Goal: Task Accomplishment & Management: Manage account settings

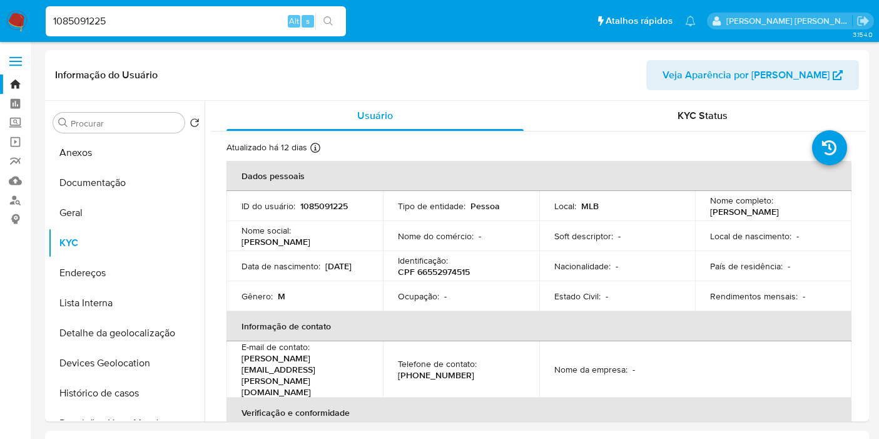
select select "10"
click at [449, 266] on p "CPF 66552974515" at bounding box center [434, 271] width 72 height 11
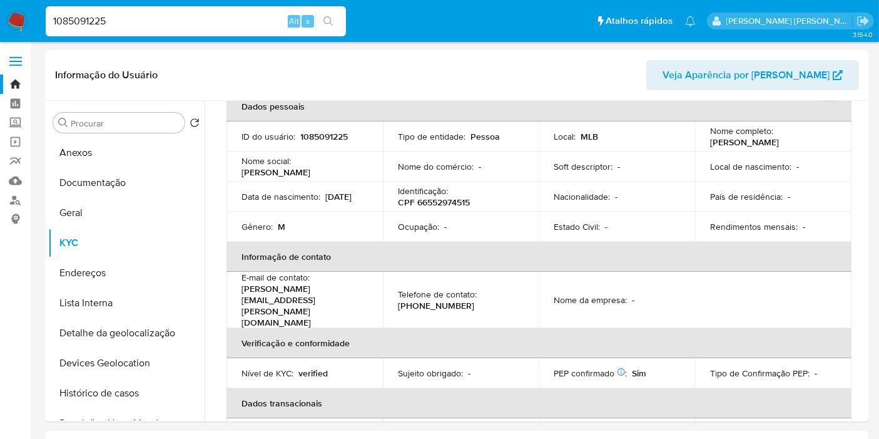
click at [203, 22] on input "1085091225" at bounding box center [196, 21] width 300 height 16
paste input "566197660"
type input "566197660"
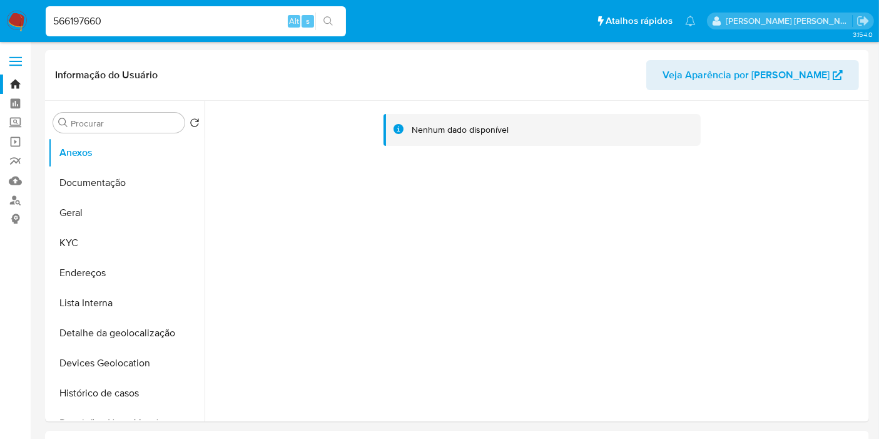
select select "10"
click at [81, 238] on button "KYC" at bounding box center [121, 243] width 146 height 30
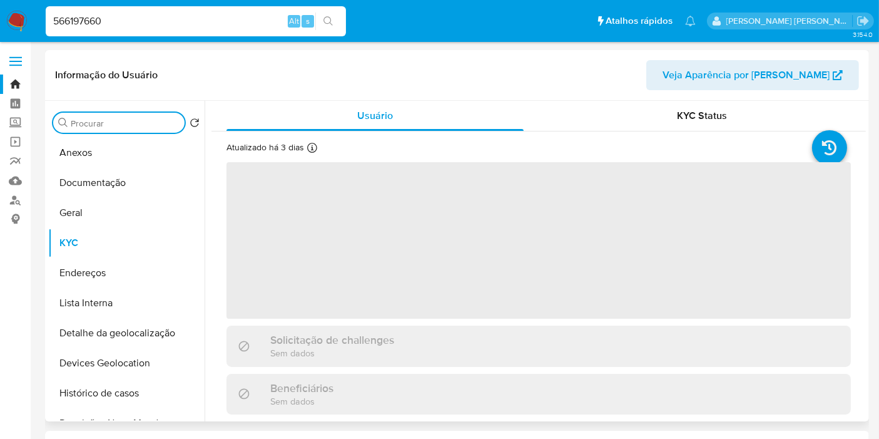
click at [107, 125] on input "Procurar" at bounding box center [125, 123] width 109 height 11
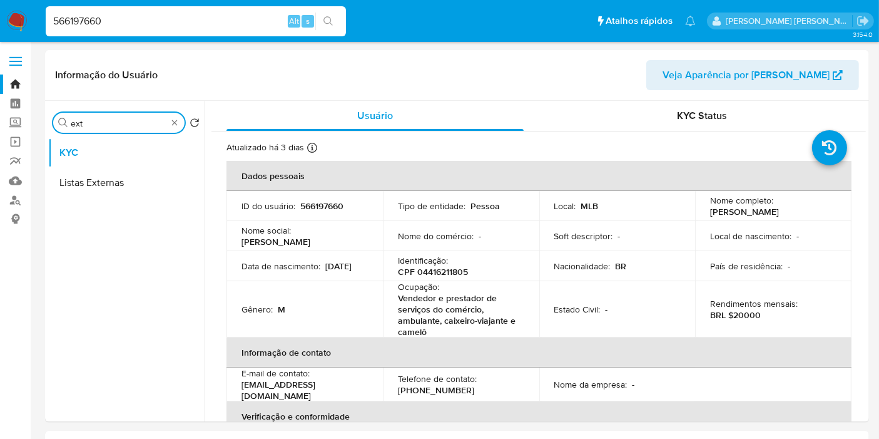
type input "ext"
click at [255, 21] on input "566197660" at bounding box center [196, 21] width 300 height 16
paste input "202999943"
type input "202999943"
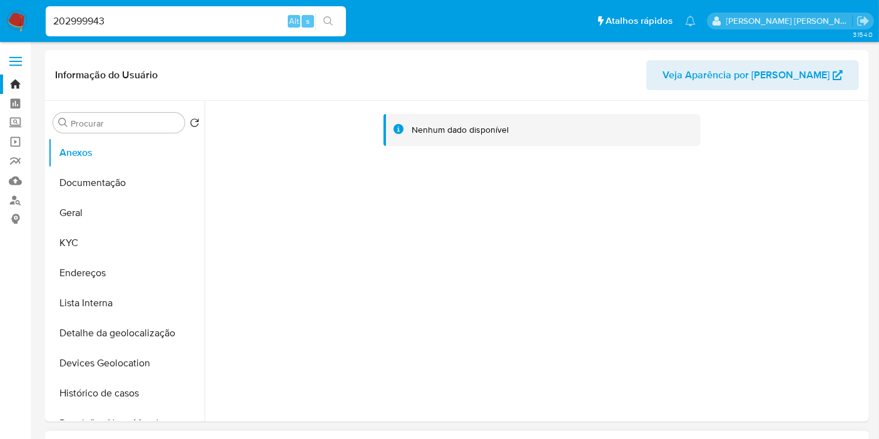
select select "10"
click at [69, 252] on button "KYC" at bounding box center [121, 243] width 146 height 30
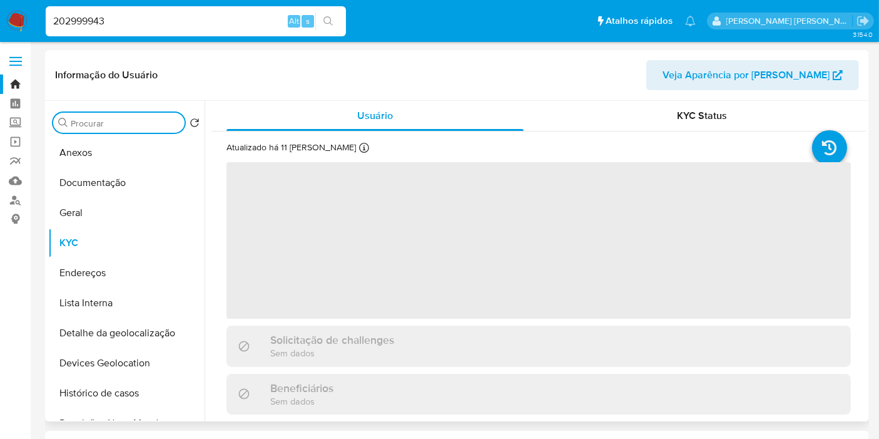
click at [111, 119] on input "Procurar" at bounding box center [125, 123] width 109 height 11
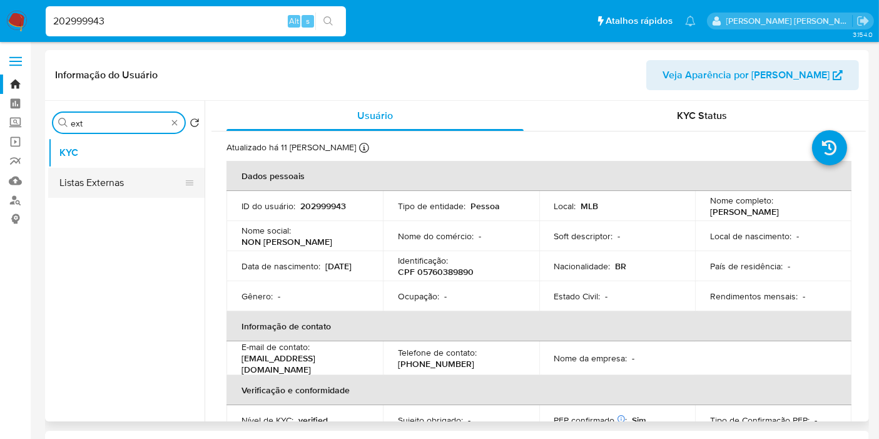
type input "ext"
click at [128, 186] on button "Listas Externas" at bounding box center [121, 183] width 146 height 30
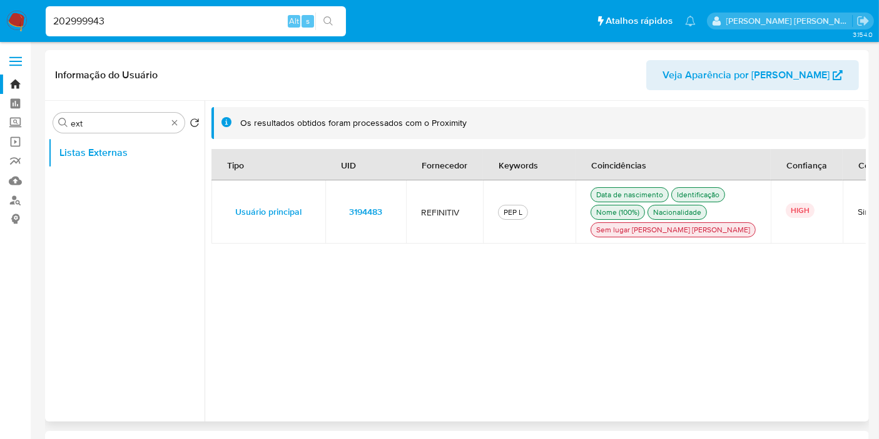
click at [395, 219] on td "3194483" at bounding box center [365, 211] width 81 height 63
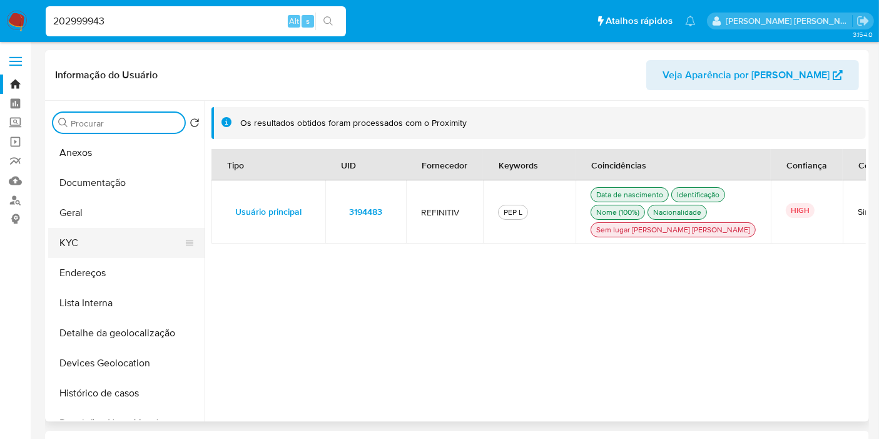
click at [107, 244] on button "KYC" at bounding box center [121, 243] width 146 height 30
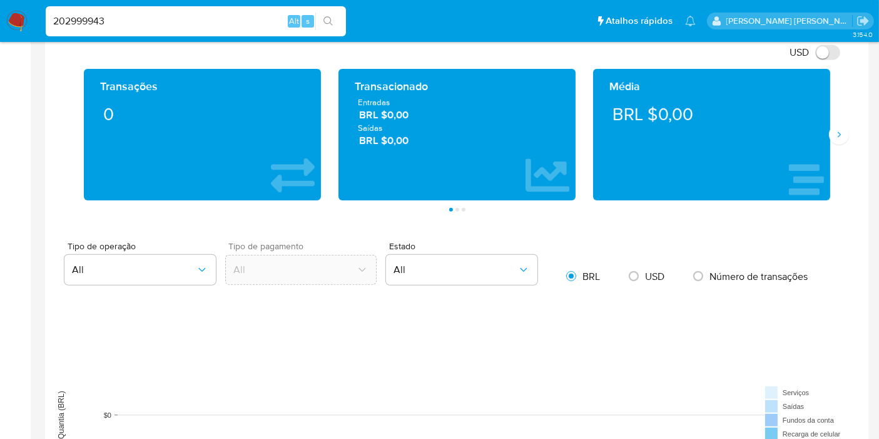
scroll to position [765, 0]
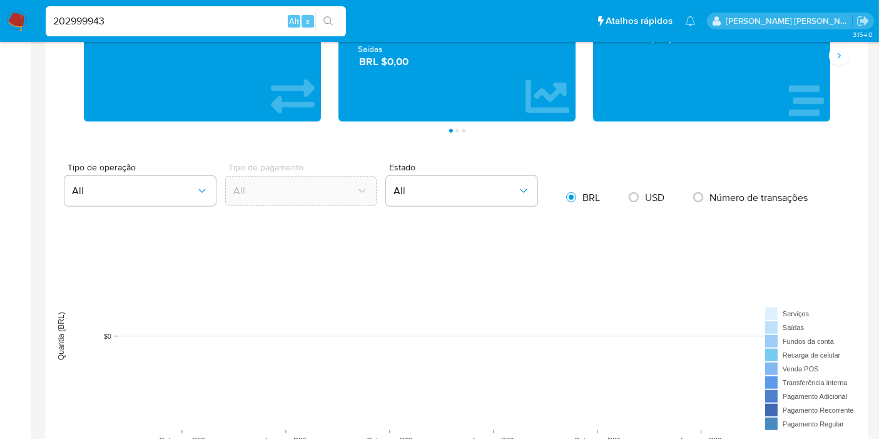
click at [195, 22] on input "202999943" at bounding box center [196, 21] width 300 height 16
paste input "459672491"
type input "2459672491"
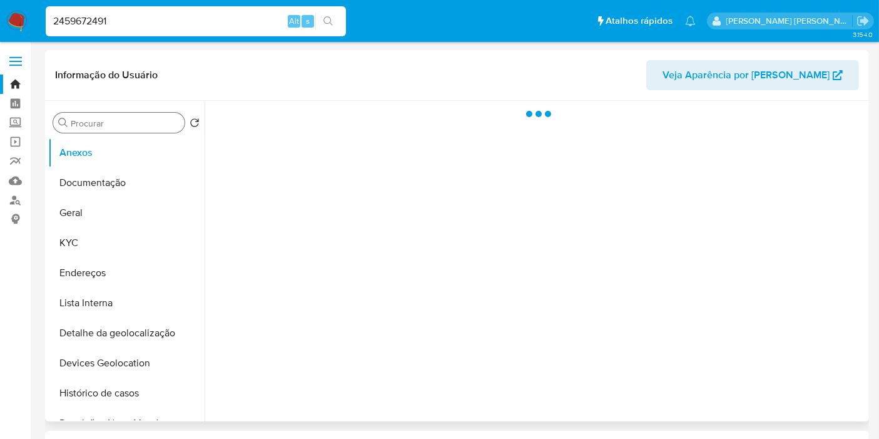
click at [114, 115] on div "Procurar" at bounding box center [118, 123] width 131 height 20
click at [116, 125] on input "Procurar" at bounding box center [125, 123] width 109 height 11
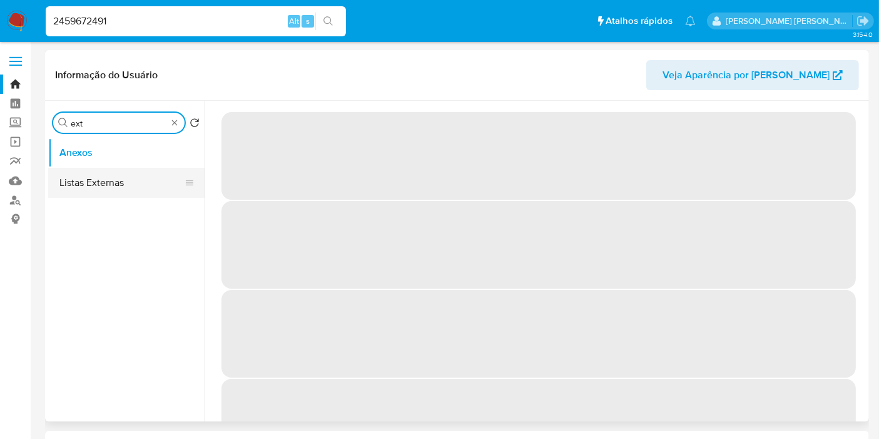
type input "ext"
click at [128, 178] on button "Listas Externas" at bounding box center [121, 183] width 146 height 30
select select "10"
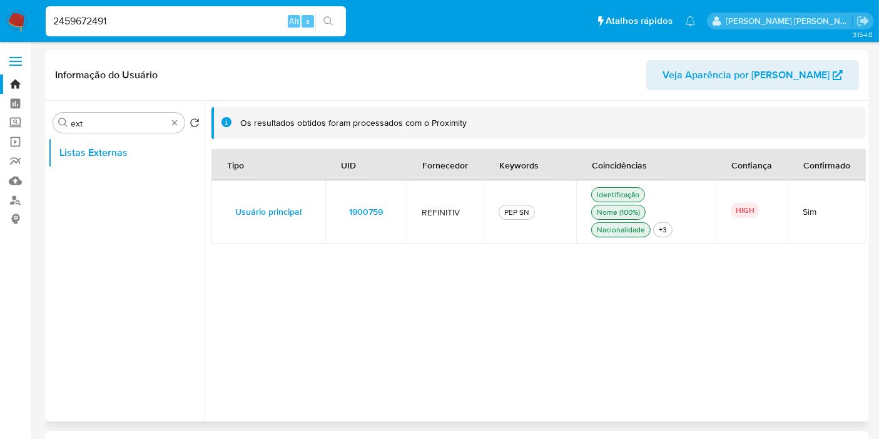
click at [397, 210] on td "1900759" at bounding box center [365, 211] width 81 height 63
click at [195, 116] on search "Procurar ext Retornar ao pedido padrão" at bounding box center [126, 123] width 146 height 20
click at [180, 120] on div "Procurar ext" at bounding box center [118, 123] width 131 height 20
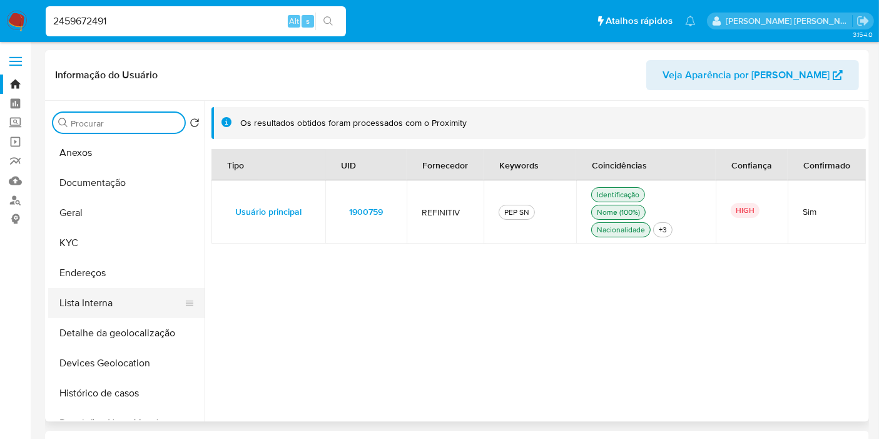
click at [104, 303] on button "Lista Interna" at bounding box center [121, 303] width 146 height 30
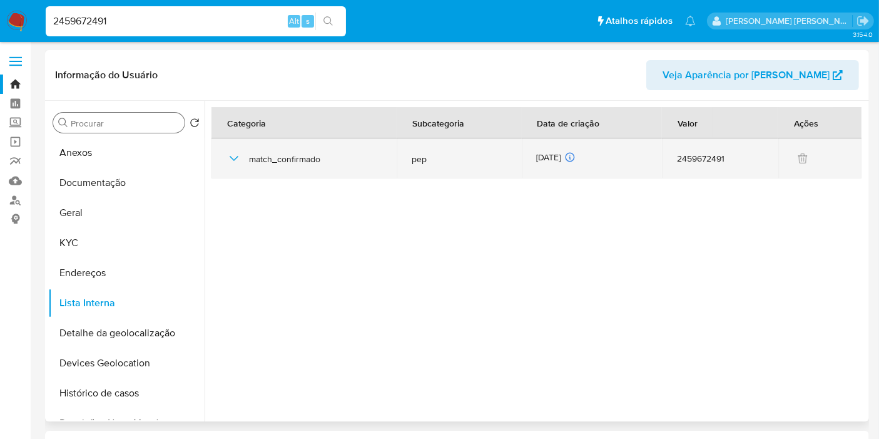
click at [230, 162] on icon "button" at bounding box center [234, 158] width 15 height 15
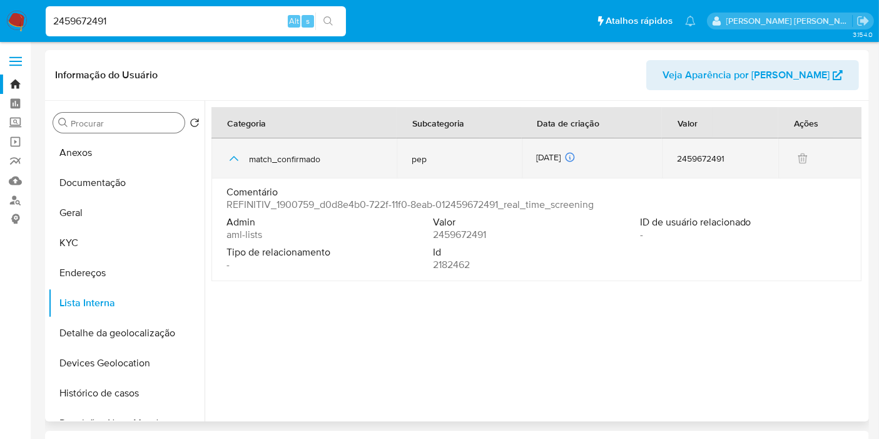
click at [230, 162] on icon "button" at bounding box center [234, 158] width 15 height 15
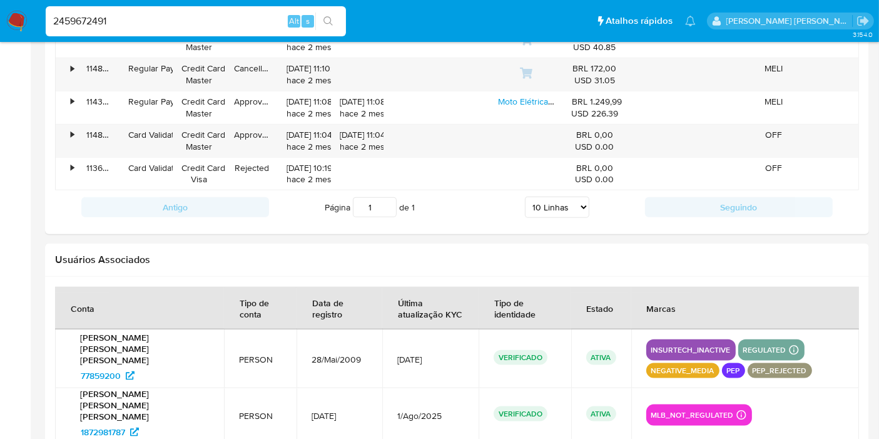
scroll to position [1519, 0]
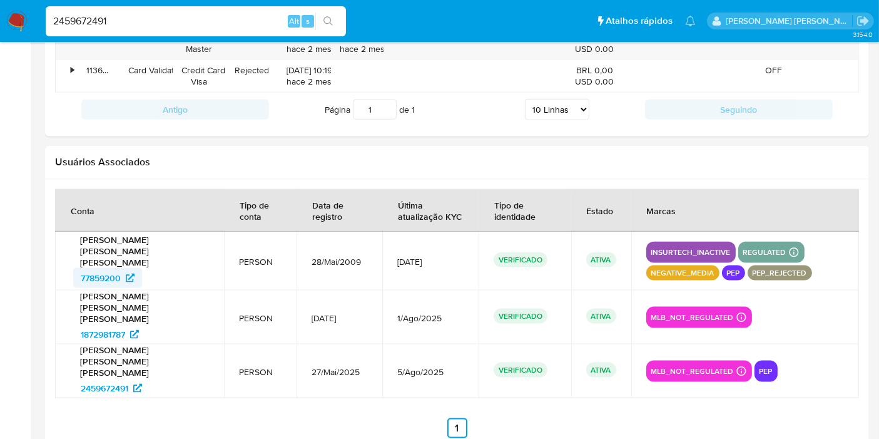
click at [116, 268] on span "77859200" at bounding box center [101, 278] width 40 height 20
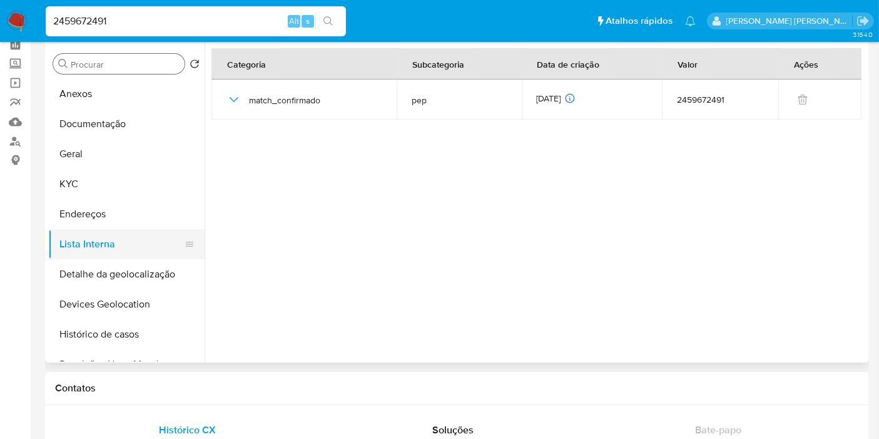
scroll to position [69, 0]
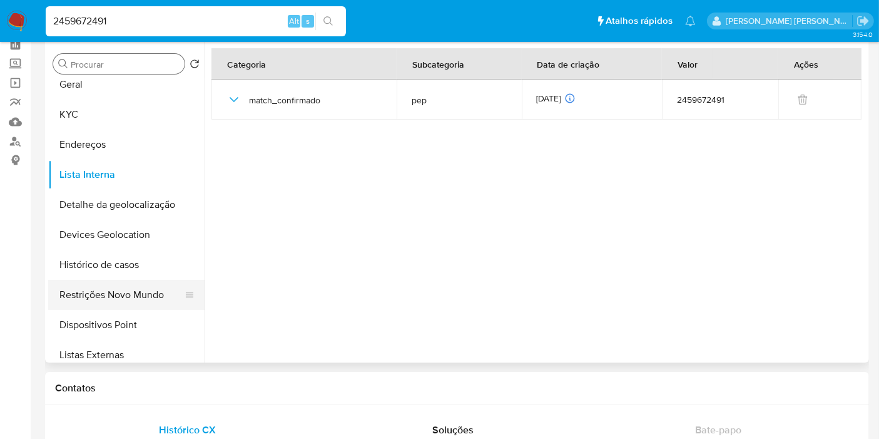
click at [113, 285] on button "Restrições Novo Mundo" at bounding box center [121, 295] width 146 height 30
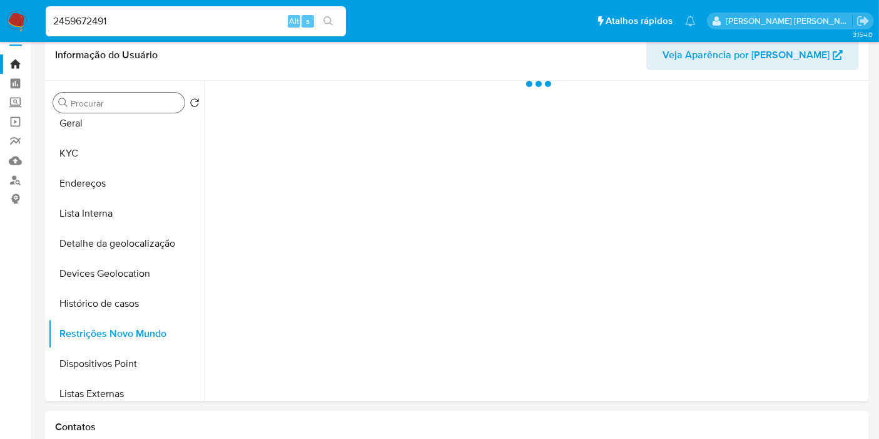
scroll to position [0, 0]
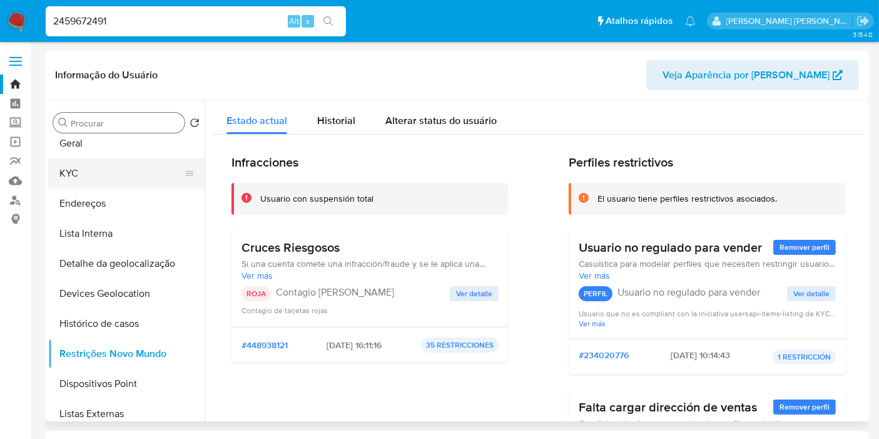
click at [107, 174] on button "KYC" at bounding box center [121, 173] width 146 height 30
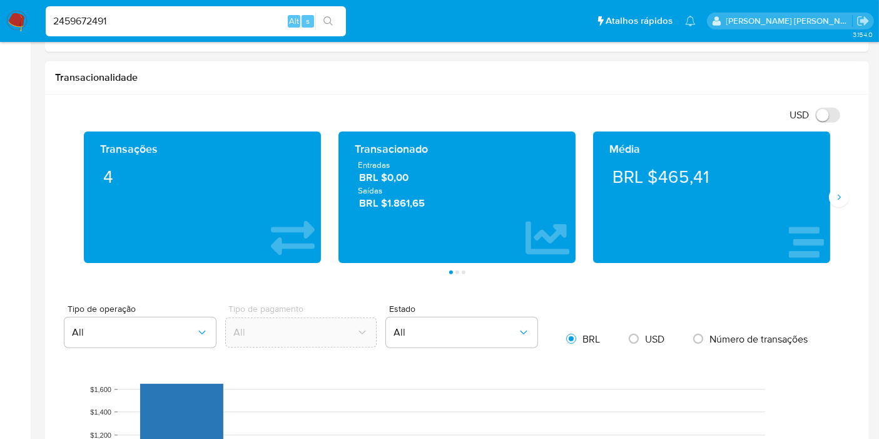
scroll to position [626, 0]
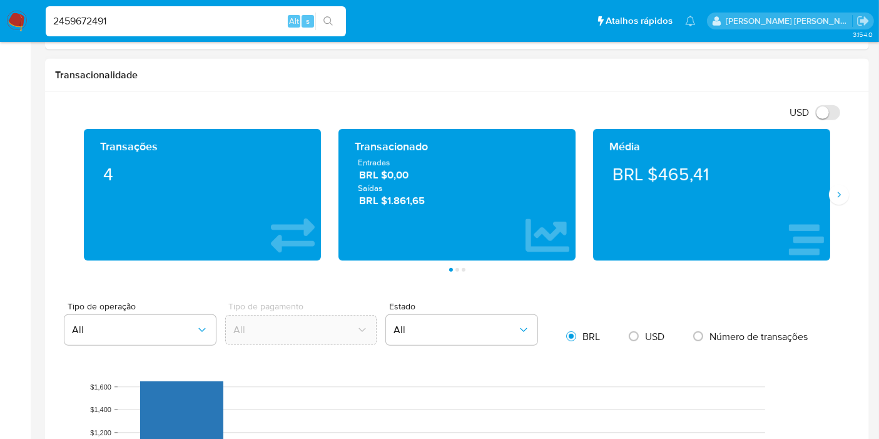
click at [407, 205] on span "BRL $1.861,65" at bounding box center [457, 200] width 197 height 14
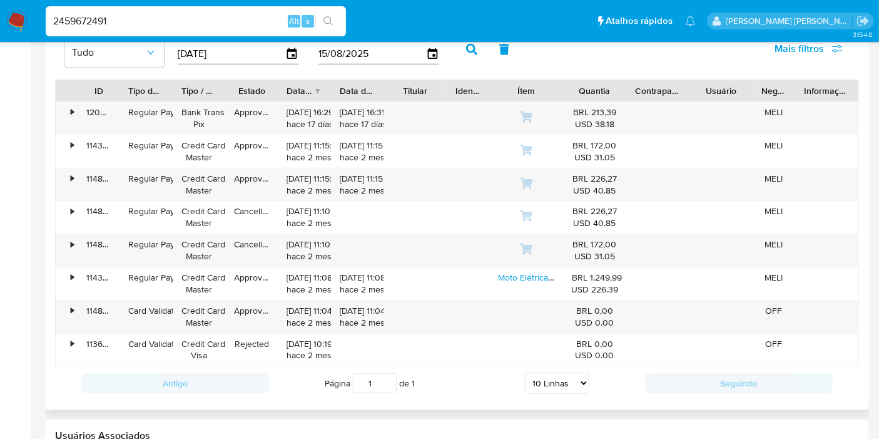
scroll to position [1252, 0]
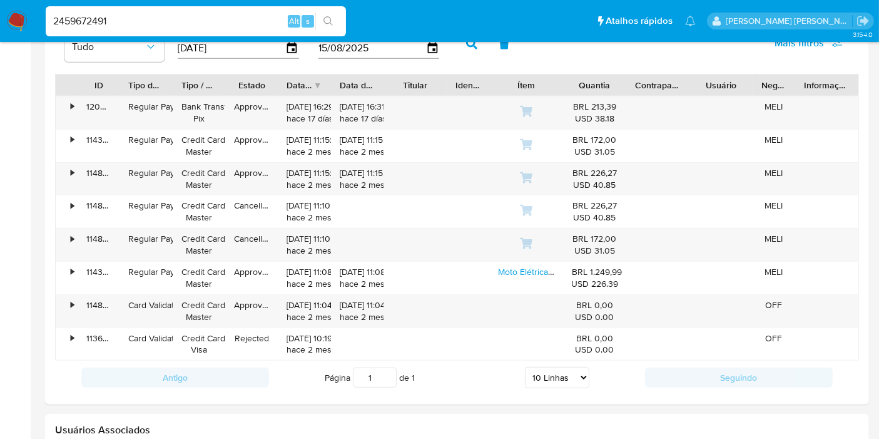
click at [240, 19] on input "2459672491" at bounding box center [196, 21] width 300 height 16
paste input "76008915"
type input "276008915"
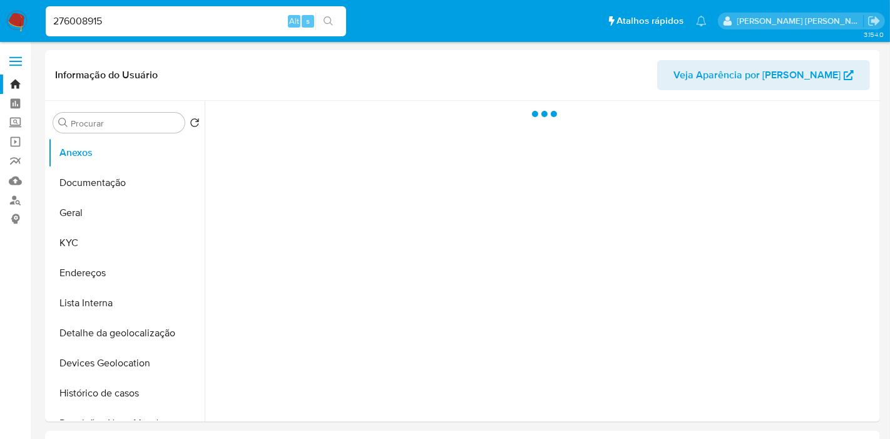
select select "10"
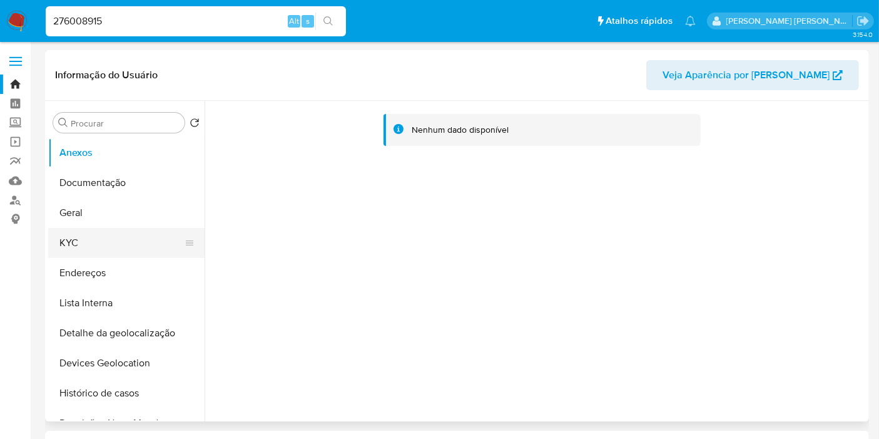
click at [107, 240] on button "KYC" at bounding box center [121, 243] width 146 height 30
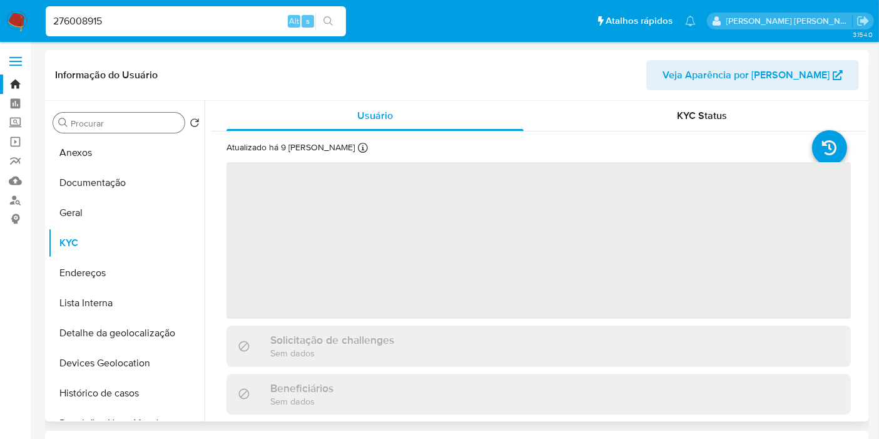
click at [130, 123] on input "Procurar" at bounding box center [125, 123] width 109 height 11
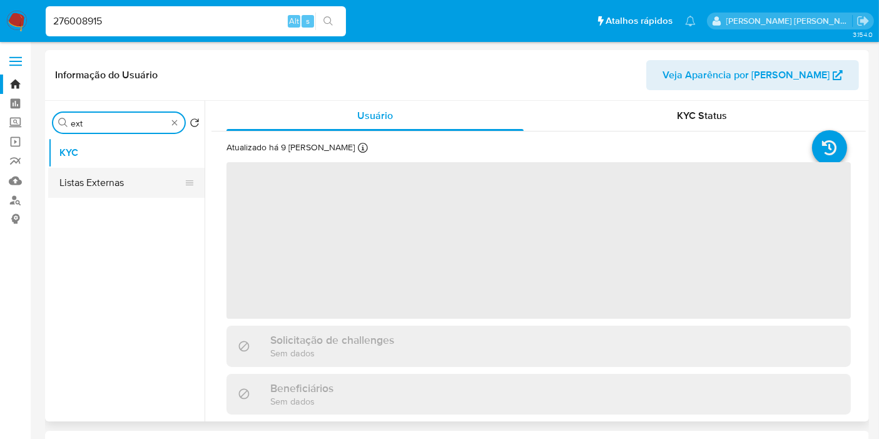
type input "ext"
click at [114, 181] on button "Listas Externas" at bounding box center [121, 183] width 146 height 30
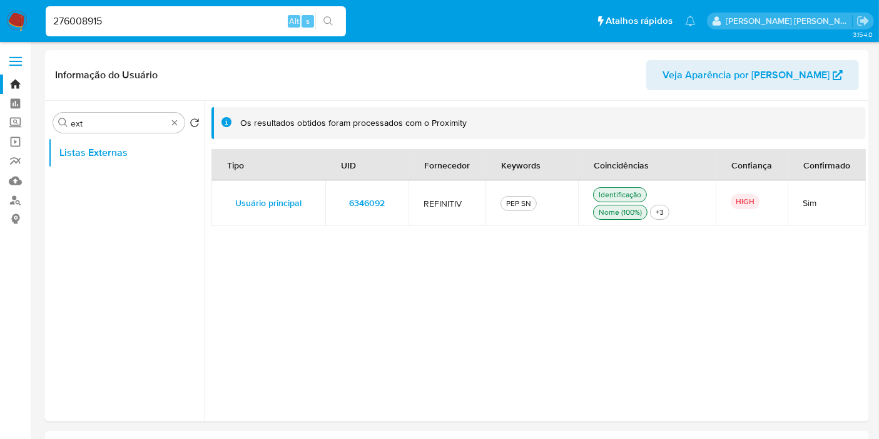
click at [414, 207] on td "REFINITIV" at bounding box center [447, 203] width 77 height 46
click at [394, 201] on td "6346092" at bounding box center [366, 203] width 83 height 46
click at [268, 20] on input "276008915" at bounding box center [196, 21] width 300 height 16
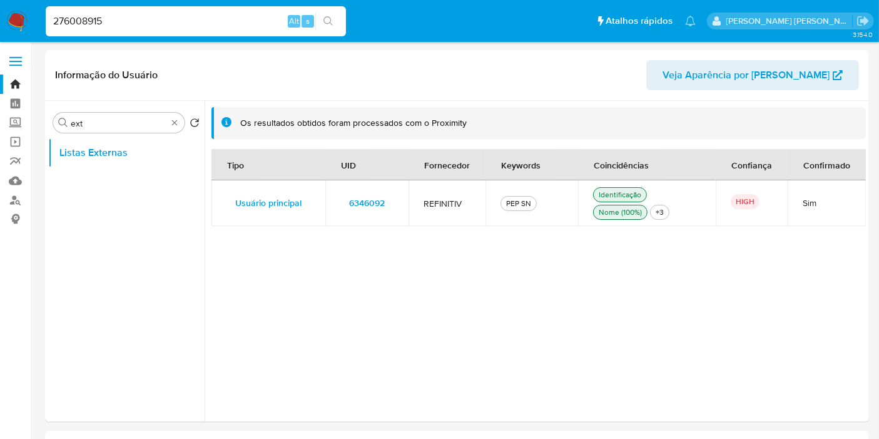
click at [268, 20] on input "276008915" at bounding box center [196, 21] width 300 height 16
paste input "kAfVM5SNyK7wu7ufkcZ3LaLI"
type input "kAfVM5SNyK7wu7ufkcZ3LaLI"
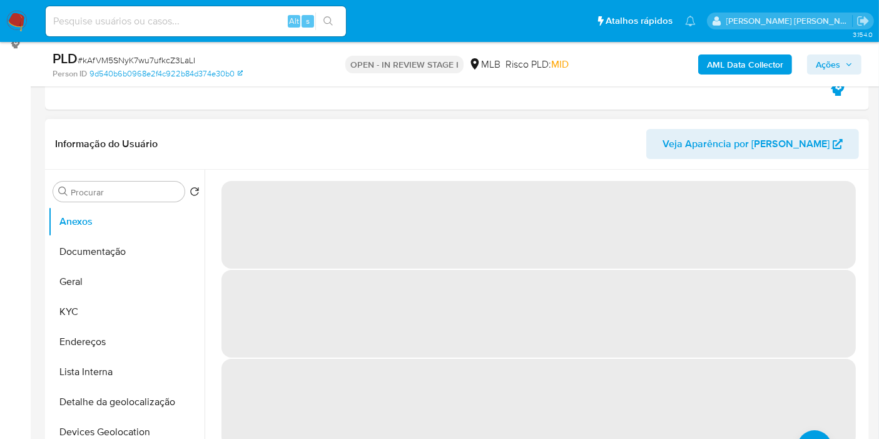
scroll to position [208, 0]
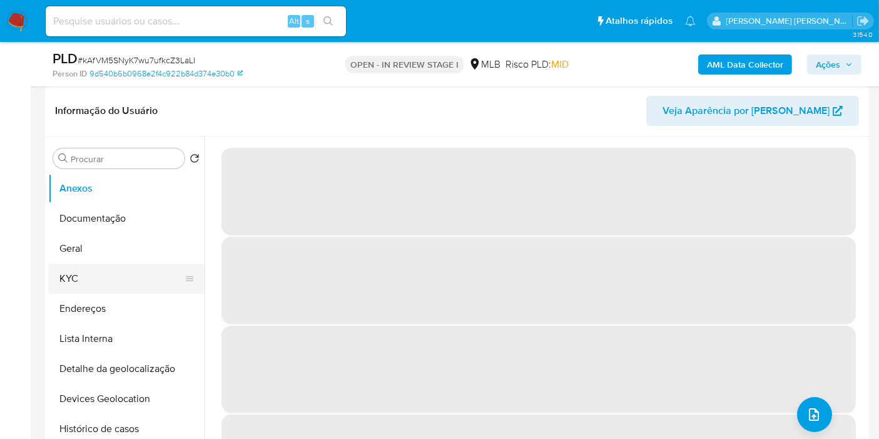
click at [138, 278] on button "KYC" at bounding box center [121, 278] width 146 height 30
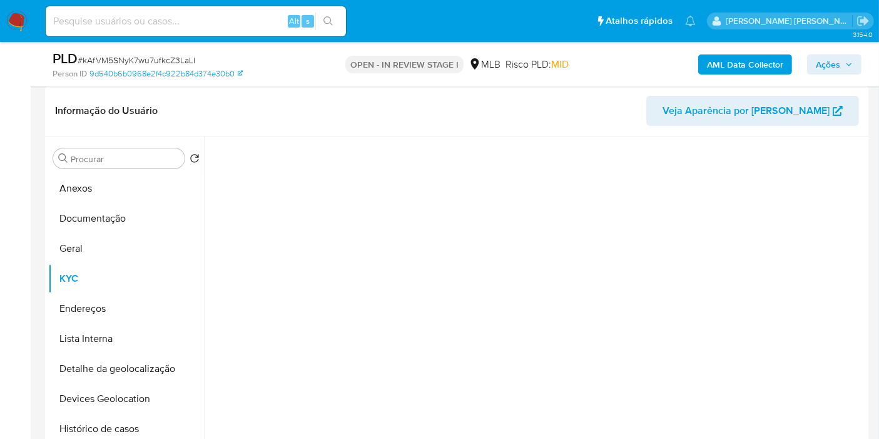
select select "10"
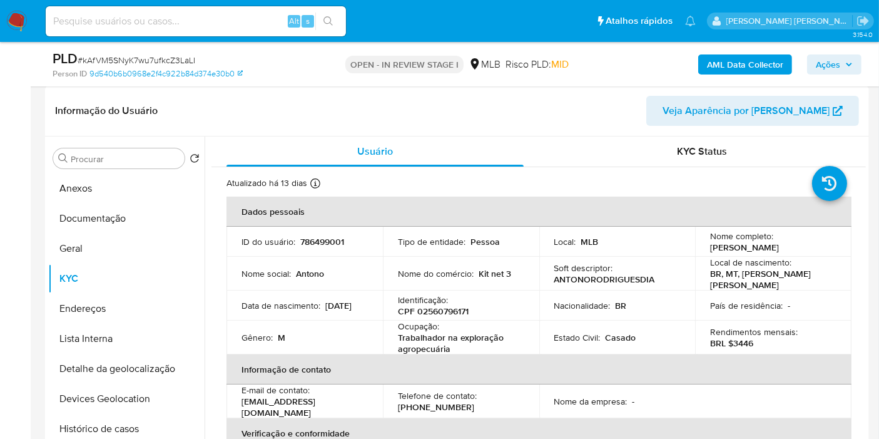
click at [436, 307] on p "CPF 02560796171" at bounding box center [433, 310] width 71 height 11
copy p "02560796171"
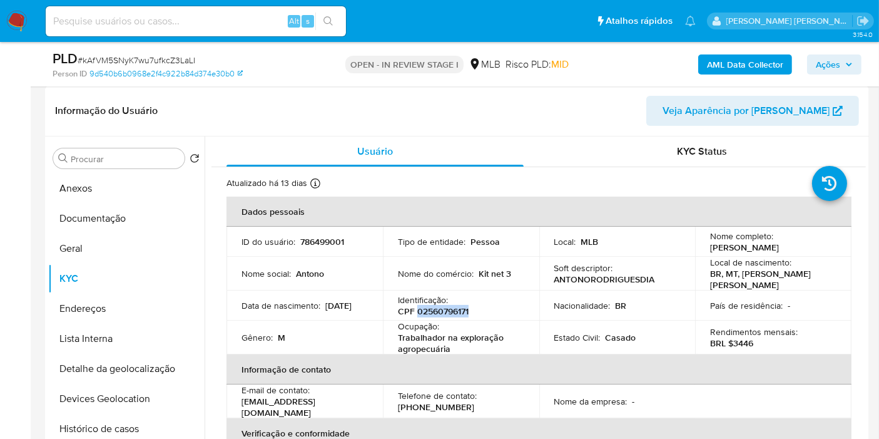
copy p "02560796171"
drag, startPoint x: 396, startPoint y: 333, endPoint x: 481, endPoint y: 344, distance: 85.2
click at [481, 344] on p "Trabalhador na exploração agropecuária" at bounding box center [458, 343] width 121 height 23
copy p "Trabalhador na exploração agropecuária"
click at [432, 308] on p "CPF 02560796171" at bounding box center [433, 310] width 71 height 11
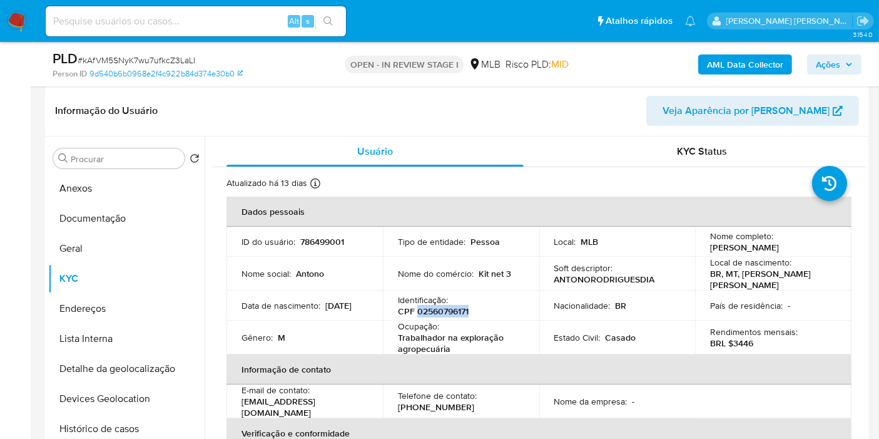
click at [432, 308] on p "CPF 02560796171" at bounding box center [433, 310] width 71 height 11
copy p "02560796171"
click at [145, 219] on button "Documentação" at bounding box center [121, 218] width 146 height 30
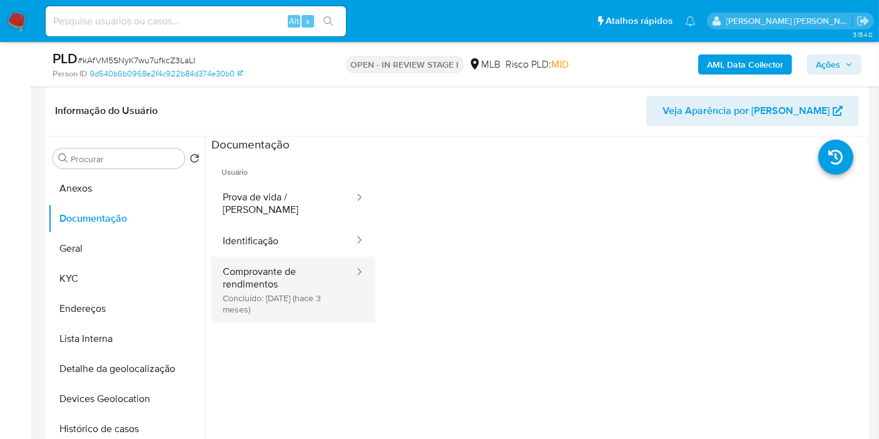
click at [294, 287] on button "Comprovante de rendimentos Concluído: 15/05/2025 (hace 3 meses)" at bounding box center [284, 290] width 144 height 66
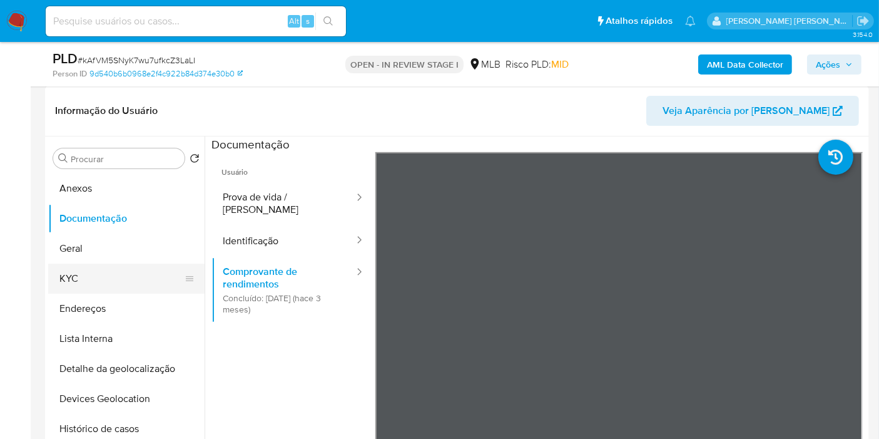
click at [75, 280] on button "KYC" at bounding box center [121, 278] width 146 height 30
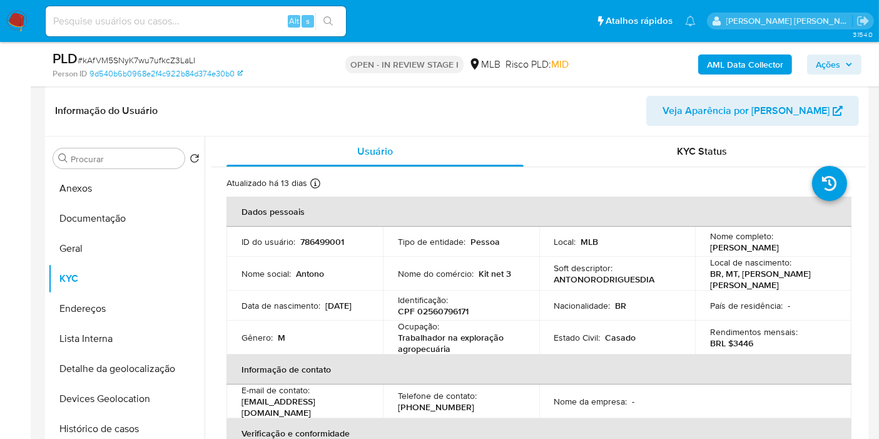
click at [744, 337] on p "BRL $3446" at bounding box center [731, 342] width 43 height 11
copy p "3446"
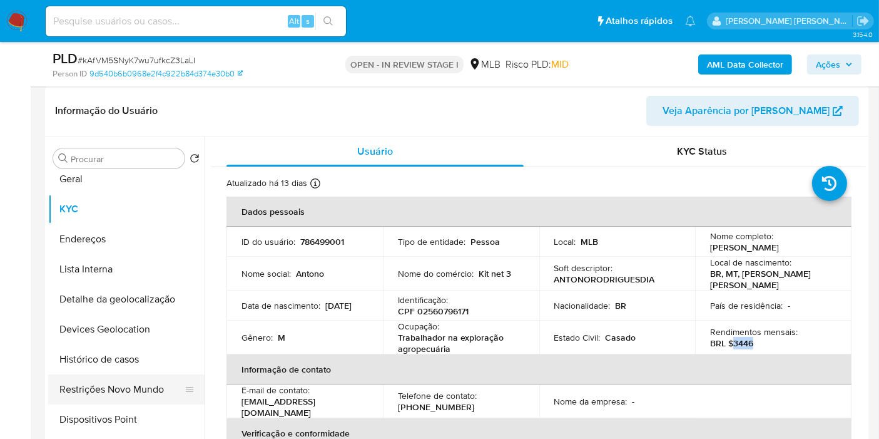
click at [117, 385] on button "Restrições Novo Mundo" at bounding box center [121, 389] width 146 height 30
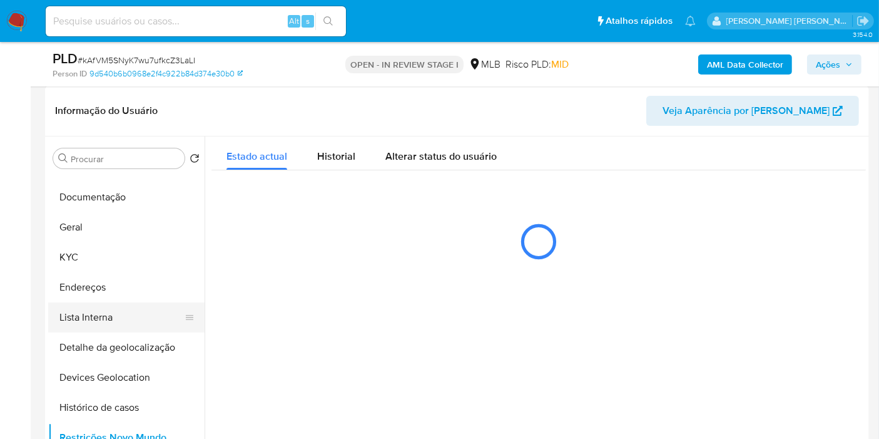
scroll to position [0, 0]
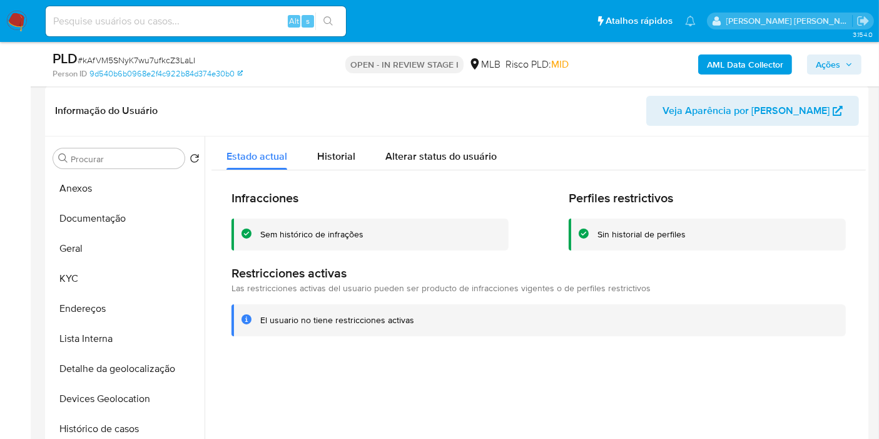
click at [745, 68] on b "AML Data Collector" at bounding box center [745, 64] width 76 height 20
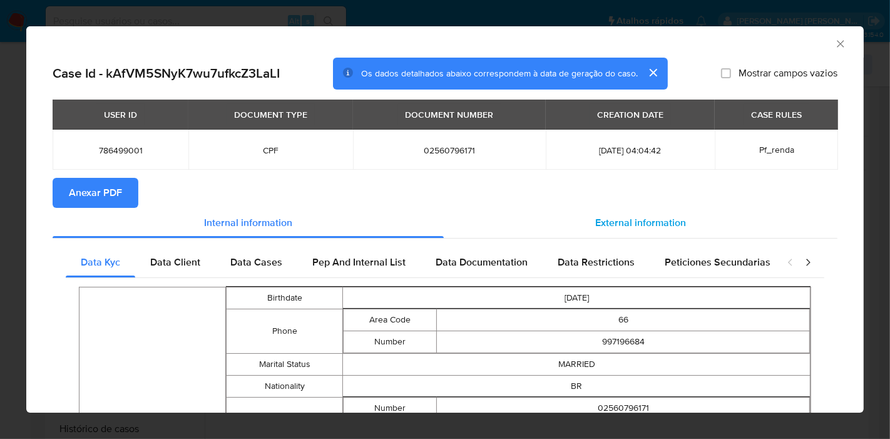
click at [611, 223] on span "External information" at bounding box center [640, 222] width 91 height 14
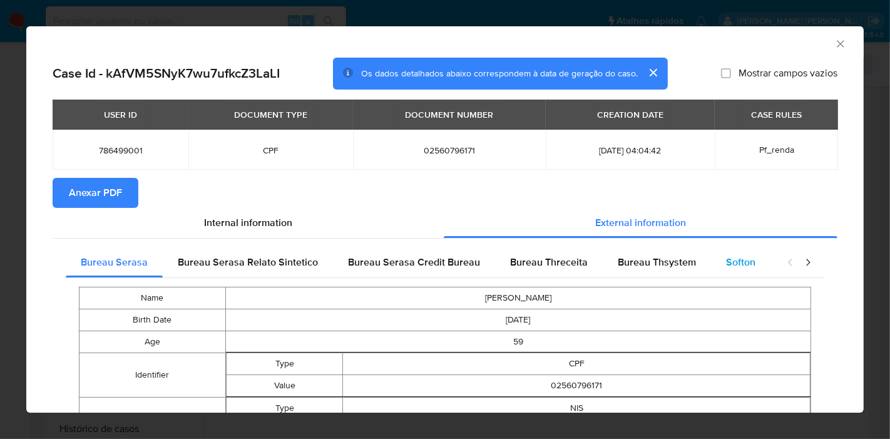
click at [730, 261] on span "Softon" at bounding box center [740, 262] width 29 height 14
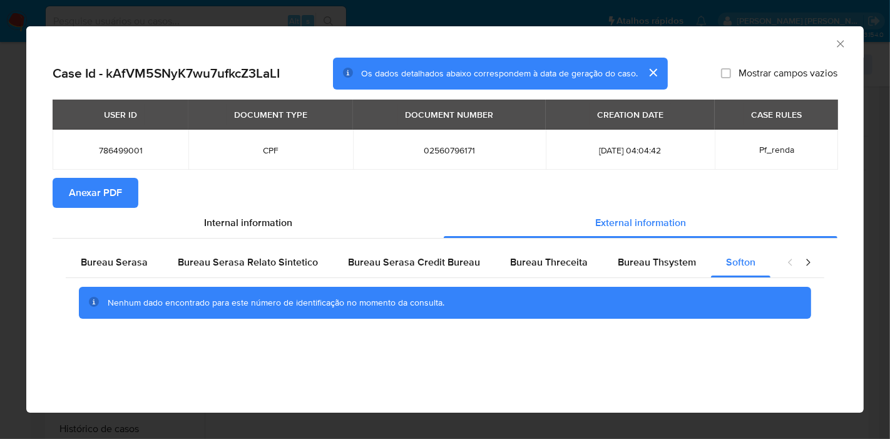
click at [842, 42] on icon "Fechar a janela" at bounding box center [840, 44] width 13 height 13
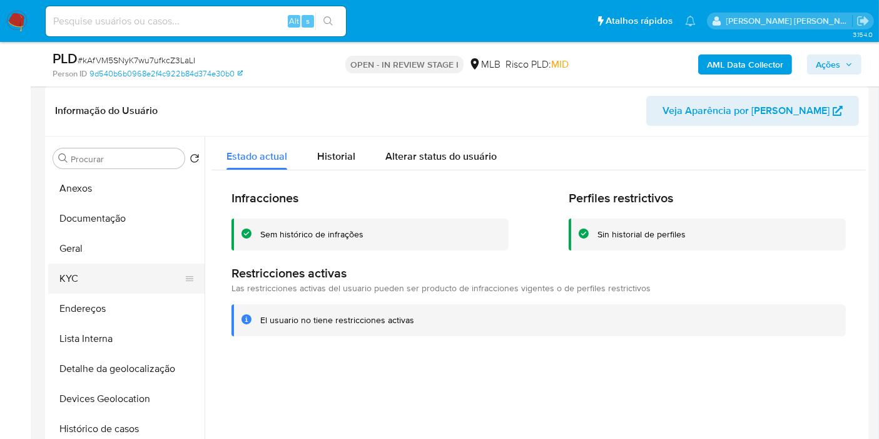
click at [90, 273] on button "KYC" at bounding box center [121, 278] width 146 height 30
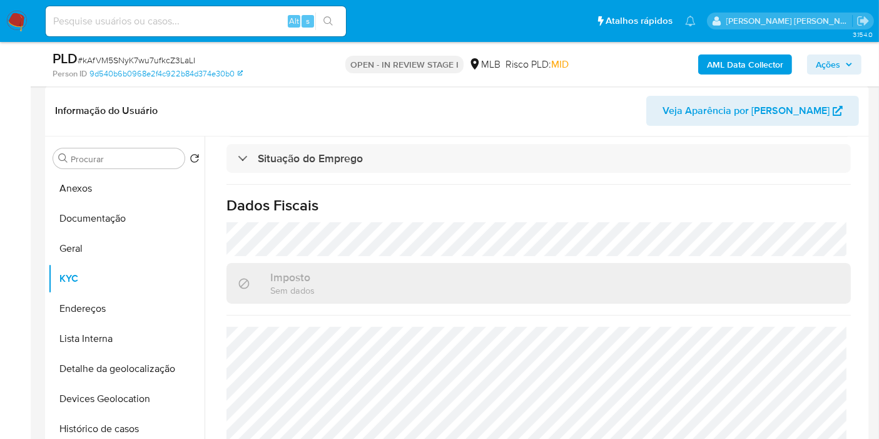
scroll to position [556, 0]
click at [105, 251] on button "Geral" at bounding box center [121, 248] width 146 height 30
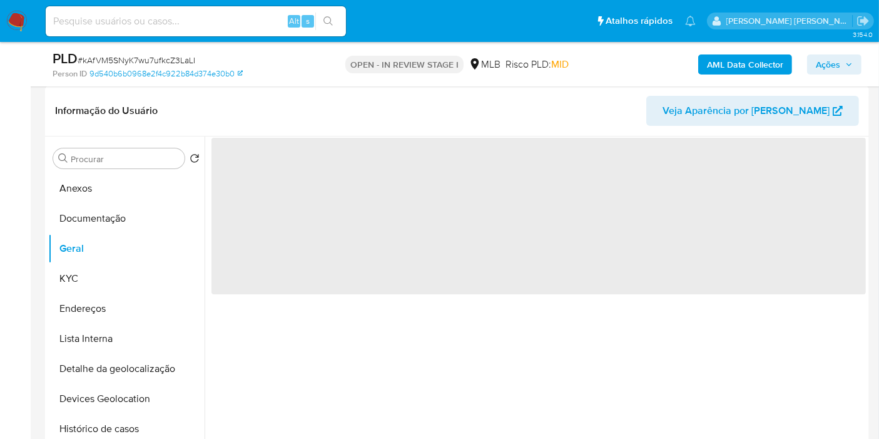
scroll to position [0, 0]
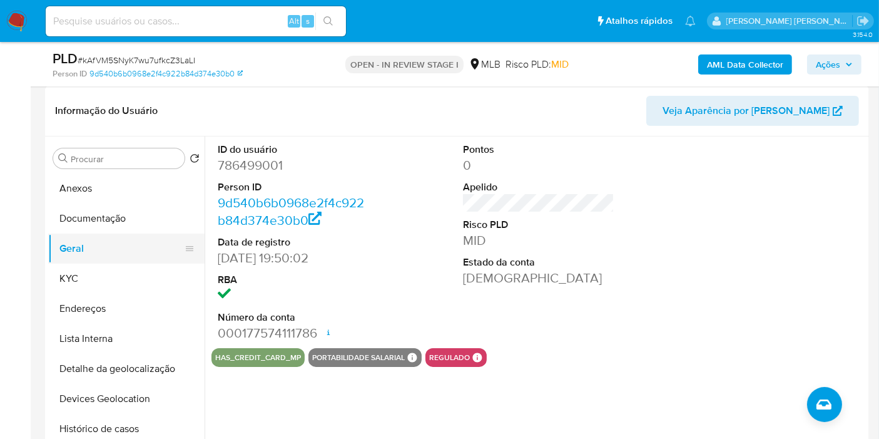
click at [90, 262] on button "Geral" at bounding box center [121, 248] width 146 height 30
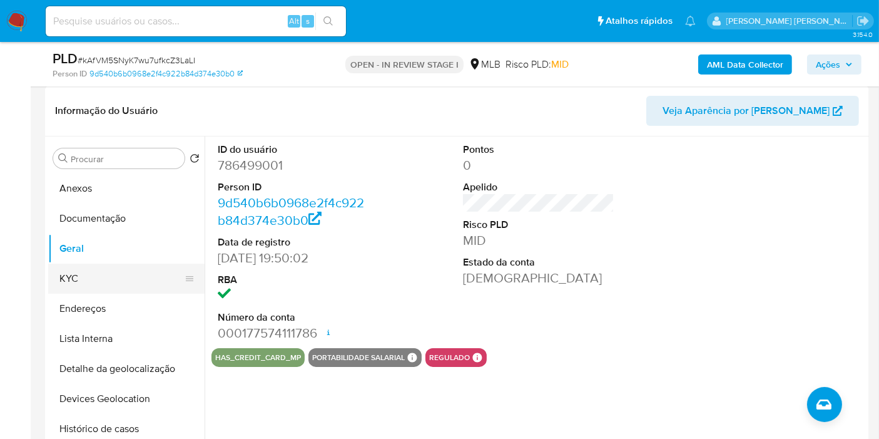
click at [86, 285] on button "KYC" at bounding box center [121, 278] width 146 height 30
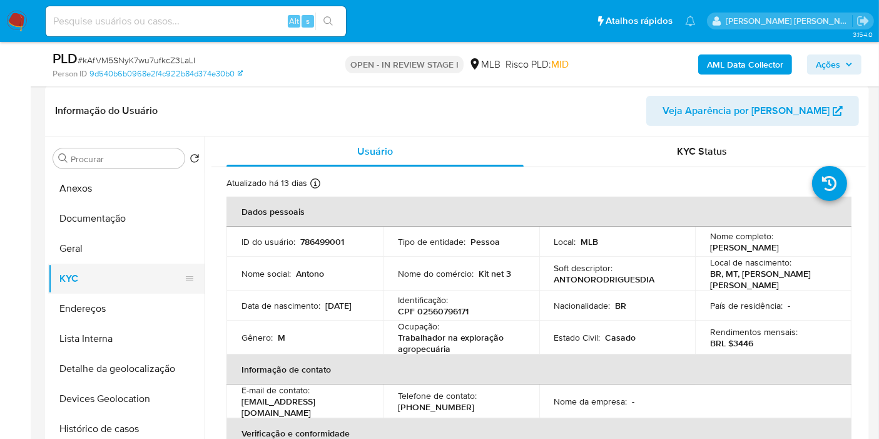
click at [98, 315] on button "Endereços" at bounding box center [126, 308] width 156 height 30
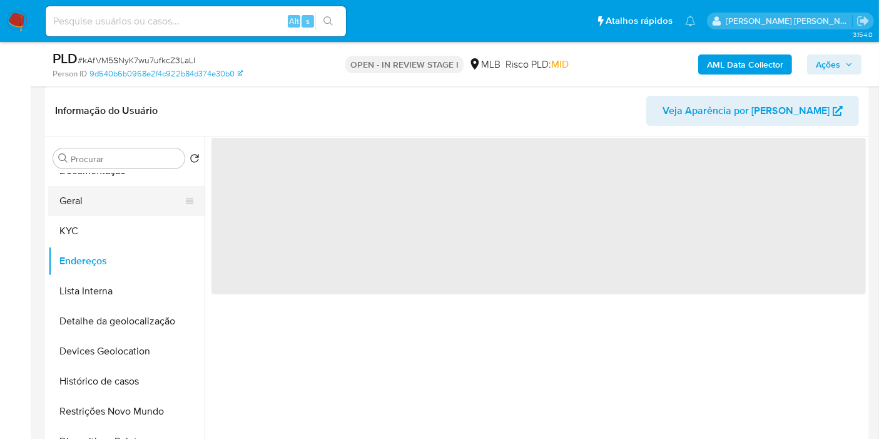
scroll to position [69, 0]
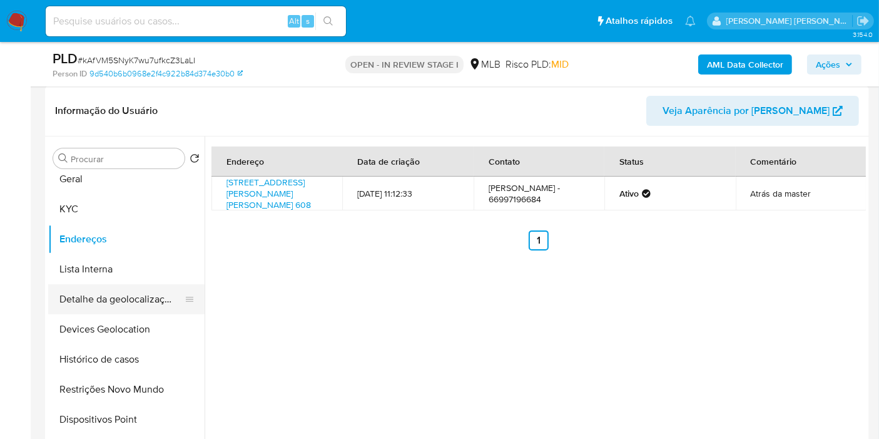
click at [150, 305] on button "Detalhe da geolocalização" at bounding box center [121, 299] width 146 height 30
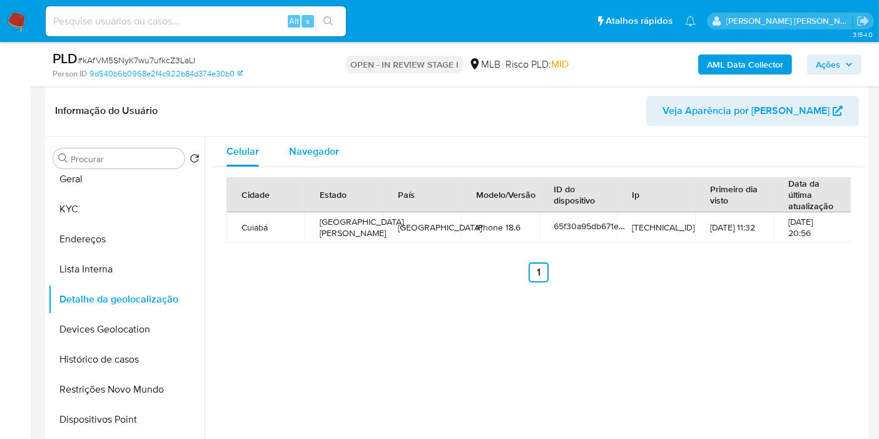
click at [298, 153] on span "Navegador" at bounding box center [314, 151] width 50 height 14
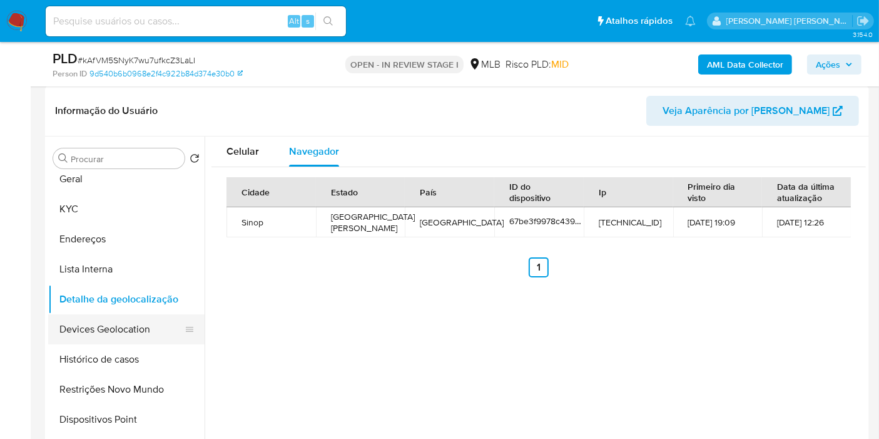
click at [134, 334] on button "Devices Geolocation" at bounding box center [121, 329] width 146 height 30
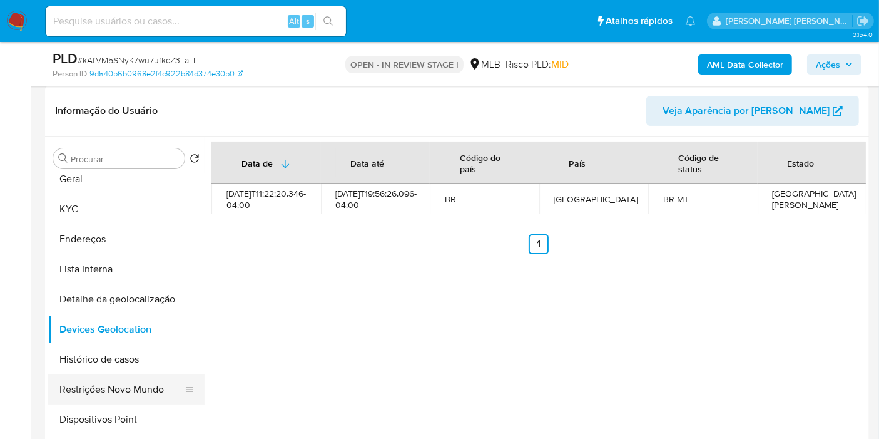
click at [89, 389] on button "Restrições Novo Mundo" at bounding box center [121, 389] width 146 height 30
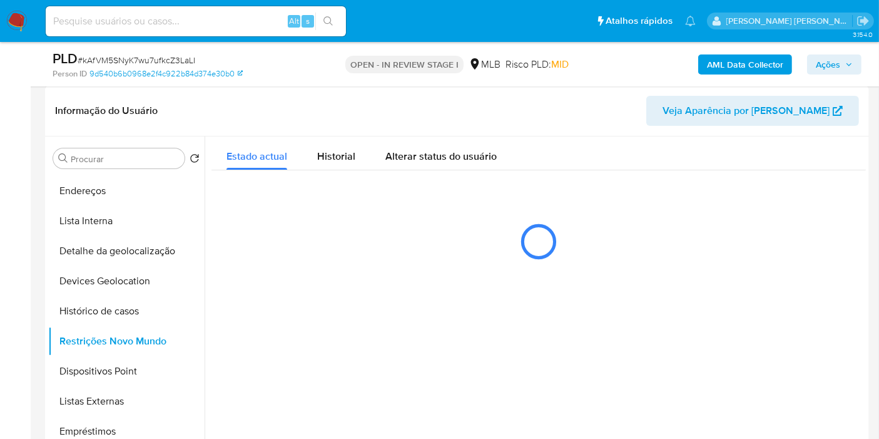
scroll to position [139, 0]
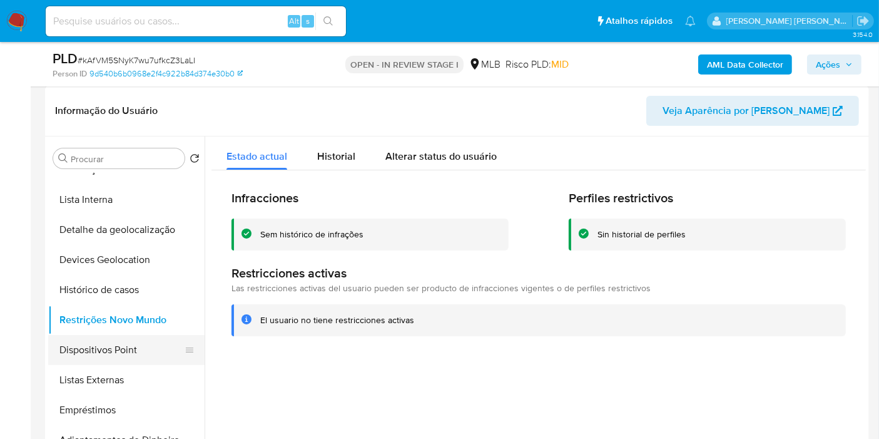
click at [156, 339] on button "Dispositivos Point" at bounding box center [121, 350] width 146 height 30
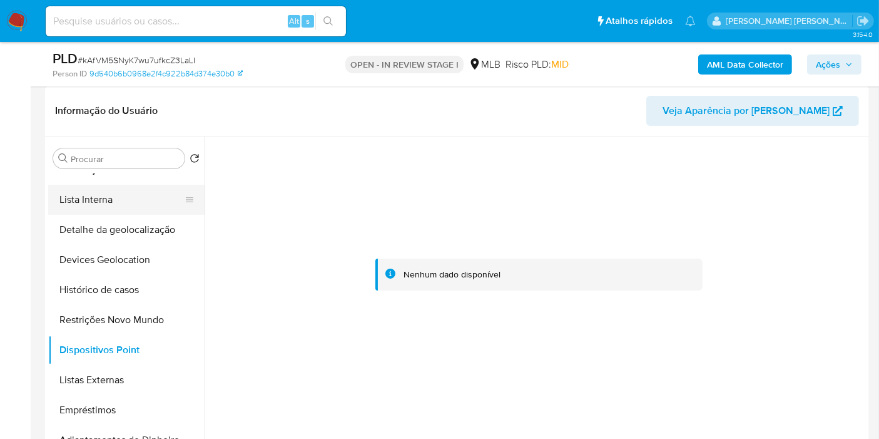
scroll to position [69, 0]
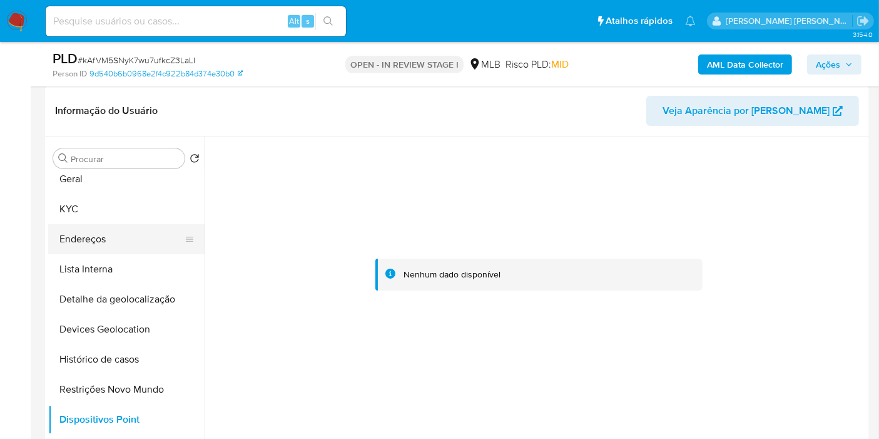
click at [113, 236] on button "Endereços" at bounding box center [121, 239] width 146 height 30
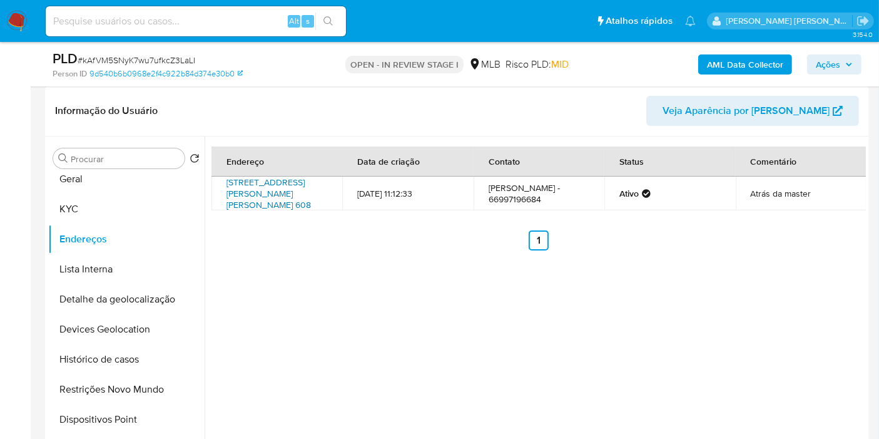
click at [295, 186] on link "Itaituba 608, Peixoto De Azevedo, Mato Grosso, 78530000, Brasil 608" at bounding box center [269, 193] width 84 height 35
click at [133, 207] on button "KYC" at bounding box center [121, 209] width 146 height 30
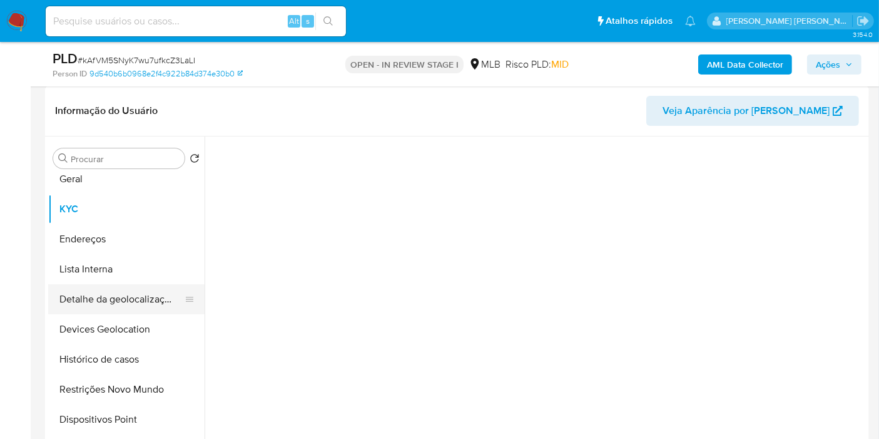
scroll to position [0, 0]
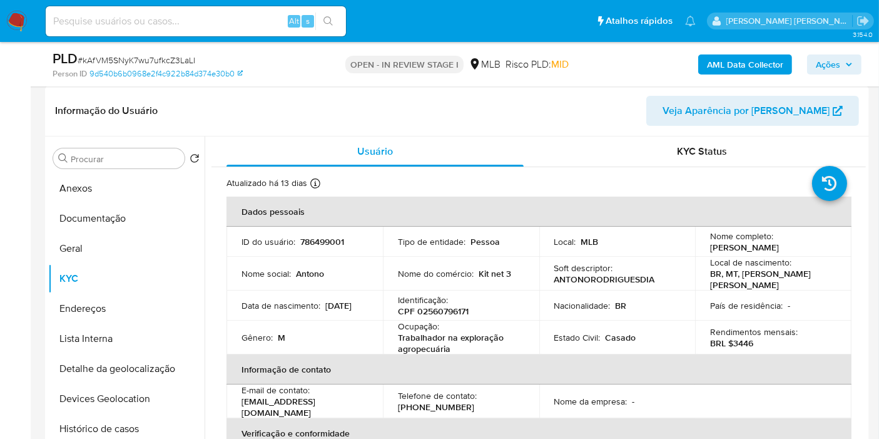
click at [452, 305] on p "CPF 02560796171" at bounding box center [433, 310] width 71 height 11
copy p "02560796171"
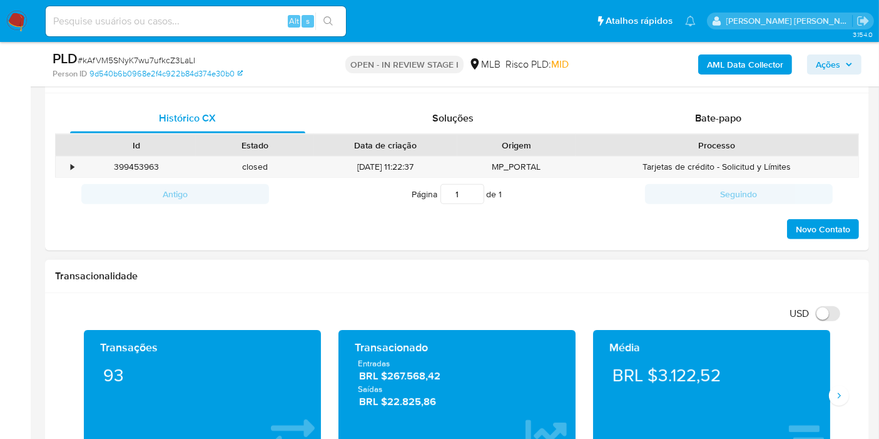
scroll to position [695, 0]
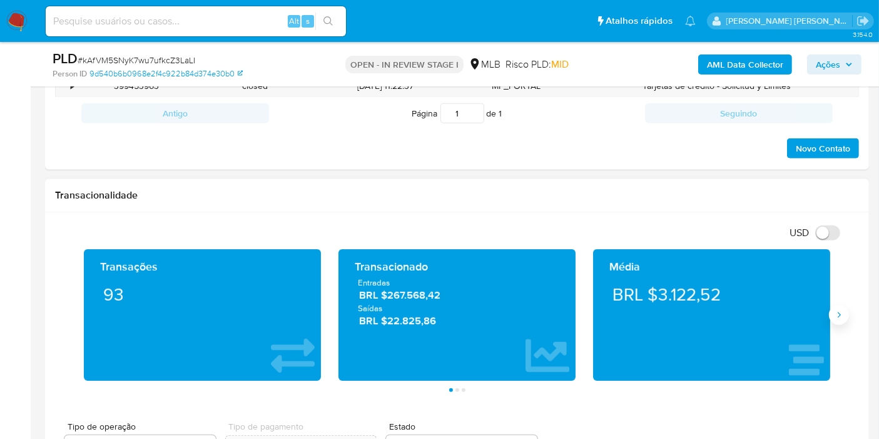
click at [840, 310] on icon "Siguiente" at bounding box center [839, 315] width 10 height 10
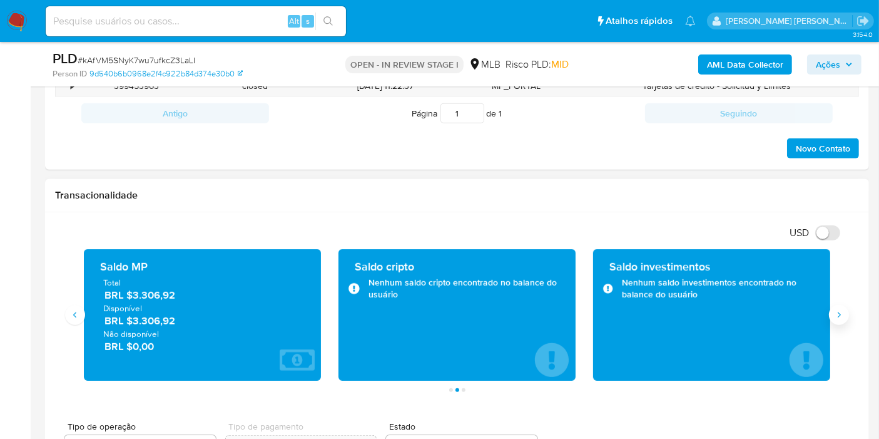
click at [840, 310] on icon "Siguiente" at bounding box center [839, 315] width 10 height 10
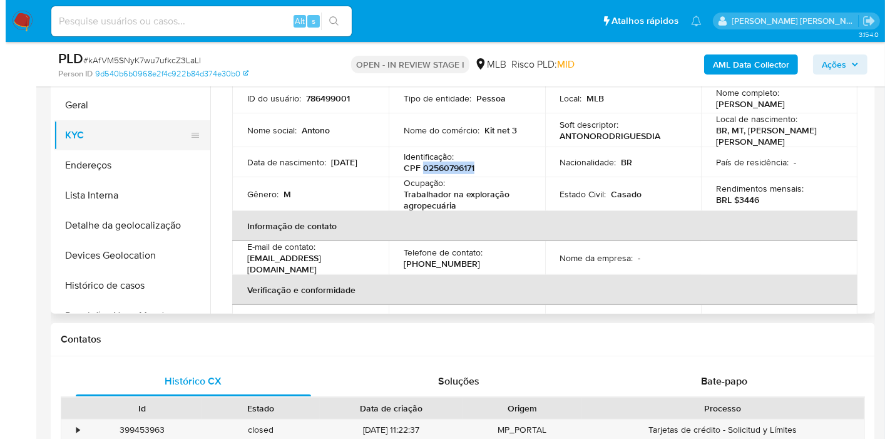
scroll to position [208, 0]
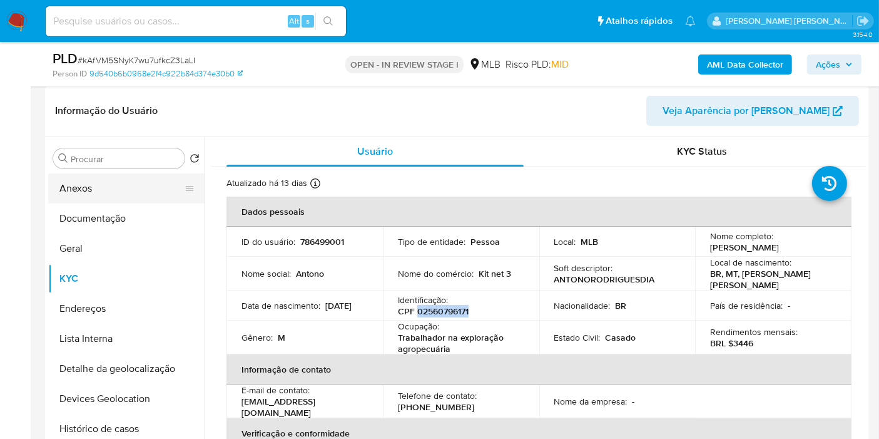
click at [96, 188] on button "Anexos" at bounding box center [121, 188] width 146 height 30
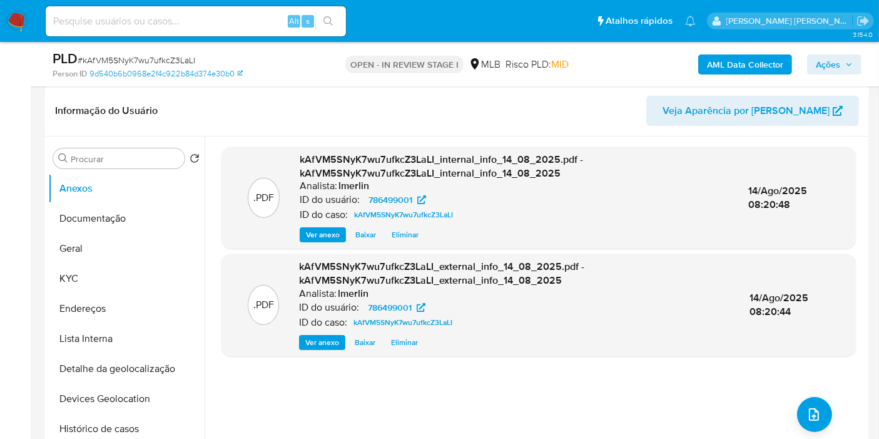
click at [690, 407] on div ".PDF kAfVM5SNyK7wu7ufkcZ3LaLI_internal_info_14_08_2025.pdf - kAfVM5SNyK7wu7ufkc…" at bounding box center [539, 296] width 635 height 300
click at [110, 431] on button "Histórico de casos" at bounding box center [121, 429] width 146 height 30
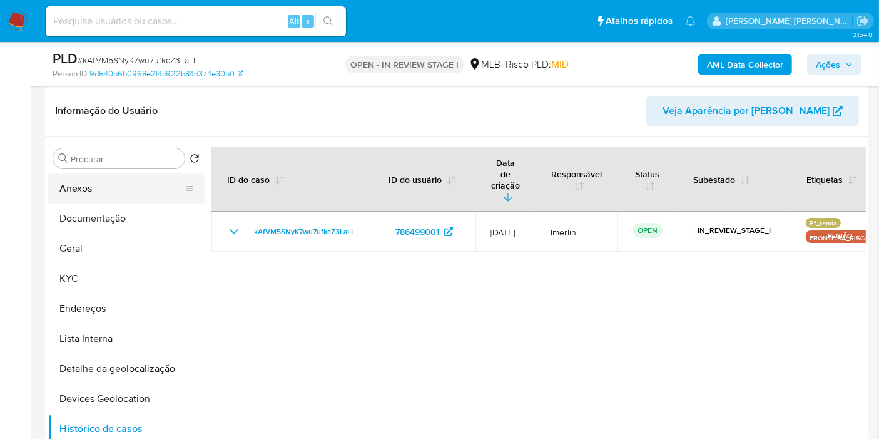
click at [107, 185] on button "Anexos" at bounding box center [121, 188] width 146 height 30
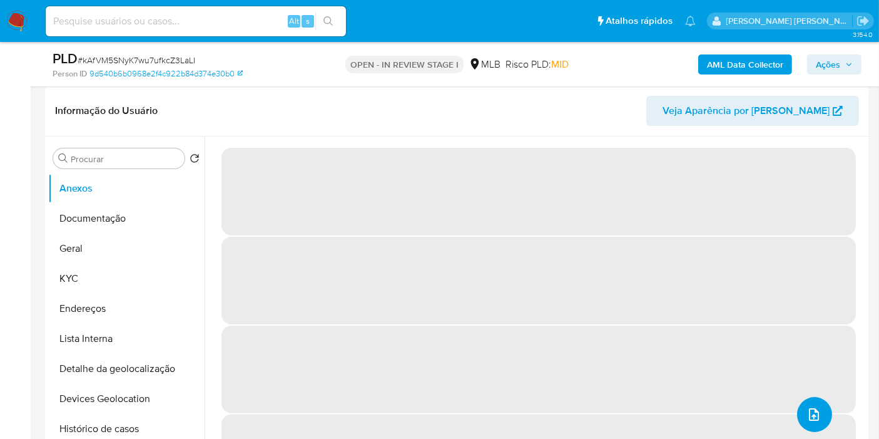
click at [819, 420] on button "upload-file" at bounding box center [814, 414] width 35 height 35
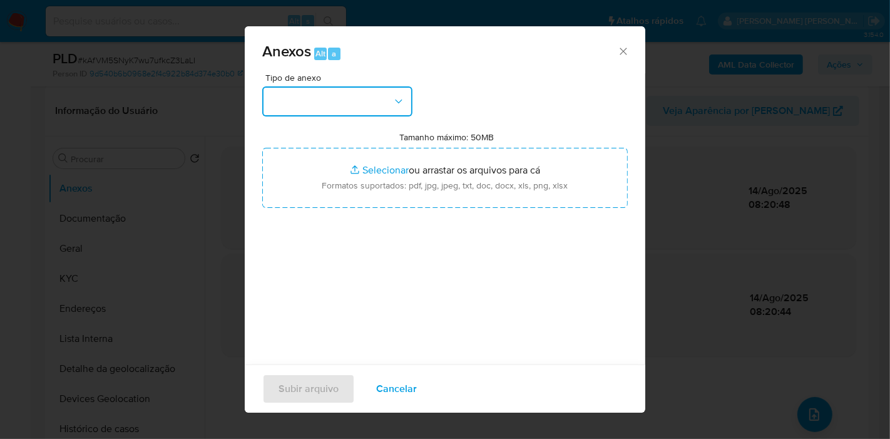
click at [302, 101] on button "button" at bounding box center [337, 101] width 150 height 30
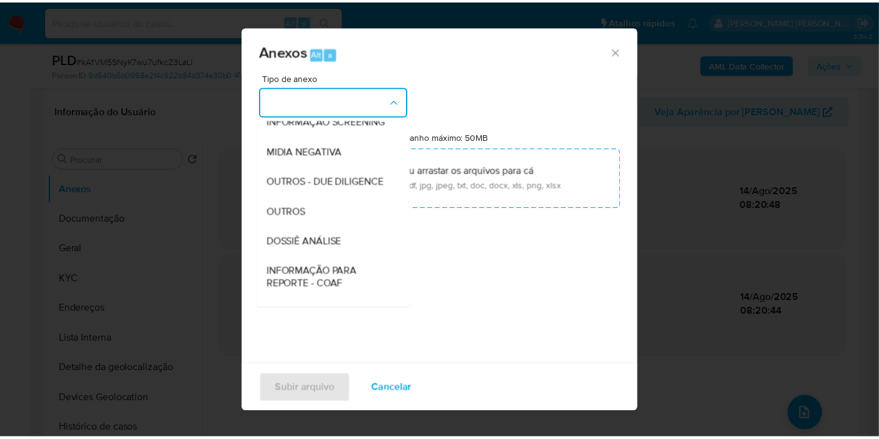
scroll to position [139, 0]
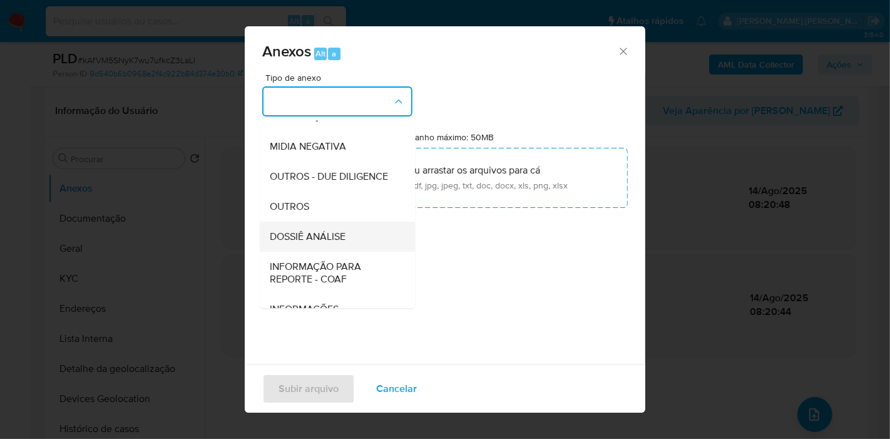
click at [352, 252] on div "DOSSIÊ ANÁLISE" at bounding box center [334, 237] width 128 height 30
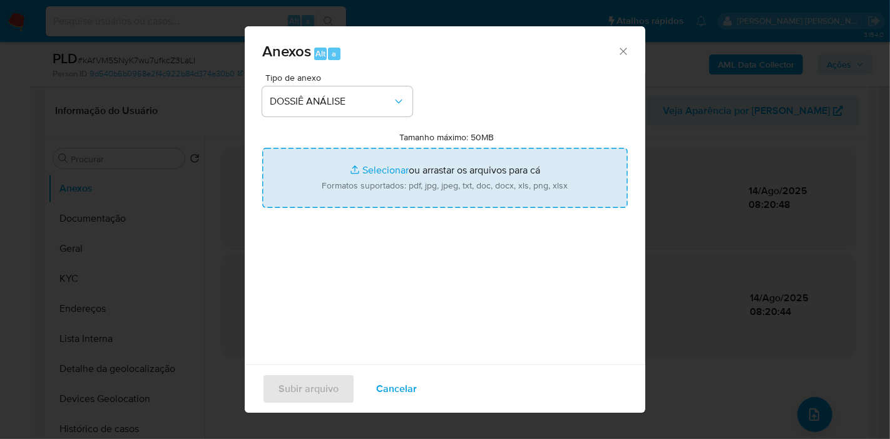
click at [397, 177] on input "Tamanho máximo: 50MB Selecionar arquivos" at bounding box center [444, 178] width 365 height 60
type input "C:\fakepath\CPF 02560796171 - ANTONO RODRIGUES DIAS.pdf"
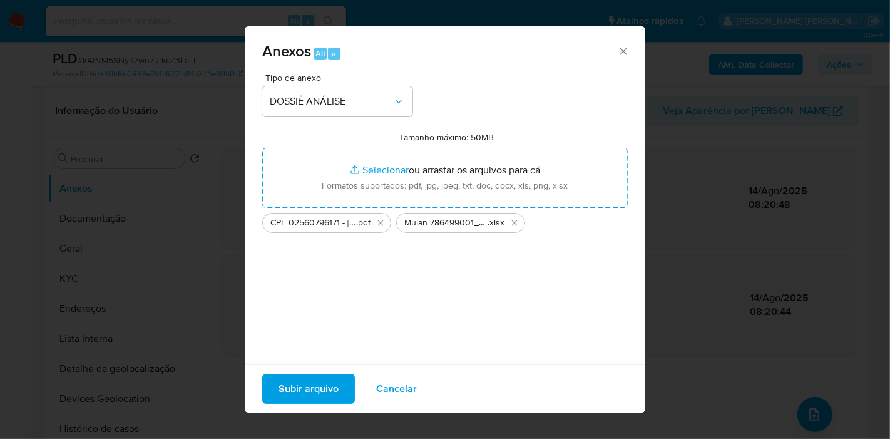
click at [321, 379] on span "Subir arquivo" at bounding box center [308, 389] width 60 height 28
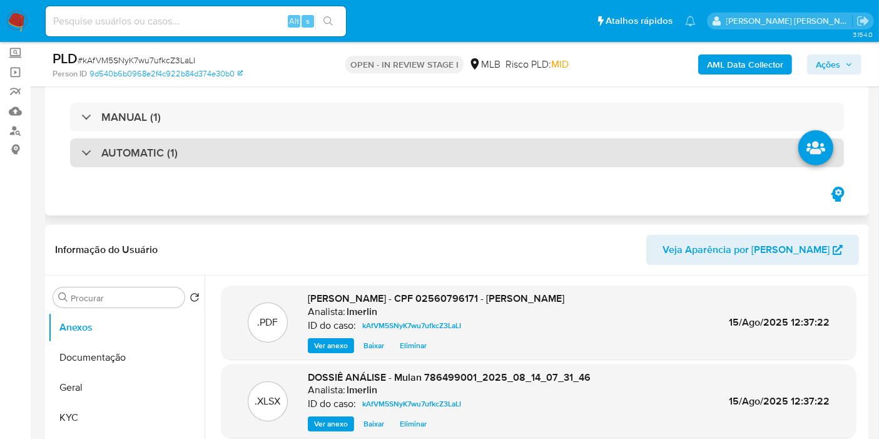
scroll to position [0, 0]
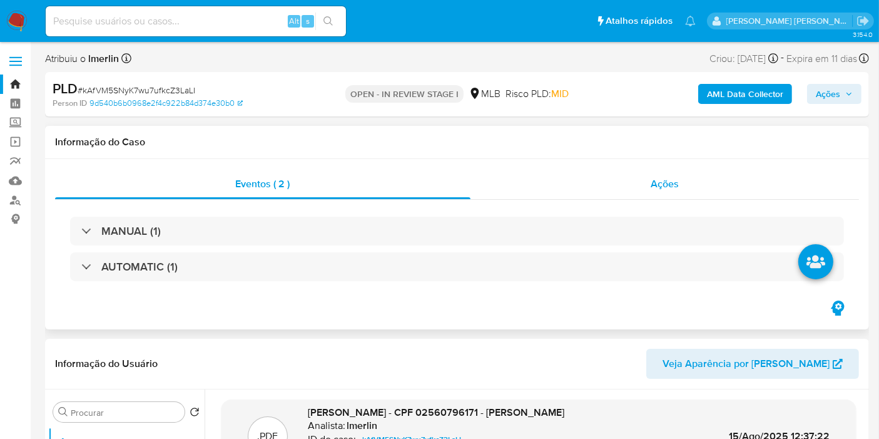
click at [698, 190] on div "Ações" at bounding box center [665, 184] width 389 height 30
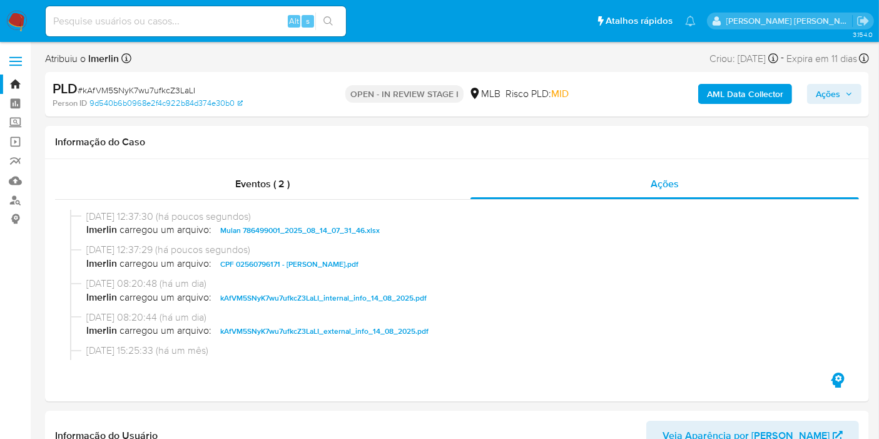
click at [827, 99] on span "Ações" at bounding box center [828, 94] width 24 height 20
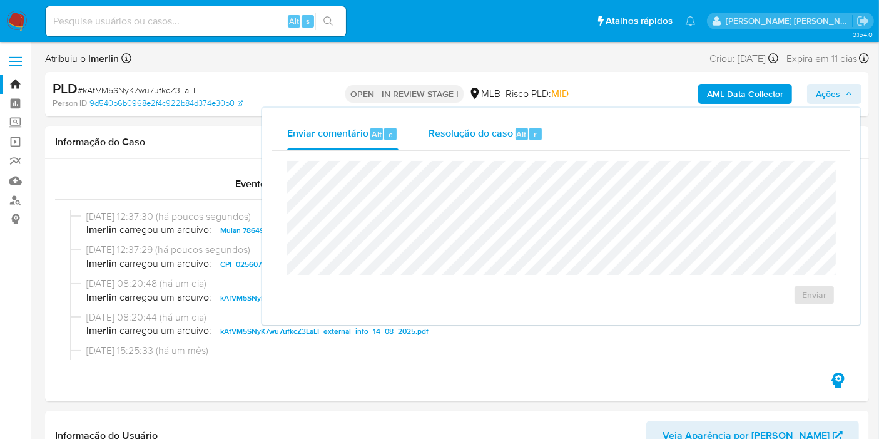
click at [520, 124] on div "Resolução do caso Alt r" at bounding box center [486, 134] width 115 height 33
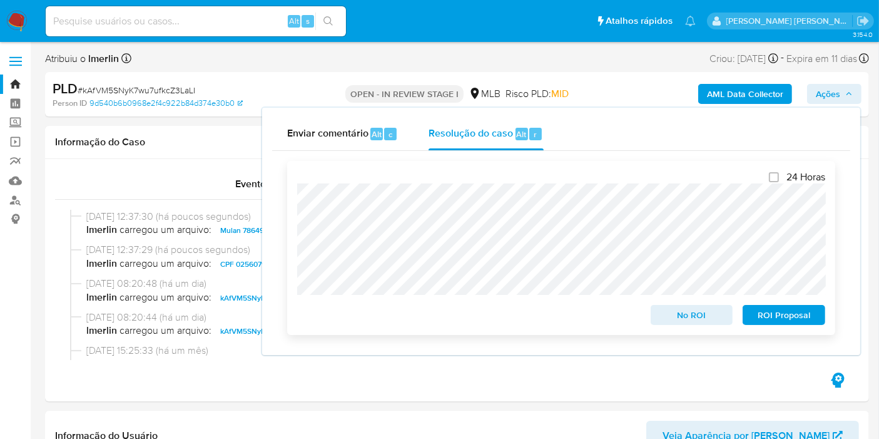
click at [665, 315] on span "No ROI" at bounding box center [692, 315] width 65 height 18
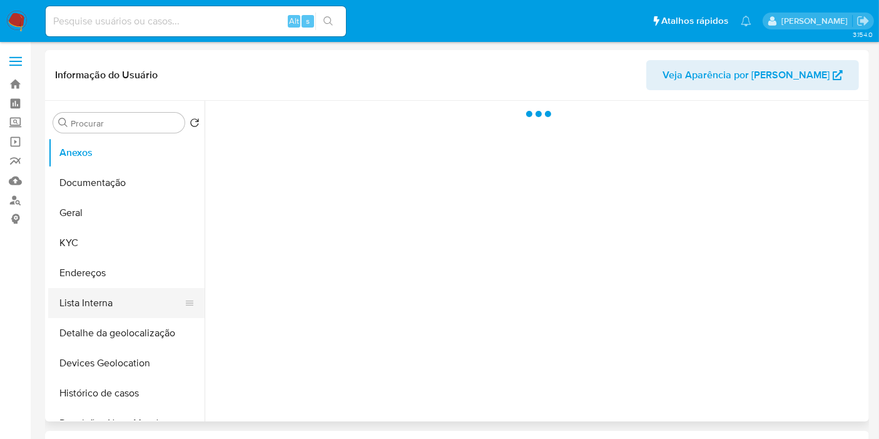
click at [126, 297] on button "Lista Interna" at bounding box center [121, 303] width 146 height 30
select select "10"
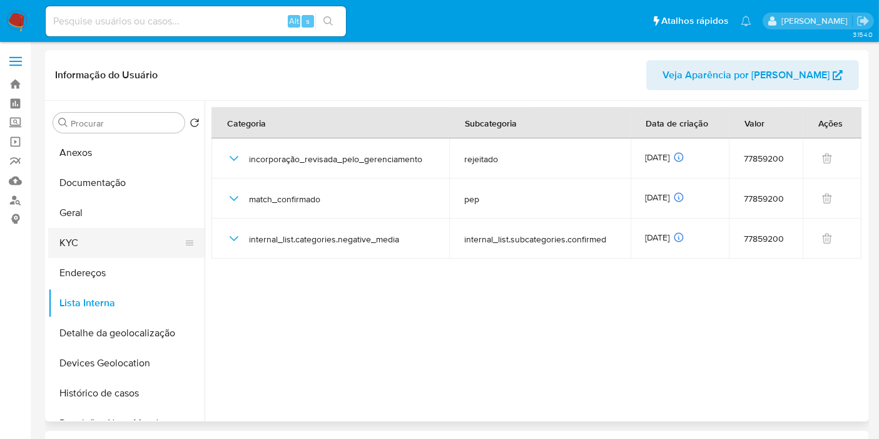
click at [129, 251] on button "KYC" at bounding box center [121, 243] width 146 height 30
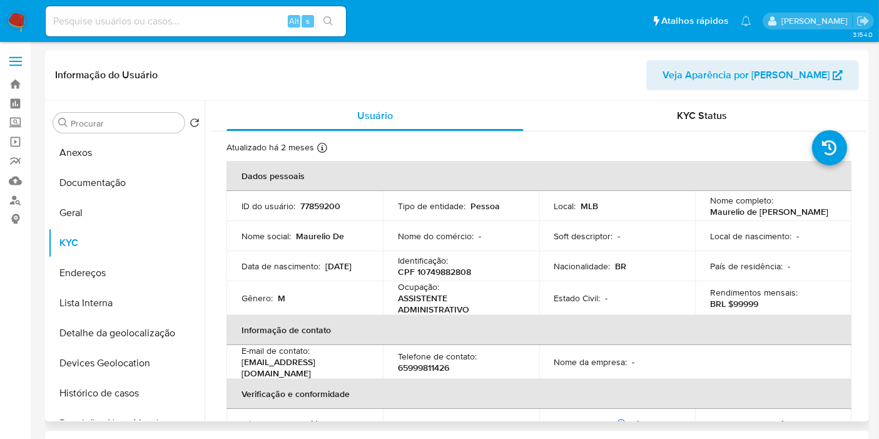
click at [440, 276] on p "CPF 10749882808" at bounding box center [434, 271] width 73 height 11
copy p "10749882808"
click at [128, 293] on button "Lista Interna" at bounding box center [121, 303] width 146 height 30
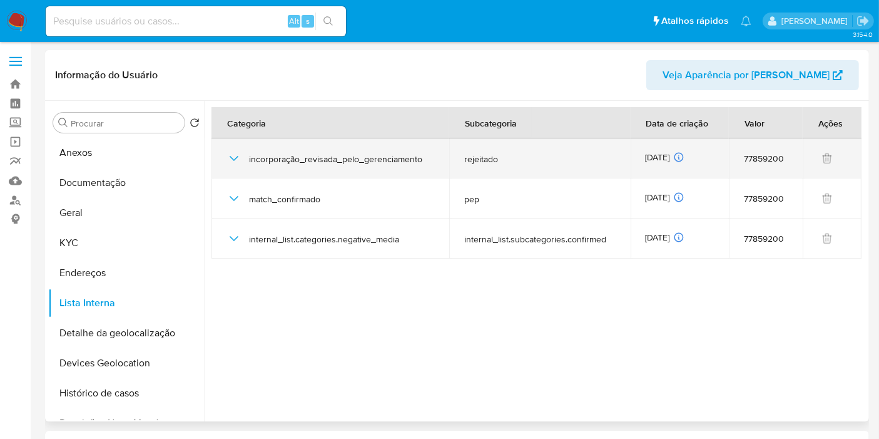
click at [241, 156] on icon "button" at bounding box center [234, 158] width 15 height 15
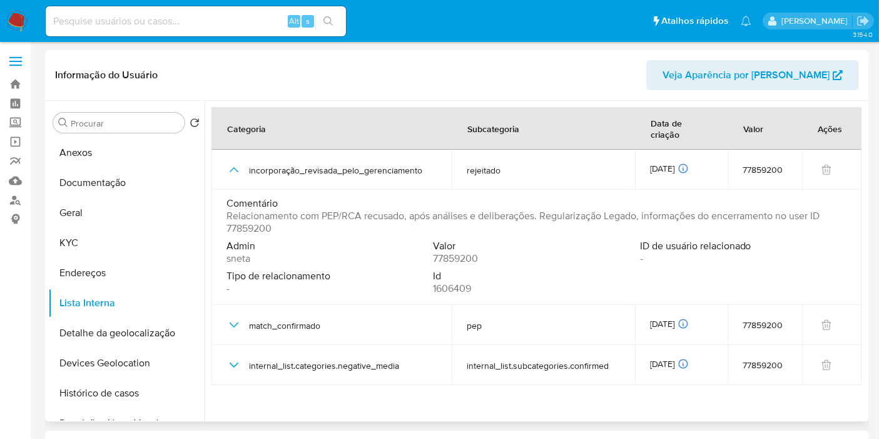
click at [260, 216] on span "Relacionamento com PEP/RCA recusado, após análises e deliberações. Regularizaçã…" at bounding box center [536, 222] width 618 height 25
click at [111, 151] on button "Anexos" at bounding box center [121, 153] width 146 height 30
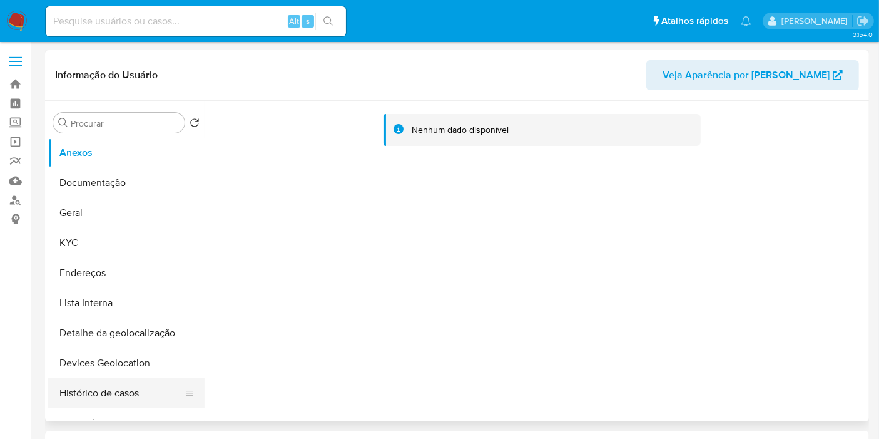
click at [113, 387] on button "Histórico de casos" at bounding box center [121, 393] width 146 height 30
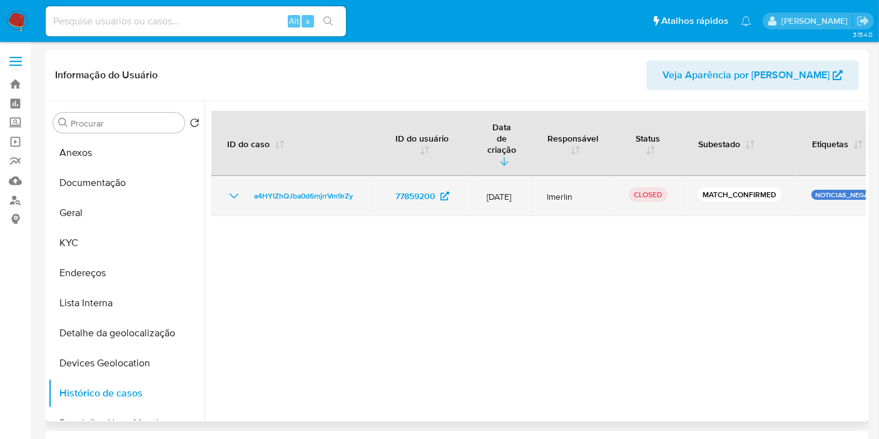
click at [232, 188] on icon "Mostrar/Ocultar" at bounding box center [234, 195] width 15 height 15
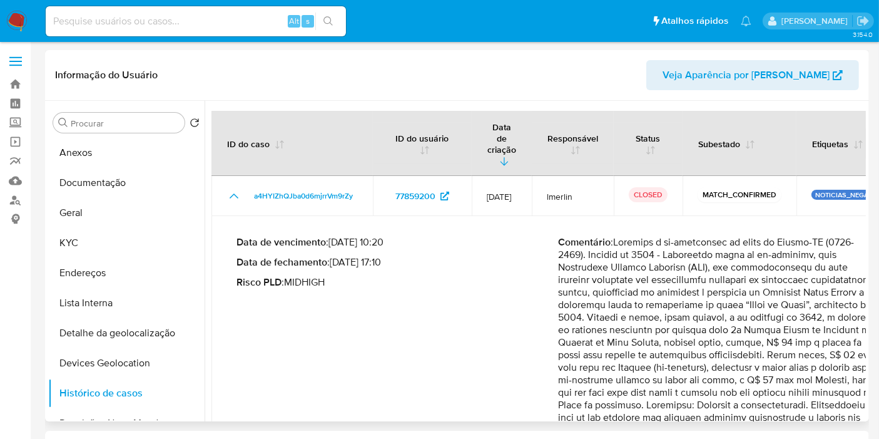
scroll to position [69, 0]
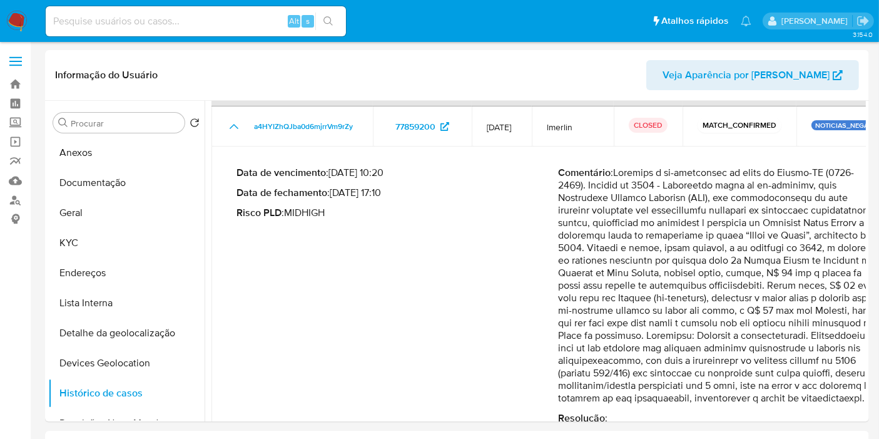
drag, startPoint x: 616, startPoint y: 314, endPoint x: 875, endPoint y: 380, distance: 266.8
click at [636, 308] on p "Comentário :" at bounding box center [719, 285] width 322 height 238
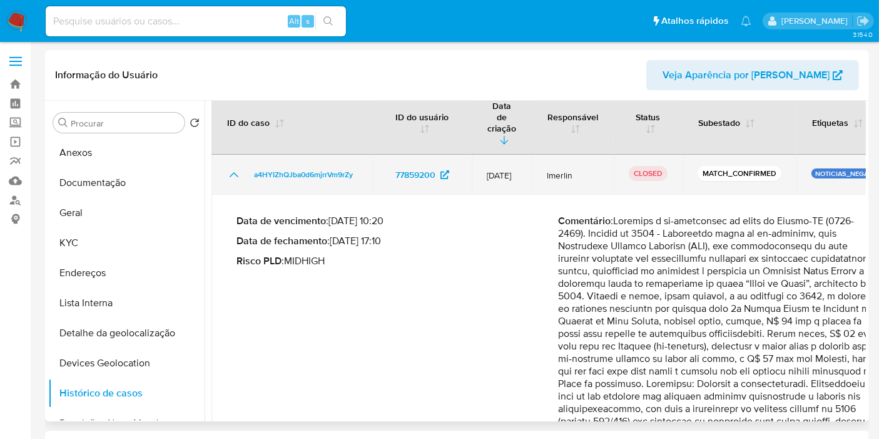
scroll to position [0, 0]
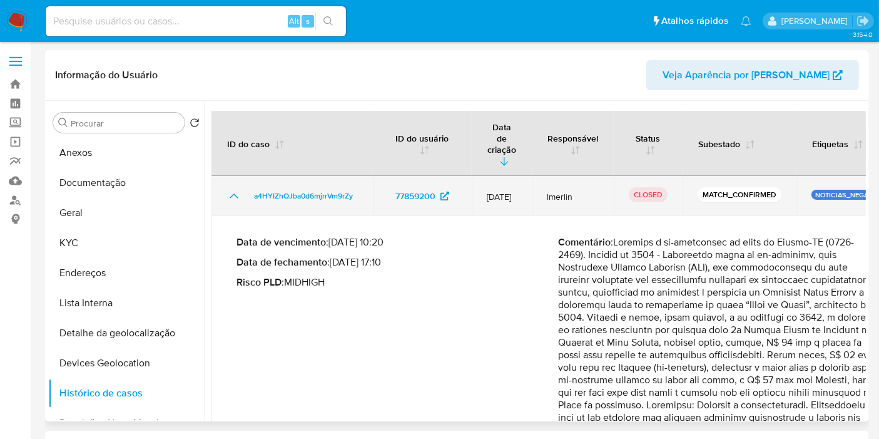
click at [374, 176] on td "77859200" at bounding box center [422, 196] width 99 height 40
click at [366, 176] on td "a4HYIZhQJba0d6mjrrVm9rZy" at bounding box center [292, 196] width 161 height 40
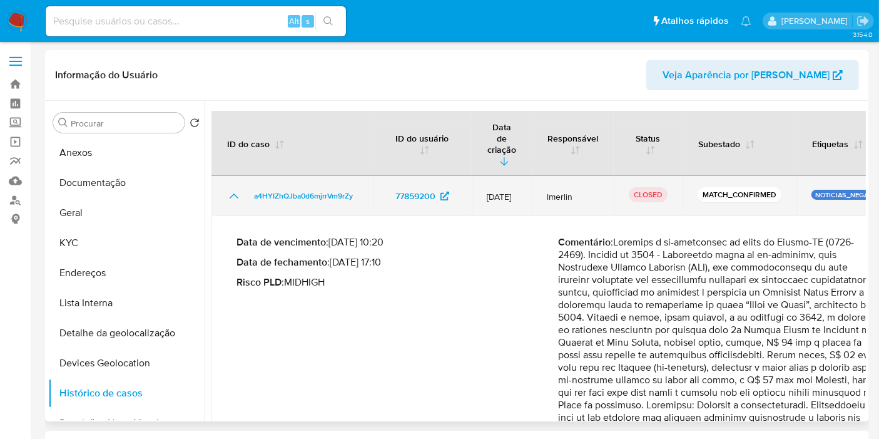
click at [366, 176] on td "a4HYIZhQJba0d6mjrrVm9rZy" at bounding box center [292, 196] width 161 height 40
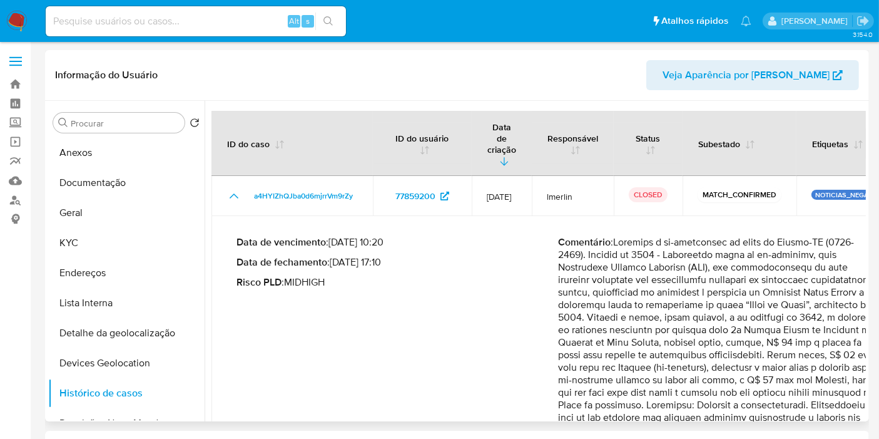
scroll to position [69, 0]
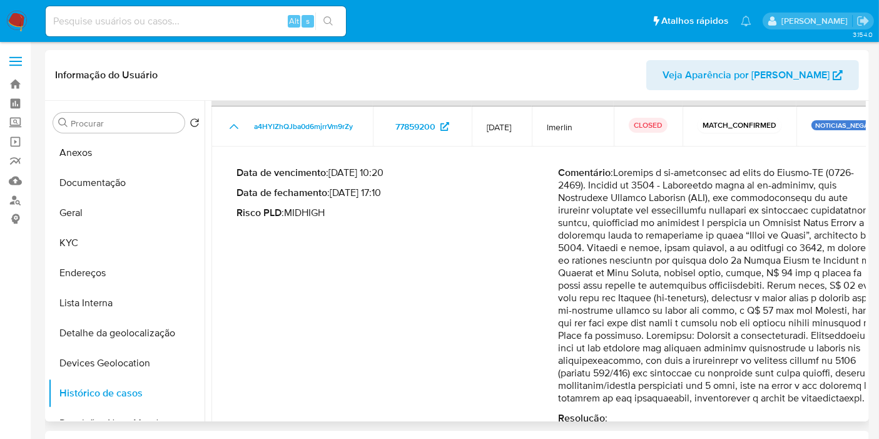
drag, startPoint x: 564, startPoint y: 324, endPoint x: 725, endPoint y: 327, distance: 161.5
click at [725, 327] on div "Data de vencimento : 16/07/2023 10:20 Data de fechamento : 07/06/2023 17:10 Ris…" at bounding box center [558, 295] width 643 height 278
click at [723, 332] on p "Comentário :" at bounding box center [719, 285] width 322 height 238
drag, startPoint x: 722, startPoint y: 326, endPoint x: 567, endPoint y: 327, distance: 154.6
click at [567, 327] on p "Comentário :" at bounding box center [719, 285] width 322 height 238
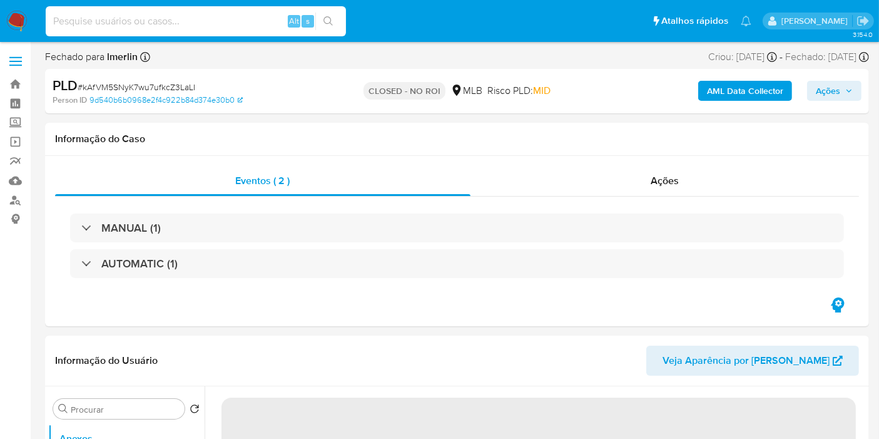
click at [252, 21] on input at bounding box center [196, 21] width 300 height 16
paste input "zVtpX8W4esPIESiDBsxtCn1u"
type input "zVtpX8W4esPIESiDBsxtCn1u"
select select "10"
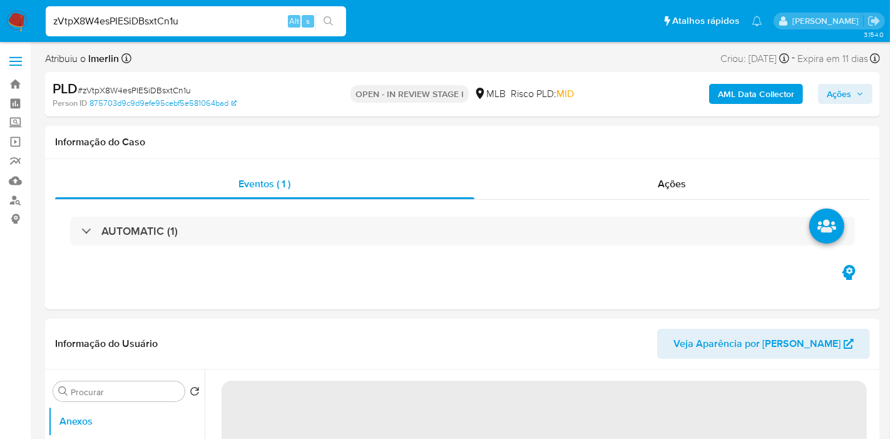
select select "10"
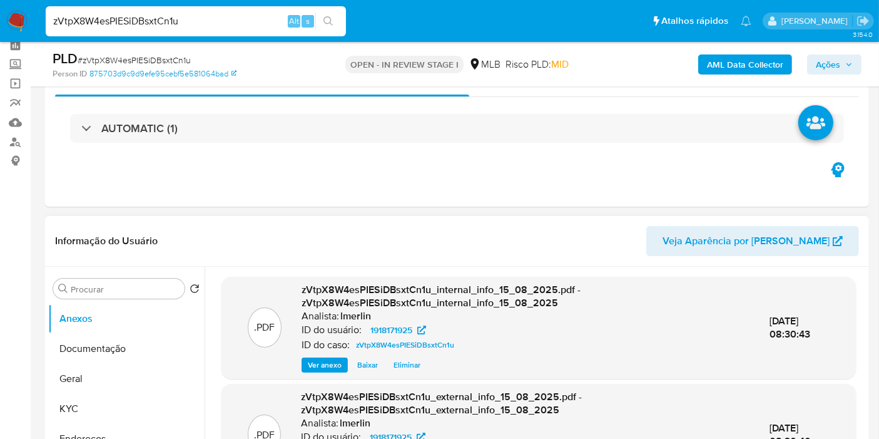
scroll to position [208, 0]
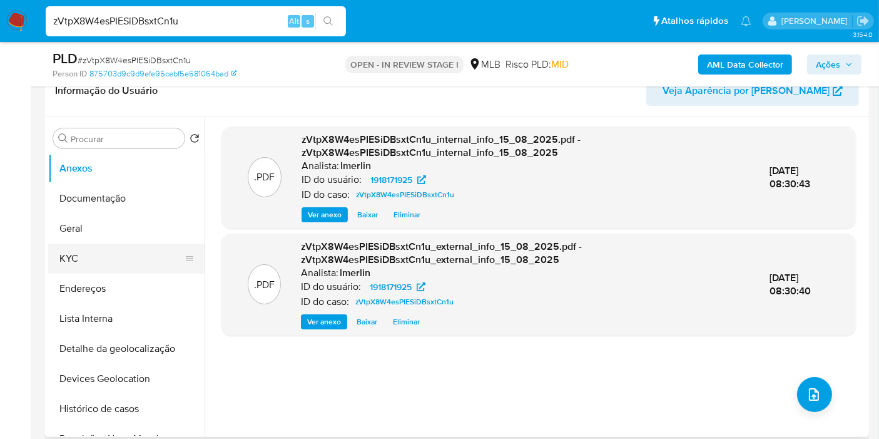
click at [108, 258] on button "KYC" at bounding box center [121, 258] width 146 height 30
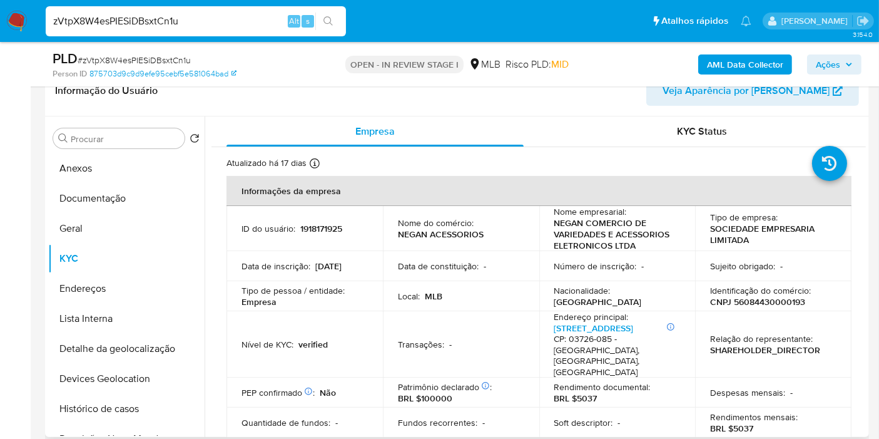
click at [743, 298] on p "CNPJ 56084430000193" at bounding box center [757, 301] width 95 height 11
copy p "56084430000193"
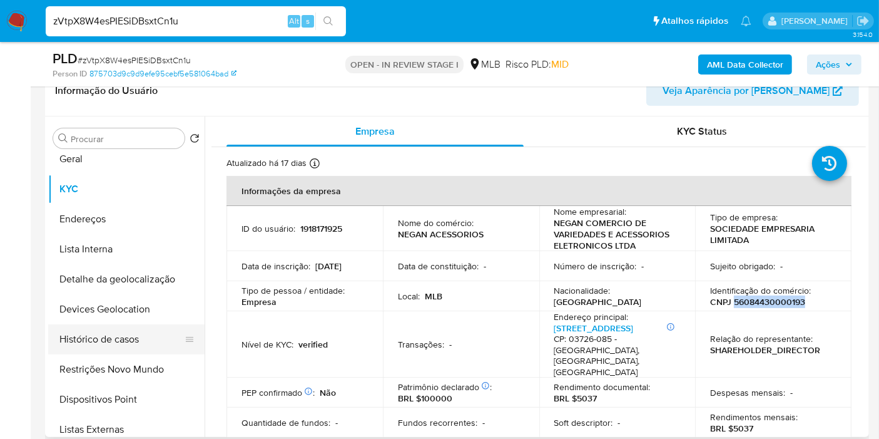
click at [154, 342] on button "Histórico de casos" at bounding box center [121, 339] width 146 height 30
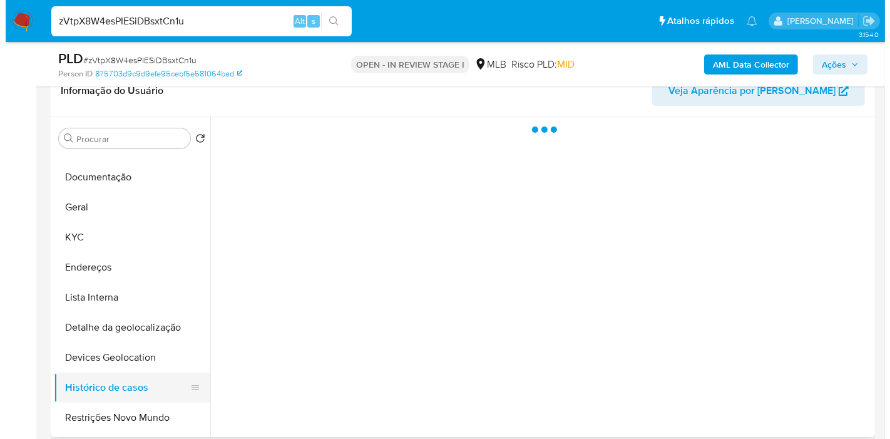
scroll to position [0, 0]
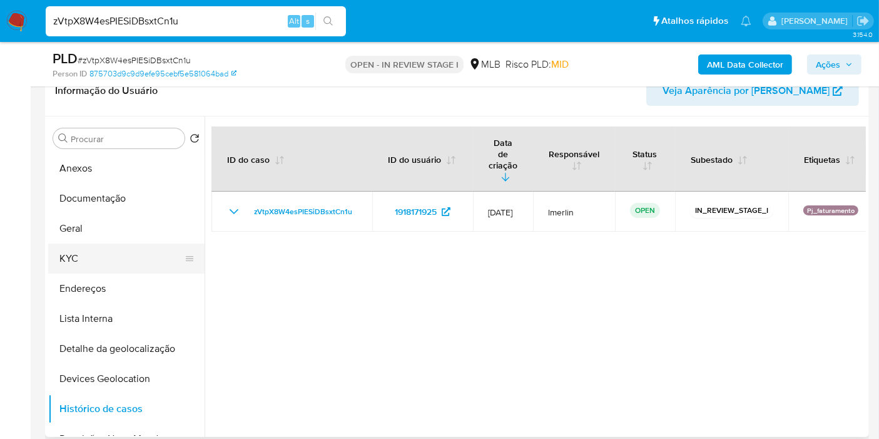
click at [95, 255] on button "KYC" at bounding box center [121, 258] width 146 height 30
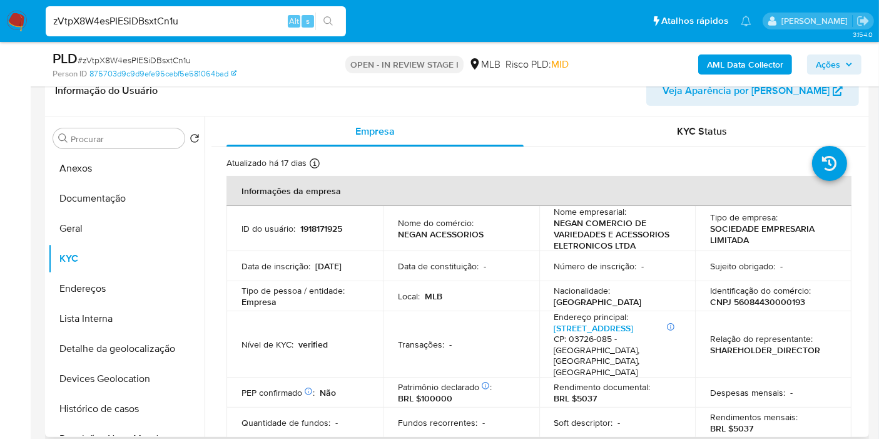
click at [728, 422] on p "BRL $5037" at bounding box center [731, 427] width 43 height 11
copy p "5037"
click at [107, 197] on button "Documentação" at bounding box center [121, 198] width 146 height 30
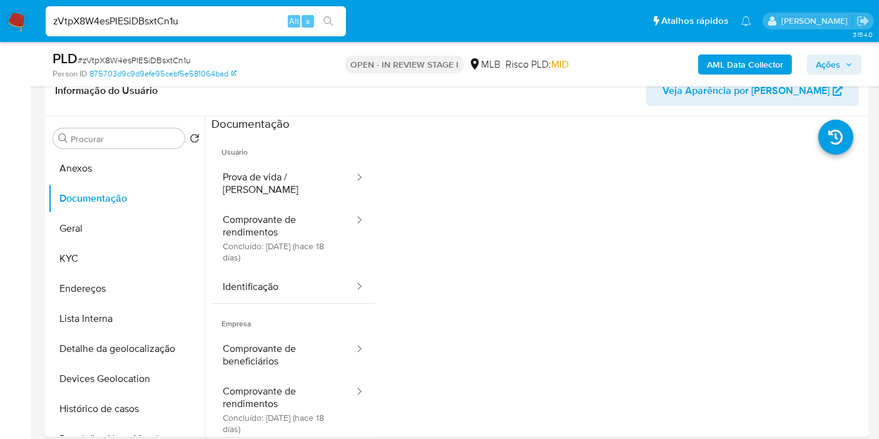
click at [304, 245] on button "Comprovante de rendimentos Concluído: 28/07/2025 (hace 18 días)" at bounding box center [284, 238] width 144 height 66
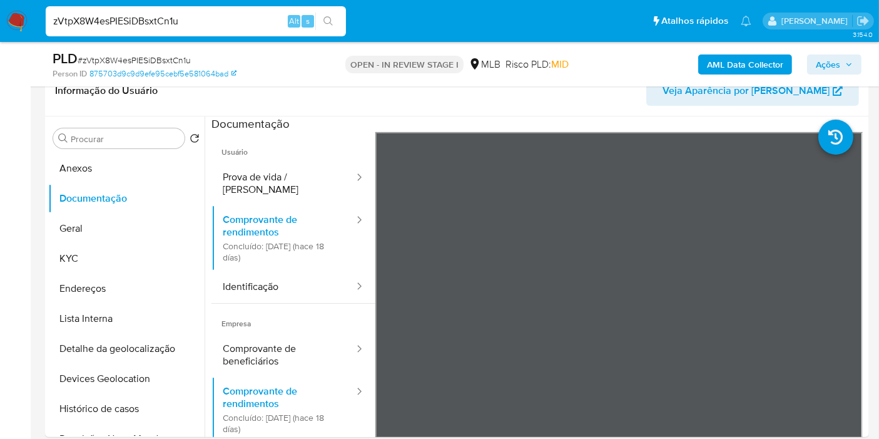
click at [744, 63] on b "AML Data Collector" at bounding box center [745, 64] width 76 height 20
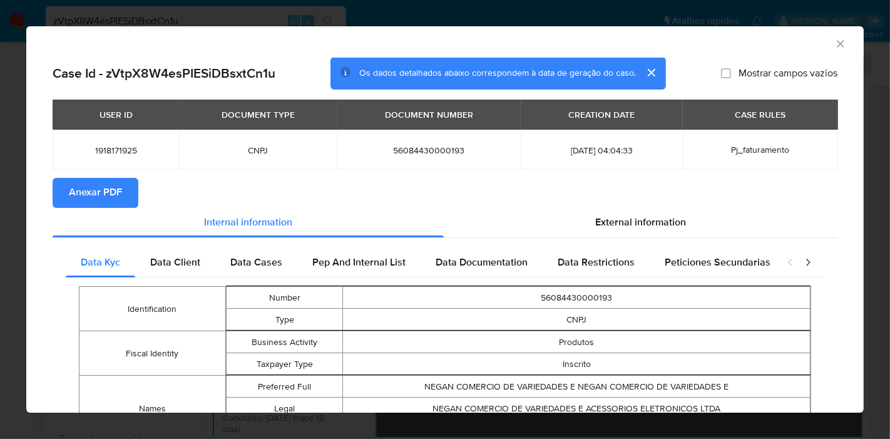
click at [586, 205] on section "Anexar PDF" at bounding box center [445, 193] width 785 height 30
click at [595, 224] on span "External information" at bounding box center [640, 222] width 91 height 14
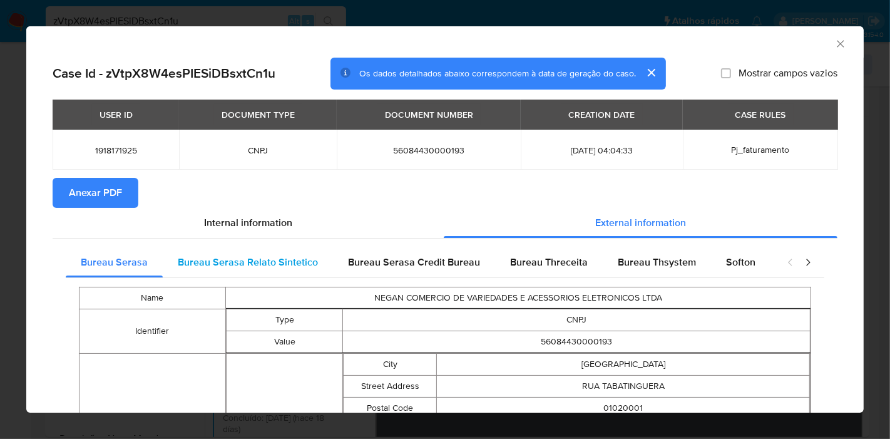
click at [216, 257] on span "Bureau Serasa Relato Sintetico" at bounding box center [248, 262] width 140 height 14
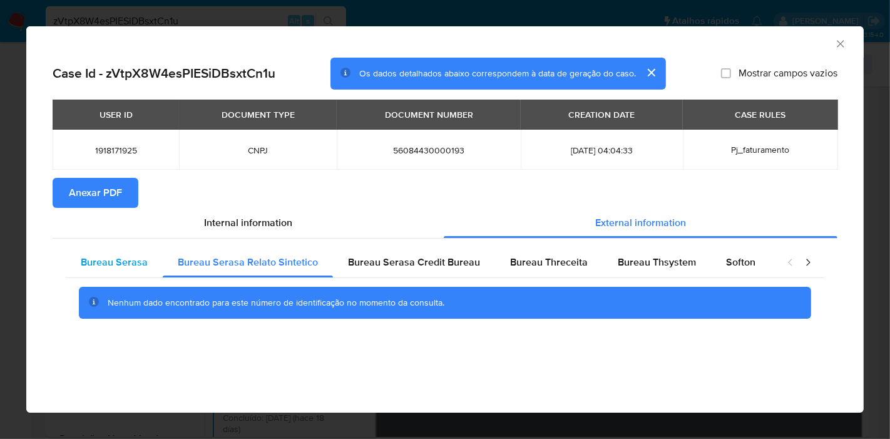
click at [76, 270] on div "Bureau Serasa" at bounding box center [114, 262] width 97 height 30
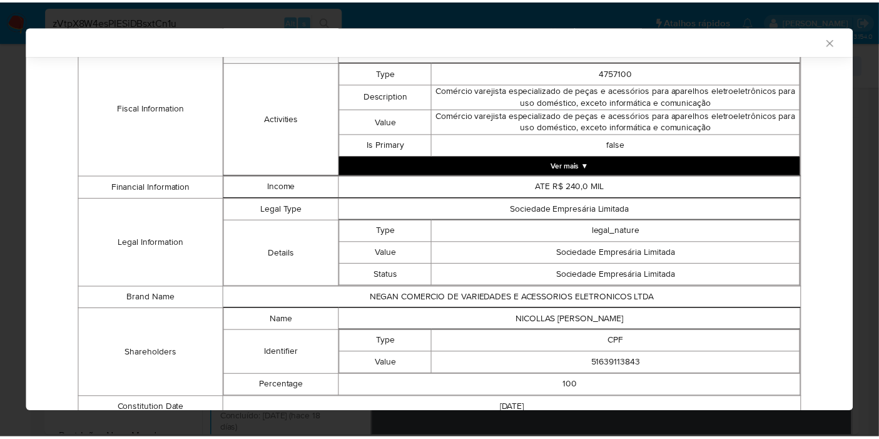
scroll to position [537, 0]
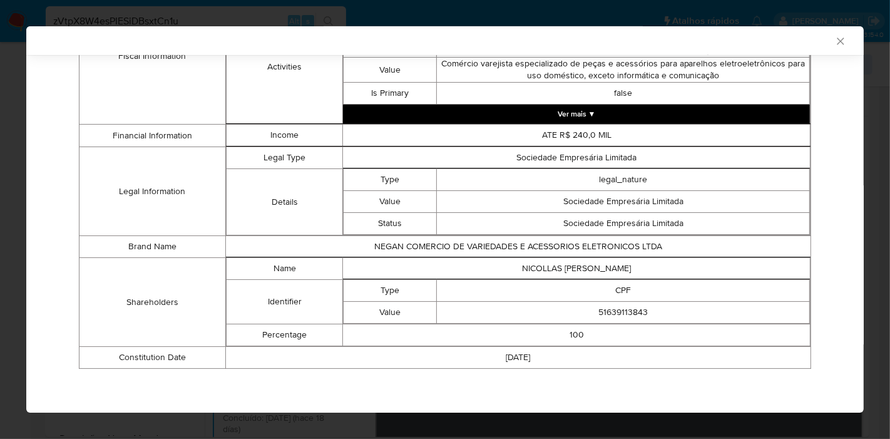
click at [564, 262] on td "NICOLLAS GUSTAVO DA COSTA SILVA" at bounding box center [576, 269] width 467 height 22
copy td "NICOLLAS GUSTAVO DA COSTA SILVA"
click at [599, 307] on td "51639113843" at bounding box center [623, 313] width 373 height 22
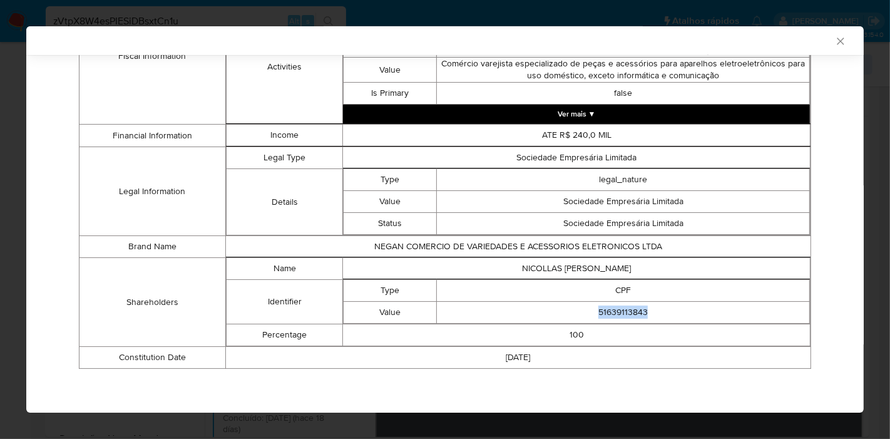
click at [599, 307] on td "51639113843" at bounding box center [623, 313] width 373 height 22
copy td "51639113843"
click at [834, 40] on icon "Fechar a janela" at bounding box center [840, 41] width 13 height 13
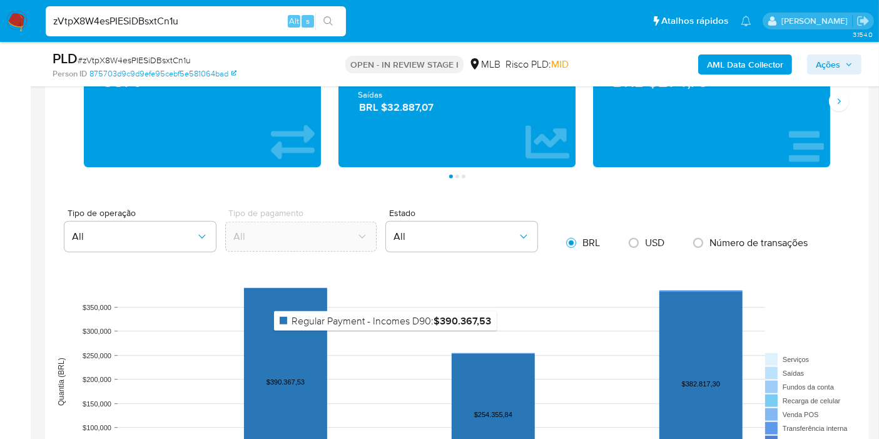
scroll to position [1252, 0]
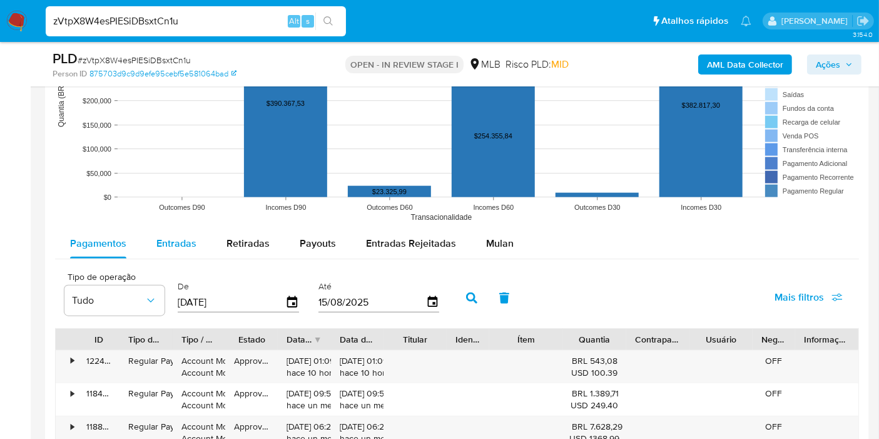
click at [178, 236] on span "Entradas" at bounding box center [176, 243] width 40 height 14
select select "10"
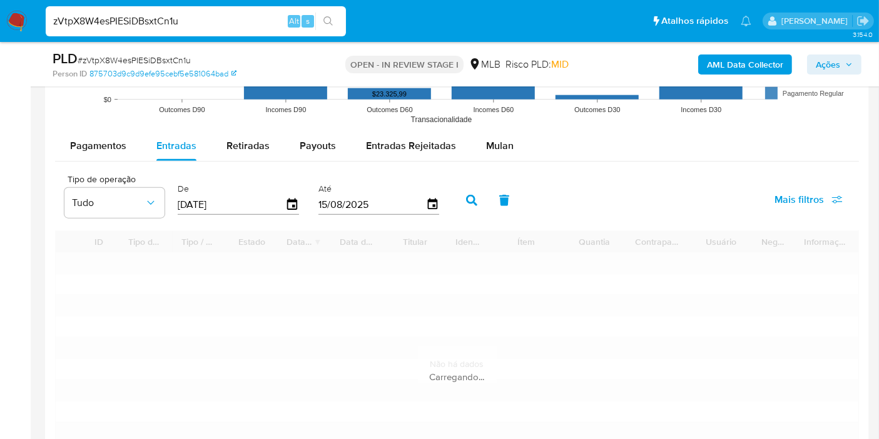
scroll to position [1460, 0]
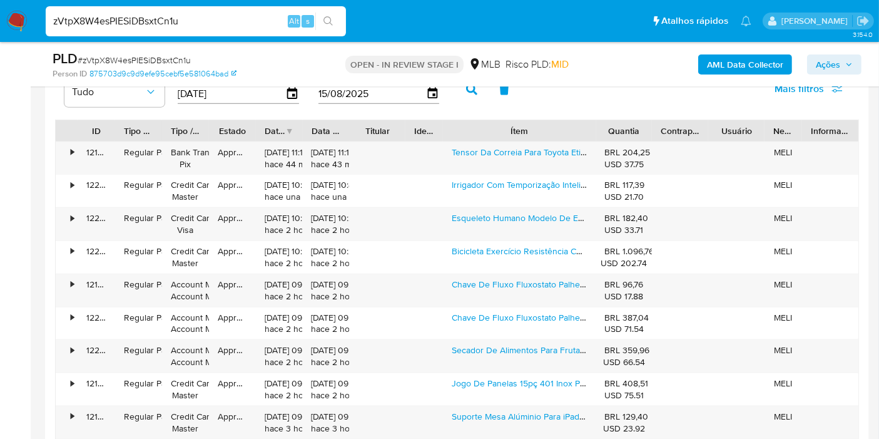
drag, startPoint x: 558, startPoint y: 124, endPoint x: 637, endPoint y: 128, distance: 79.0
click at [637, 128] on div "ID Tipo de operação Tipo / Método Estado Data de criação Data de aprovação Titu…" at bounding box center [457, 130] width 803 height 21
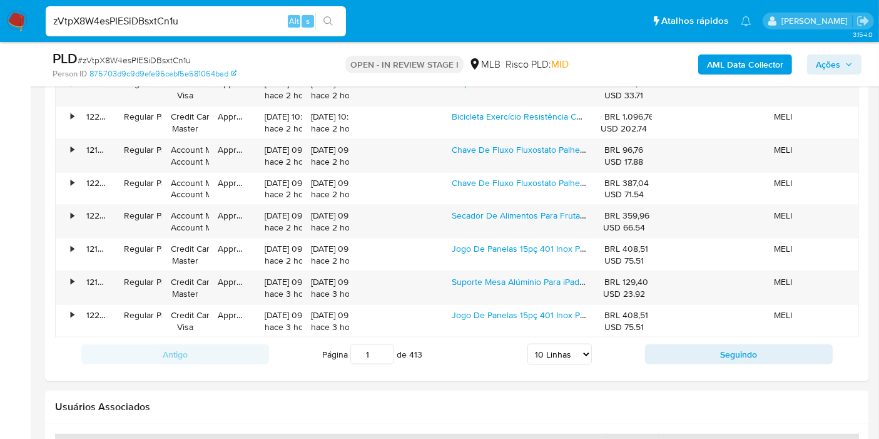
scroll to position [1599, 0]
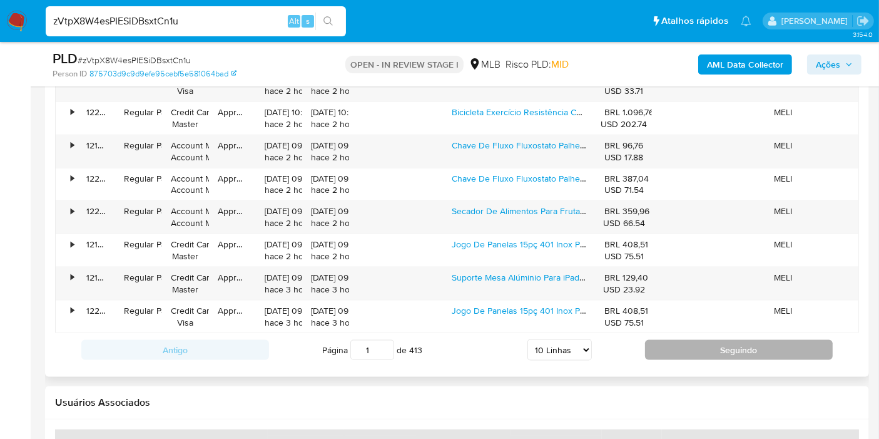
click at [680, 340] on button "Seguindo" at bounding box center [739, 350] width 188 height 20
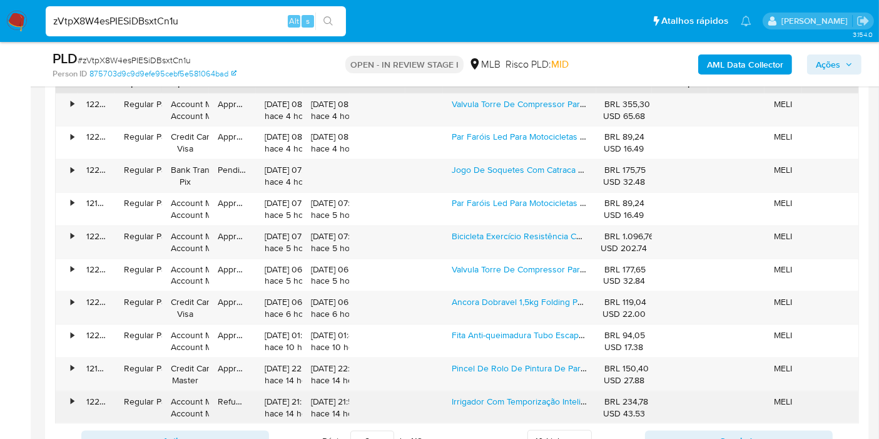
scroll to position [1529, 0]
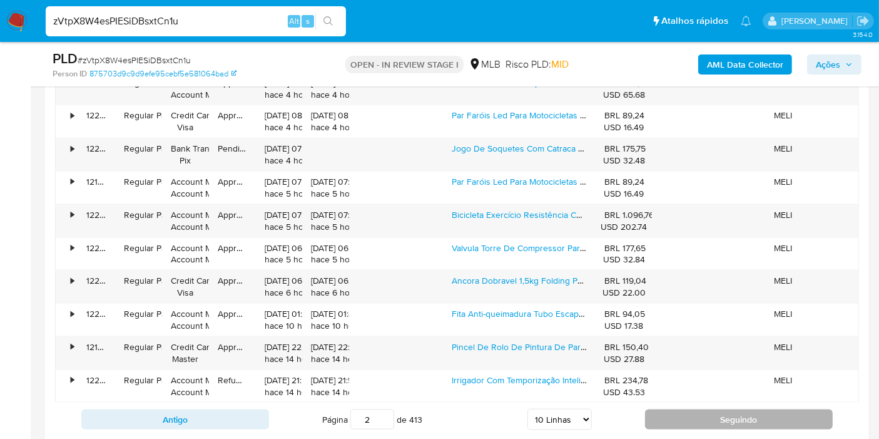
click at [693, 414] on button "Seguindo" at bounding box center [739, 419] width 188 height 20
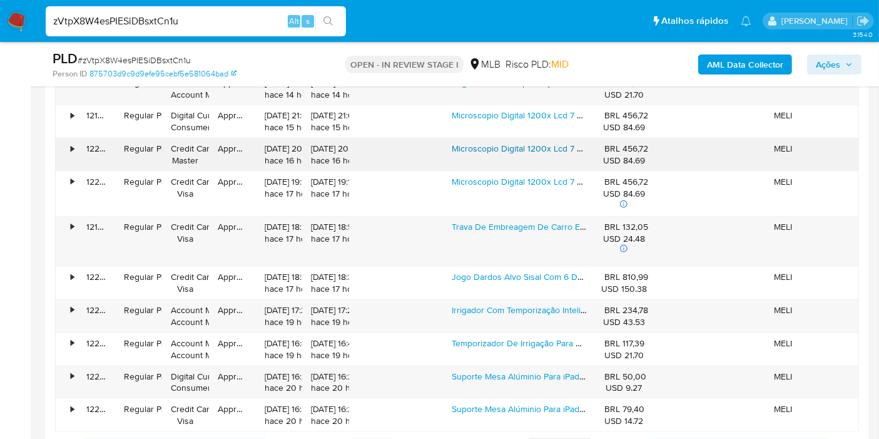
click at [511, 142] on link "Microscopio Digital 1200x Lcd 7 Fhd 1080p Recarregável Usb" at bounding box center [571, 148] width 239 height 13
click at [497, 380] on div "Suporte Mesa Alúminio Para iPad E Tablet Ajustável Gira 360°" at bounding box center [519, 382] width 153 height 33
click at [497, 371] on link "Suporte Mesa Alúminio Para iPad E Tablet Ajustável Gira 360°" at bounding box center [570, 376] width 237 height 13
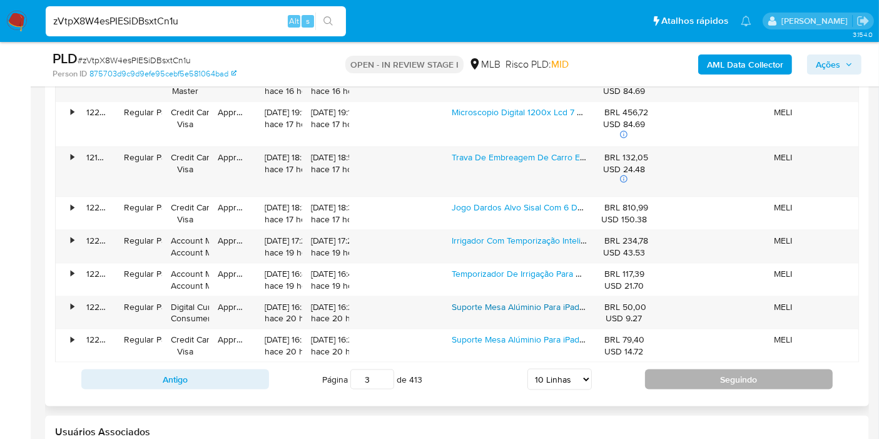
click at [694, 375] on button "Seguindo" at bounding box center [739, 379] width 188 height 20
type input "4"
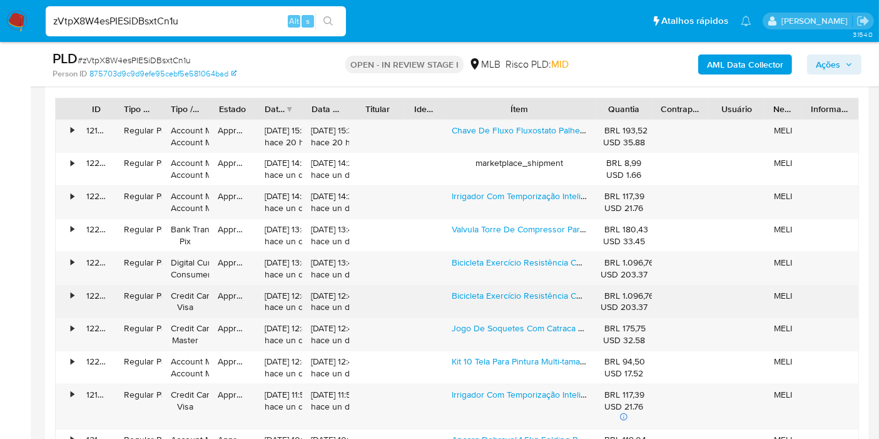
scroll to position [1460, 0]
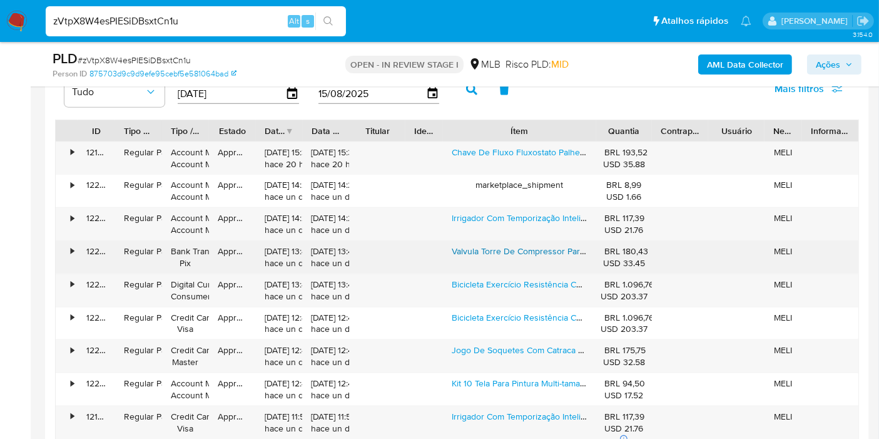
click at [499, 249] on link "Valvula Torre De Compressor Para Hyundai Kia 976742s000" at bounding box center [568, 251] width 233 height 13
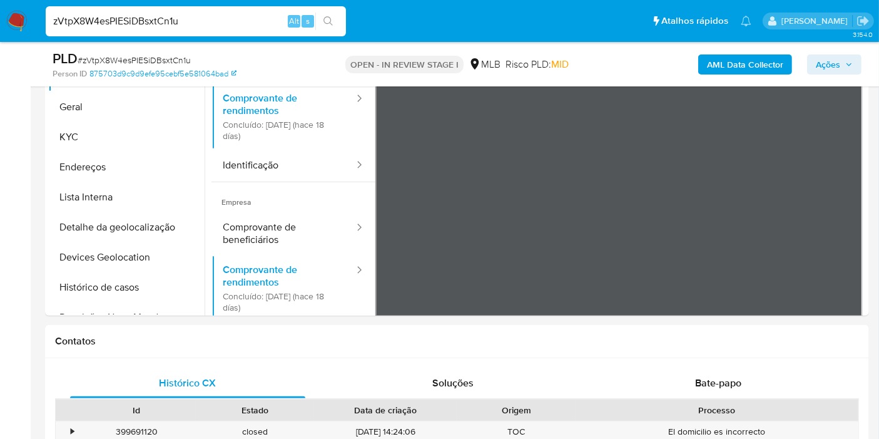
scroll to position [278, 0]
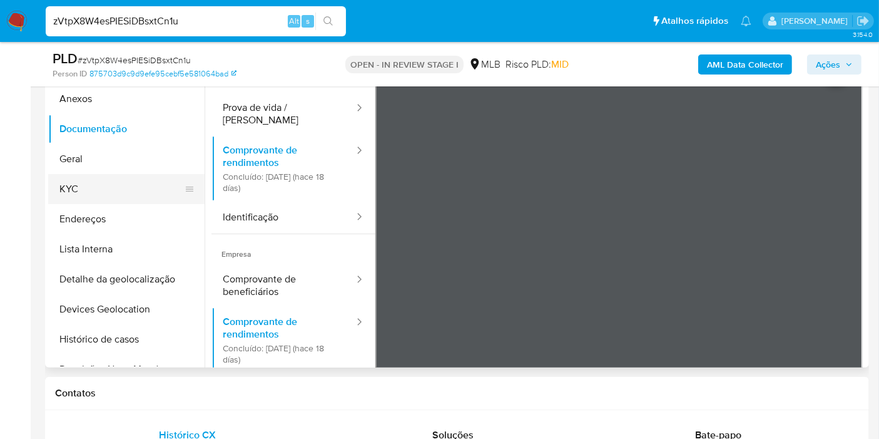
click at [109, 189] on button "KYC" at bounding box center [121, 189] width 146 height 30
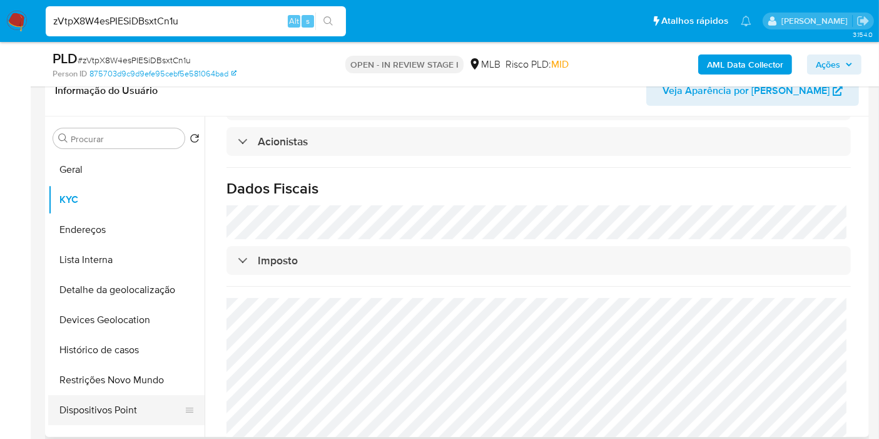
scroll to position [139, 0]
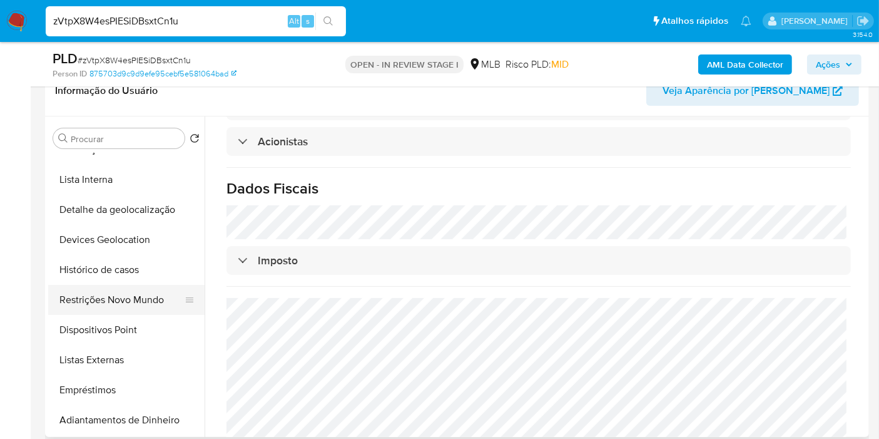
click at [143, 299] on button "Restrições Novo Mundo" at bounding box center [121, 300] width 146 height 30
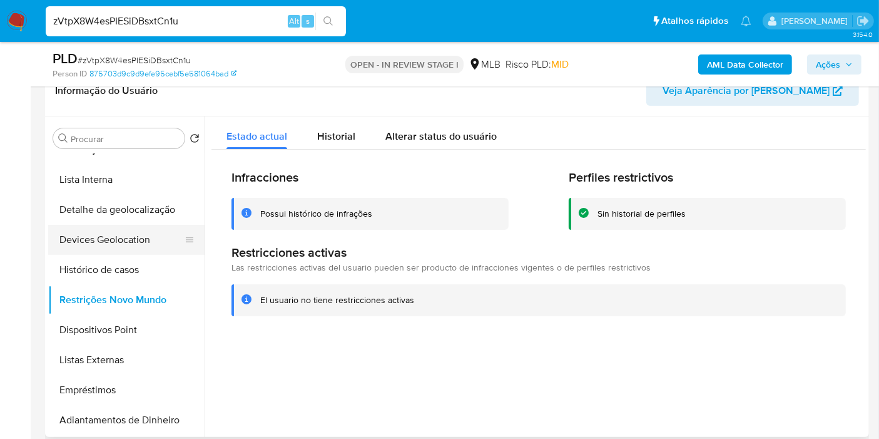
scroll to position [0, 0]
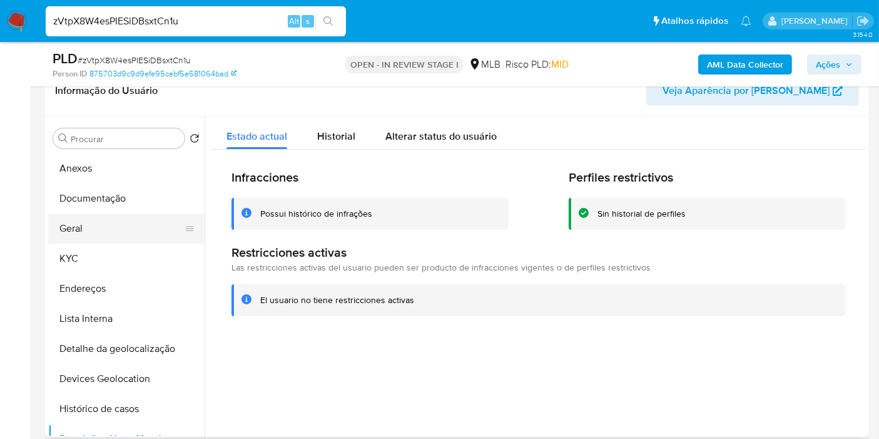
click at [102, 242] on button "Geral" at bounding box center [121, 228] width 146 height 30
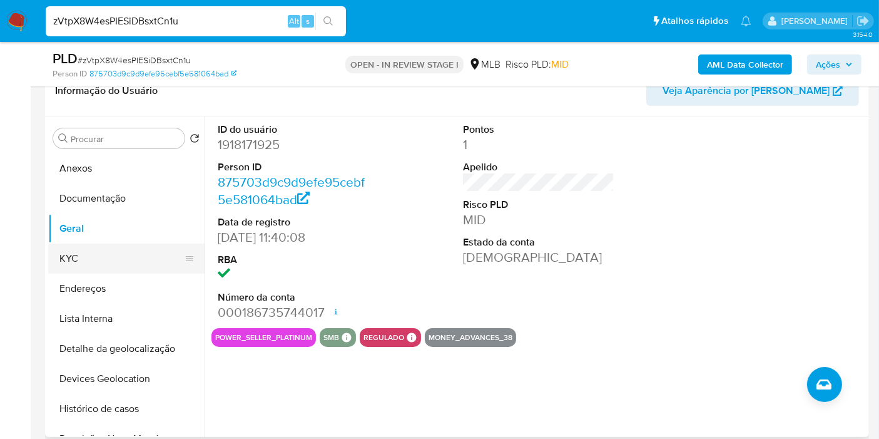
click at [120, 267] on button "KYC" at bounding box center [121, 258] width 146 height 30
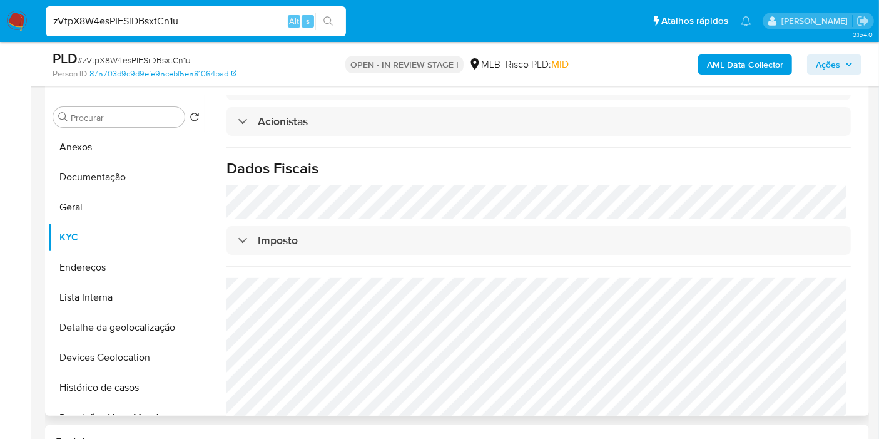
scroll to position [804, 0]
click at [116, 265] on button "Endereços" at bounding box center [121, 267] width 146 height 30
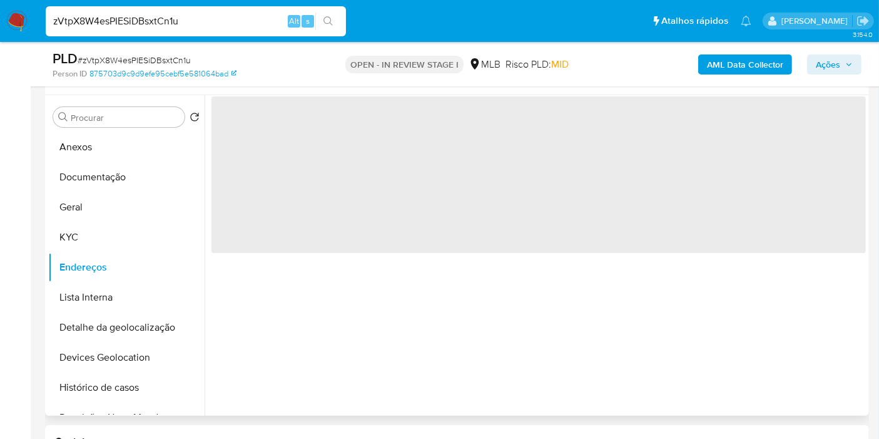
scroll to position [0, 0]
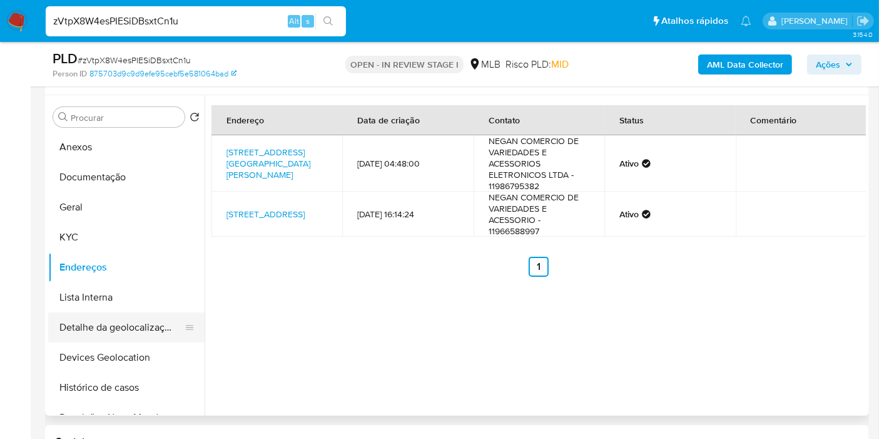
click at [121, 334] on button "Detalhe da geolocalização" at bounding box center [121, 327] width 146 height 30
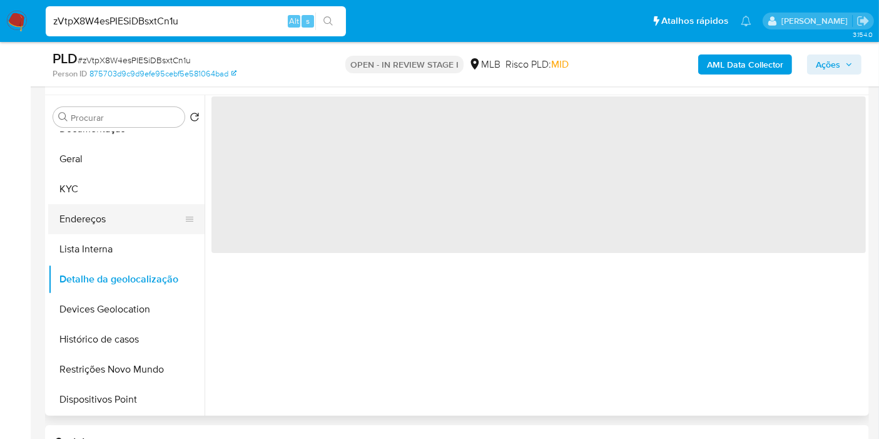
scroll to position [69, 0]
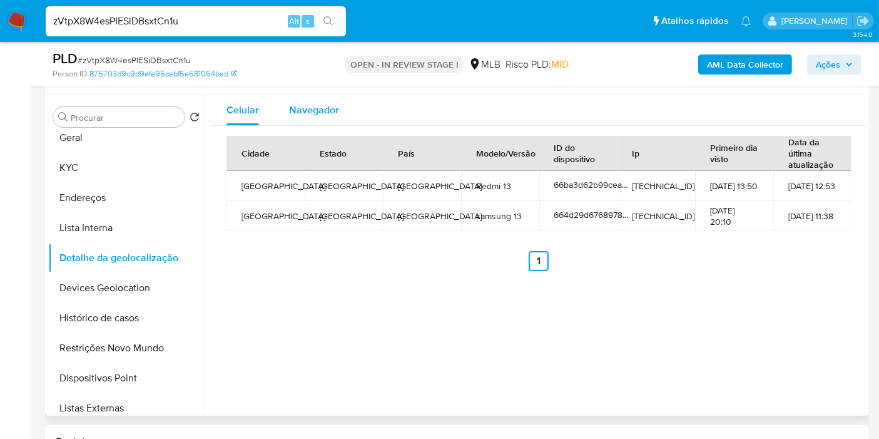
click at [298, 111] on span "Navegador" at bounding box center [314, 110] width 50 height 14
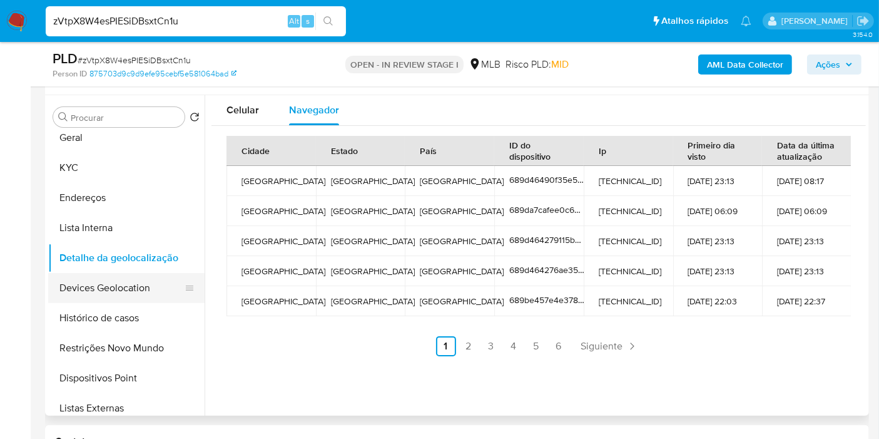
click at [151, 288] on button "Devices Geolocation" at bounding box center [121, 288] width 146 height 30
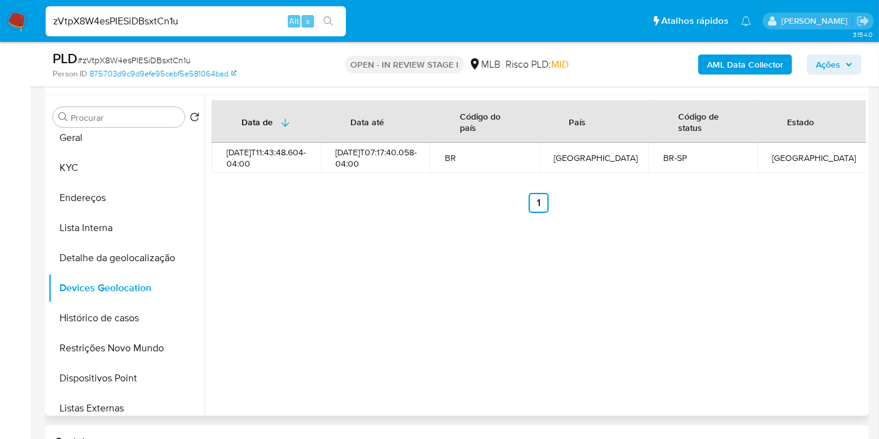
drag, startPoint x: 136, startPoint y: 346, endPoint x: 447, endPoint y: 330, distance: 310.8
click at [138, 346] on button "Restrições Novo Mundo" at bounding box center [126, 348] width 156 height 30
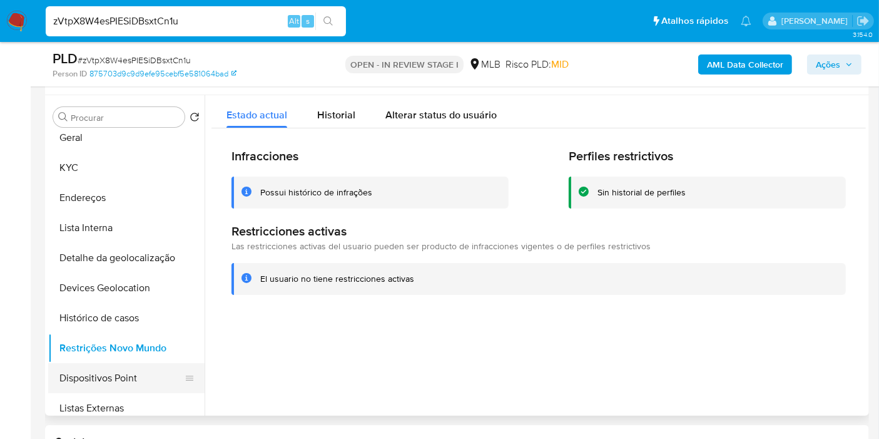
click at [146, 379] on button "Dispositivos Point" at bounding box center [121, 378] width 146 height 30
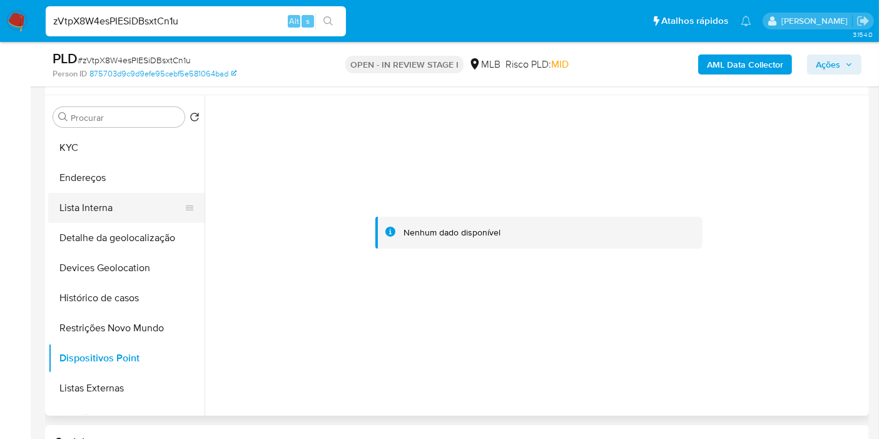
scroll to position [0, 0]
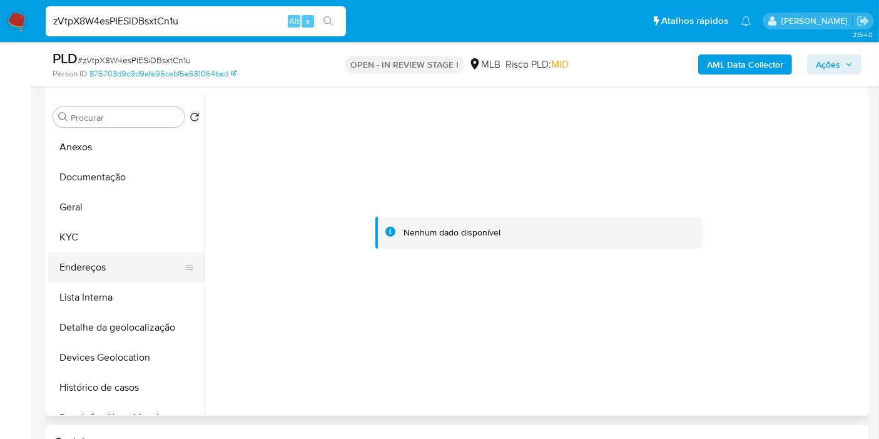
click at [116, 269] on button "Endereços" at bounding box center [121, 267] width 146 height 30
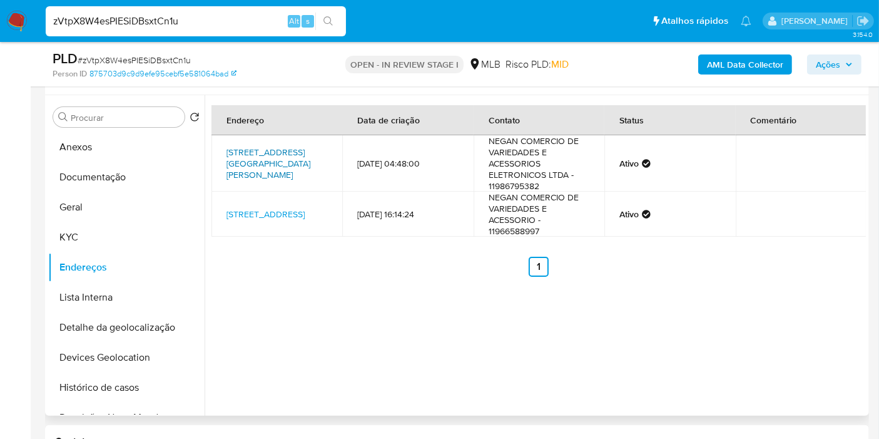
click at [285, 148] on link "Avenida Doutor Antonio João Abdalla 3333, Cajamar, São Paulo, 07750901, Brasil …" at bounding box center [269, 163] width 84 height 35
click at [272, 212] on link "Rua Itaqui 20, São Paulo, São Paulo, 03029090, Brasil 20" at bounding box center [266, 214] width 78 height 13
click at [98, 226] on button "KYC" at bounding box center [121, 237] width 146 height 30
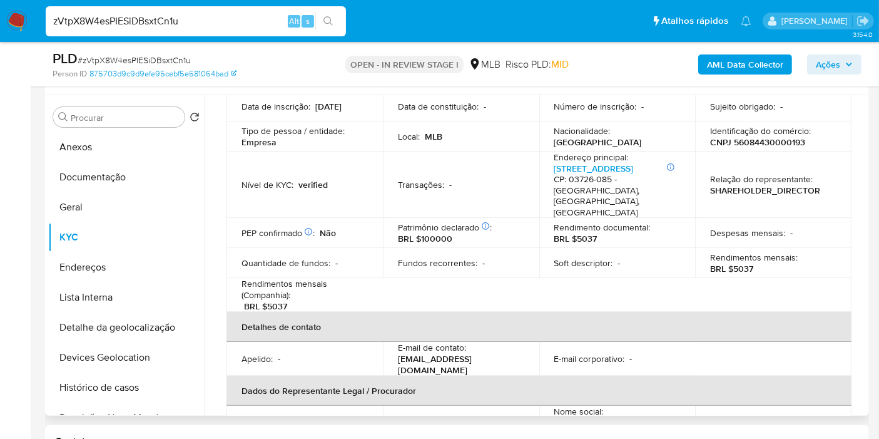
scroll to position [69, 0]
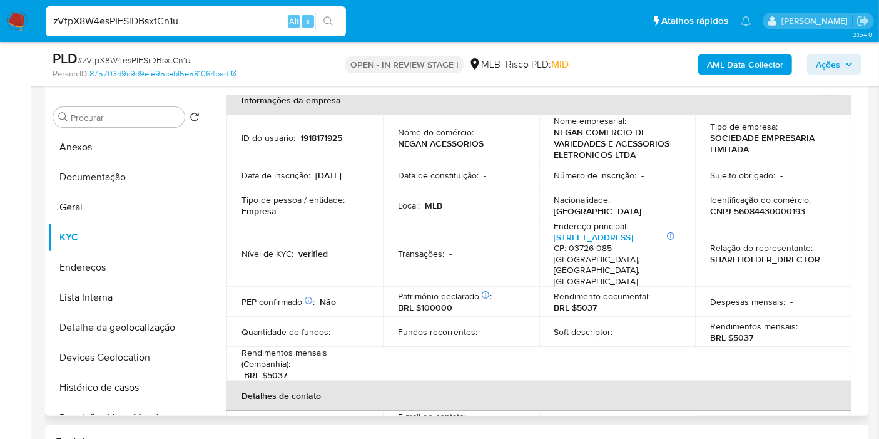
click at [762, 212] on p "CNPJ 56084430000193" at bounding box center [757, 210] width 95 height 11
copy p "56084430000193"
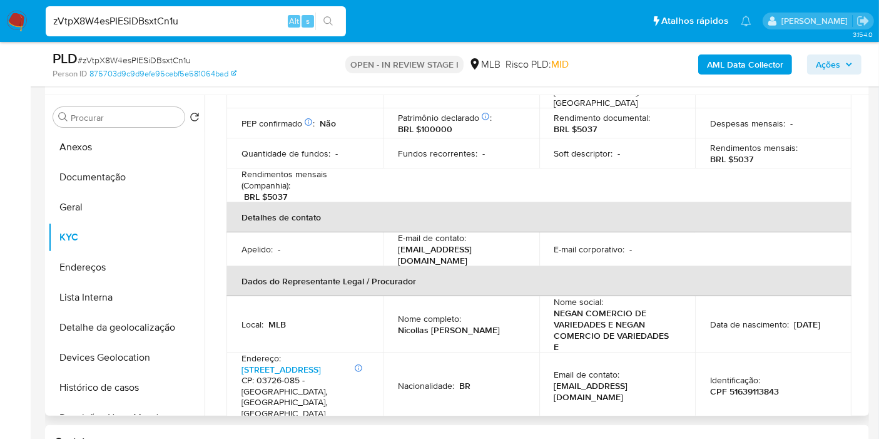
scroll to position [278, 0]
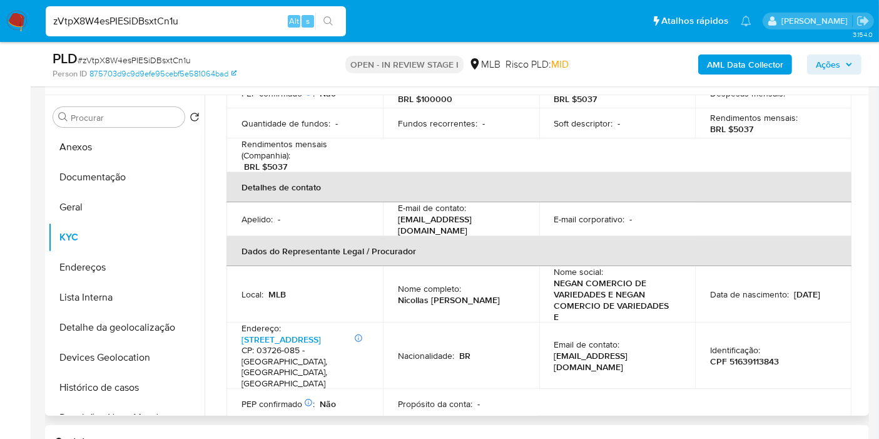
click at [524, 322] on td "Nacionalidade : BR" at bounding box center [461, 355] width 156 height 66
click at [742, 355] on p "CPF 51639113843" at bounding box center [744, 360] width 69 height 11
copy p "51639113843"
drag, startPoint x: 113, startPoint y: 142, endPoint x: 437, endPoint y: 344, distance: 382.5
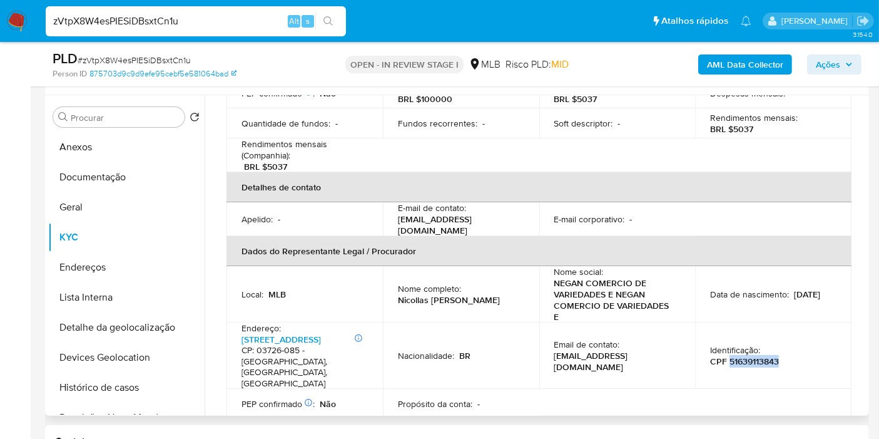
click at [112, 142] on button "Anexos" at bounding box center [126, 147] width 156 height 30
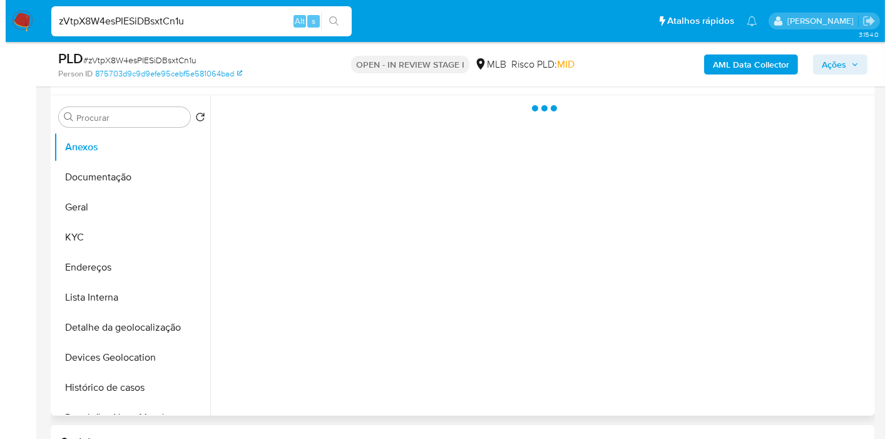
scroll to position [0, 0]
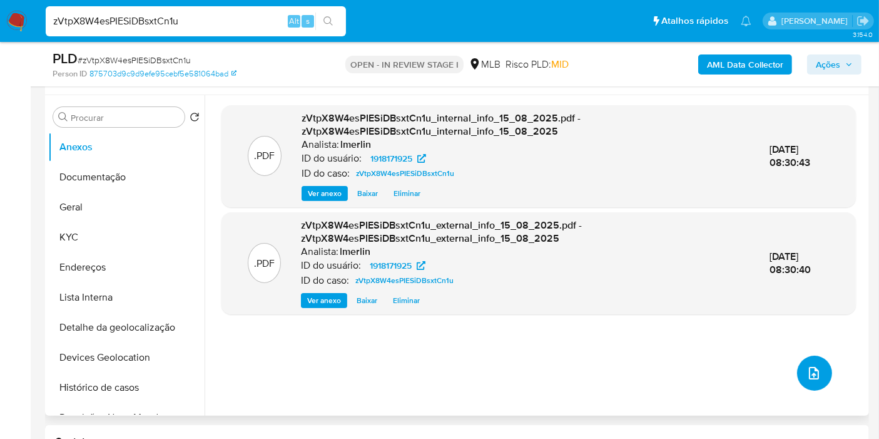
click at [817, 377] on button "upload-file" at bounding box center [814, 372] width 35 height 35
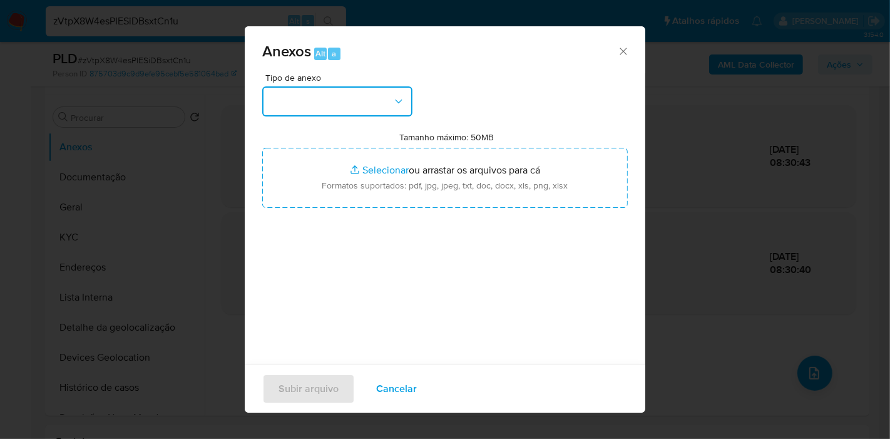
click at [313, 112] on button "button" at bounding box center [337, 101] width 150 height 30
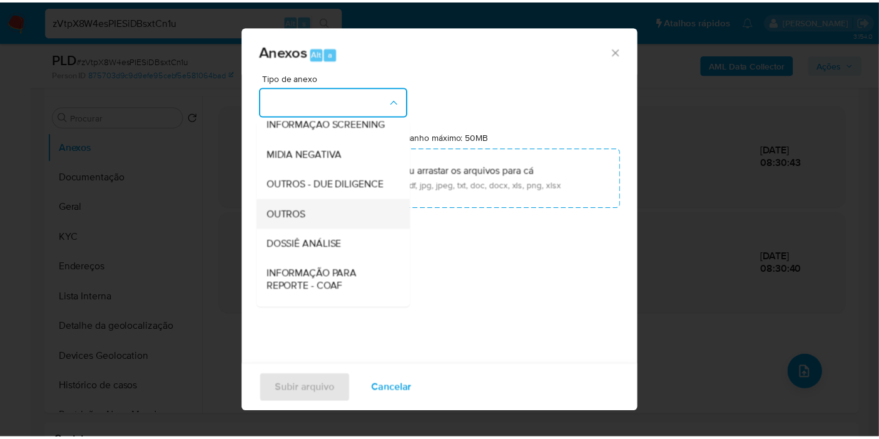
scroll to position [139, 0]
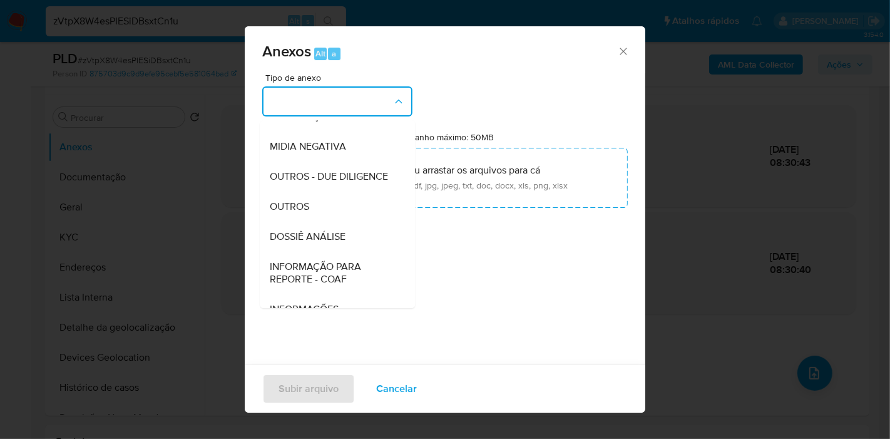
click at [359, 249] on div "DOSSIÊ ANÁLISE" at bounding box center [334, 237] width 128 height 30
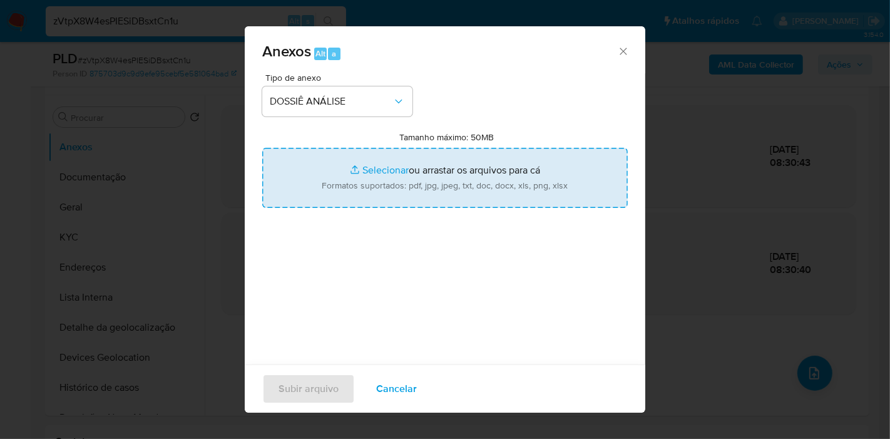
click at [439, 158] on input "Tamanho máximo: 50MB Selecionar arquivos" at bounding box center [444, 178] width 365 height 60
type input "C:\fakepath\SAR - XXX - CNPJ 56084430000193 - NEGAN COMERCIO DE VARIEDADES E AC…"
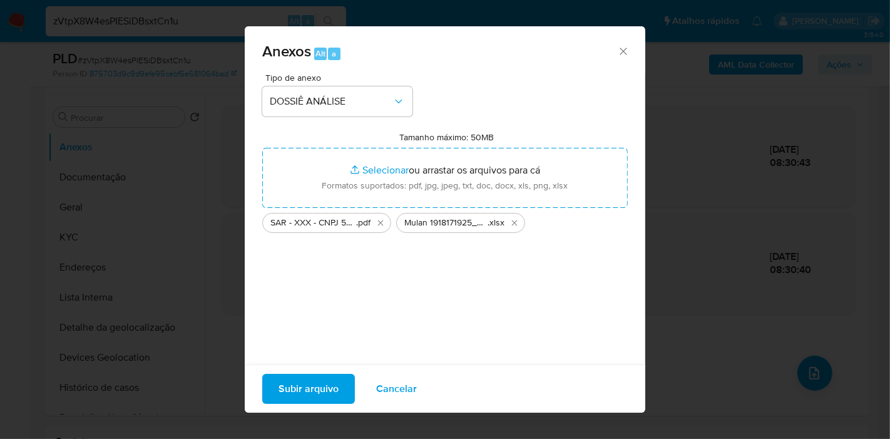
click at [334, 377] on span "Subir arquivo" at bounding box center [308, 389] width 60 height 28
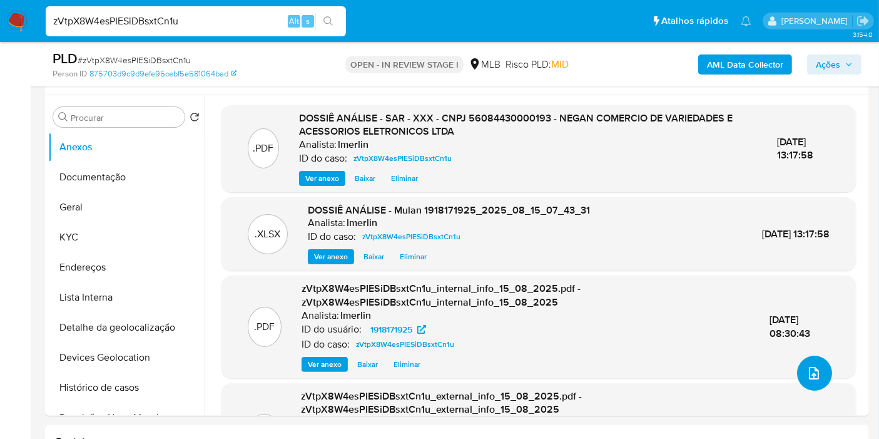
scroll to position [21, 0]
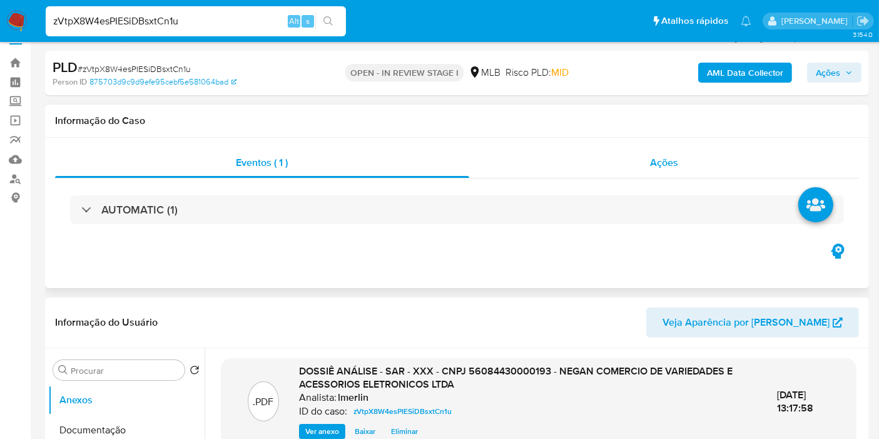
click at [683, 171] on div "Ações" at bounding box center [664, 163] width 390 height 30
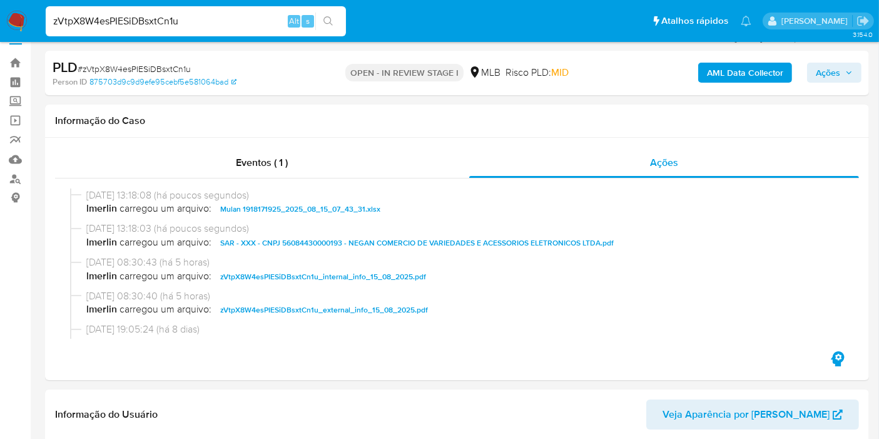
click at [813, 79] on button "Ações" at bounding box center [834, 73] width 54 height 20
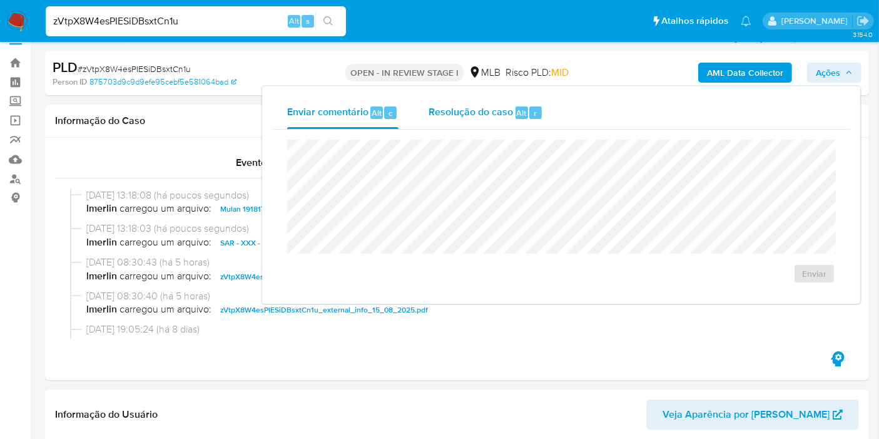
click at [468, 123] on div "Resolução do caso Alt r" at bounding box center [486, 112] width 115 height 33
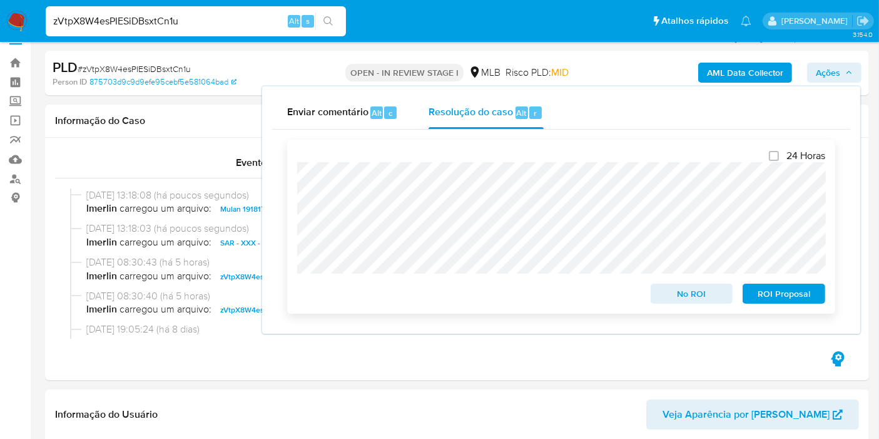
click at [772, 300] on span "ROI Proposal" at bounding box center [784, 294] width 65 height 18
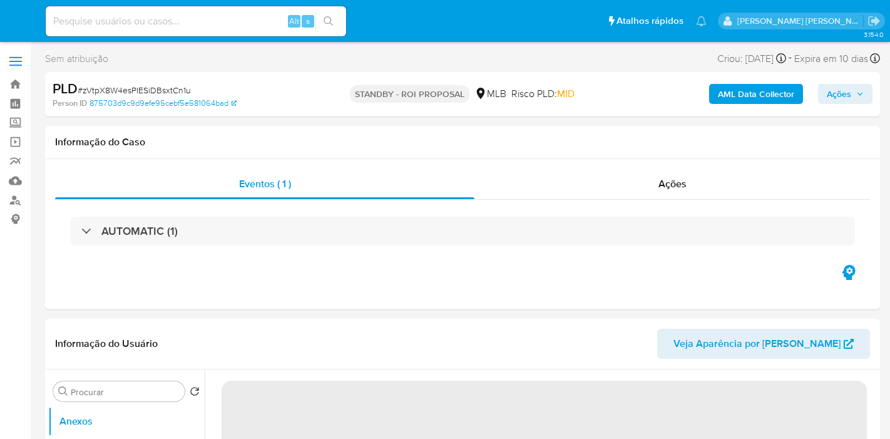
select select "10"
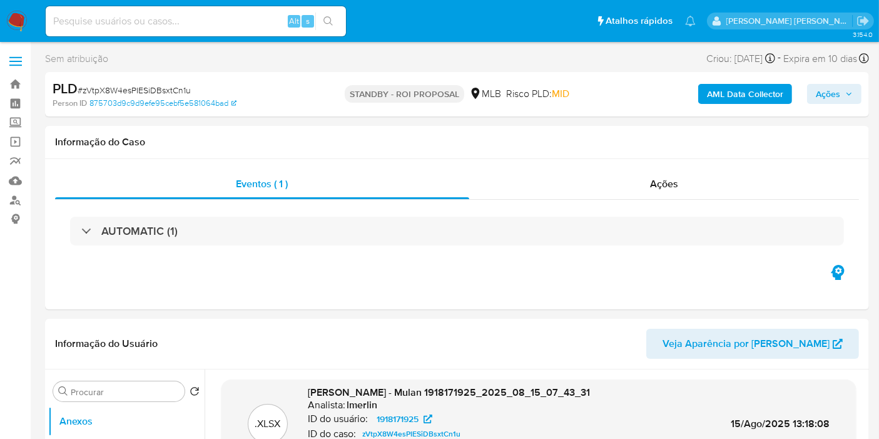
click at [21, 26] on img at bounding box center [16, 21] width 21 height 21
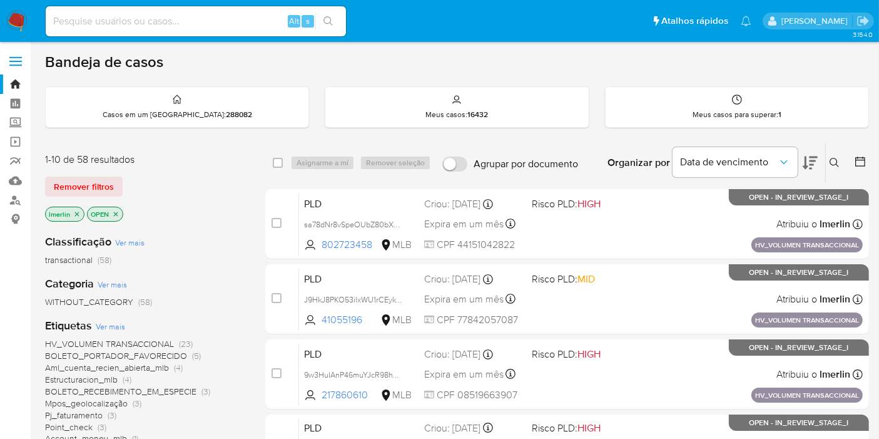
click at [76, 211] on icon "close-filter" at bounding box center [77, 214] width 8 height 8
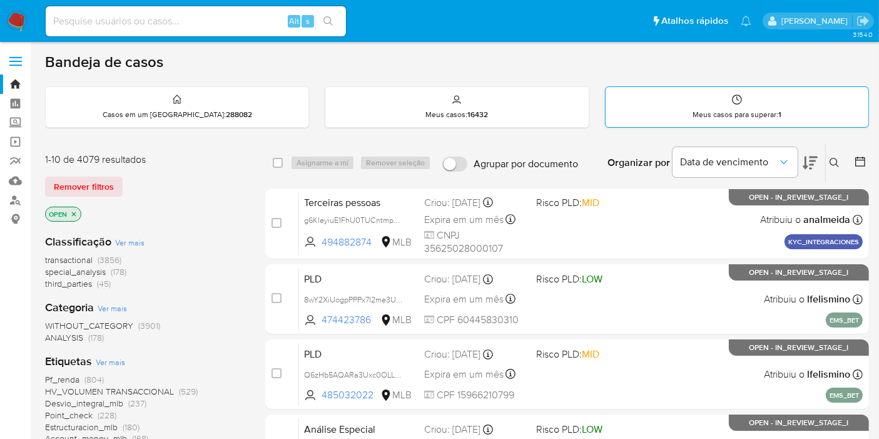
click at [795, 111] on div "Meus casos para superar : 1" at bounding box center [737, 107] width 263 height 40
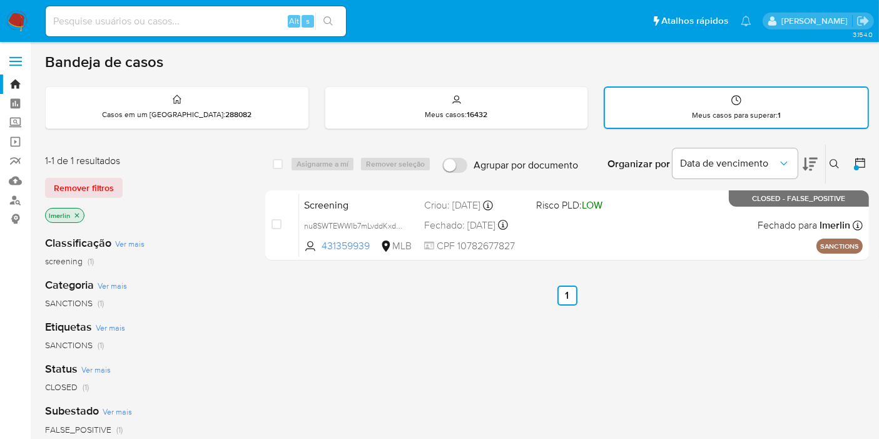
click at [76, 215] on icon "close-filter" at bounding box center [77, 216] width 8 height 8
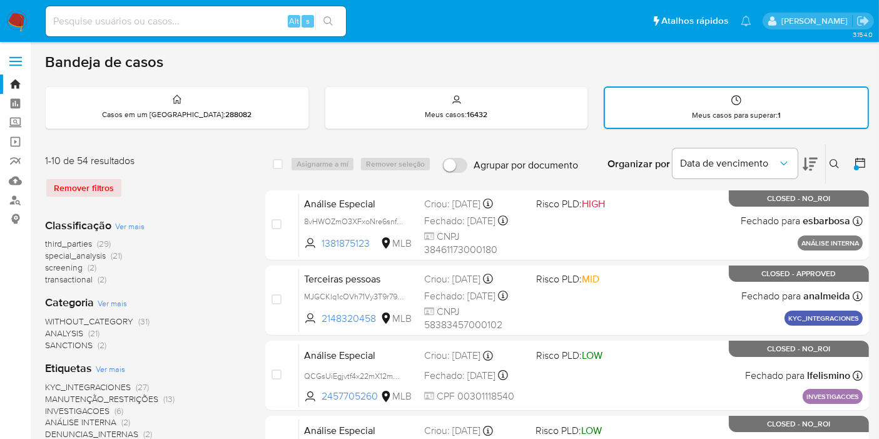
click at [81, 265] on span "screening" at bounding box center [64, 267] width 38 height 13
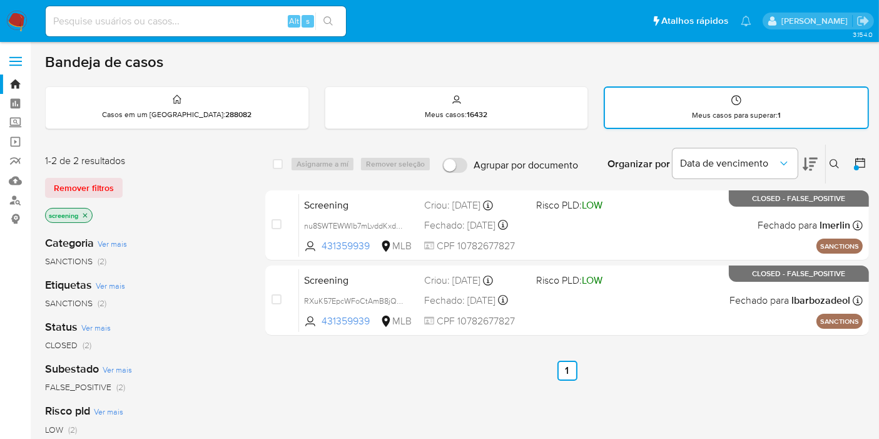
click at [679, 106] on div "Meus casos para superar : 1" at bounding box center [736, 108] width 263 height 40
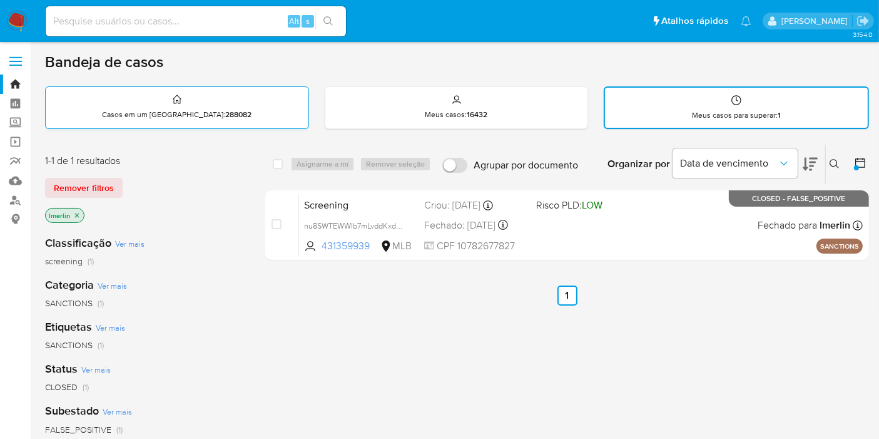
click at [225, 116] on strong "288082" at bounding box center [238, 114] width 26 height 11
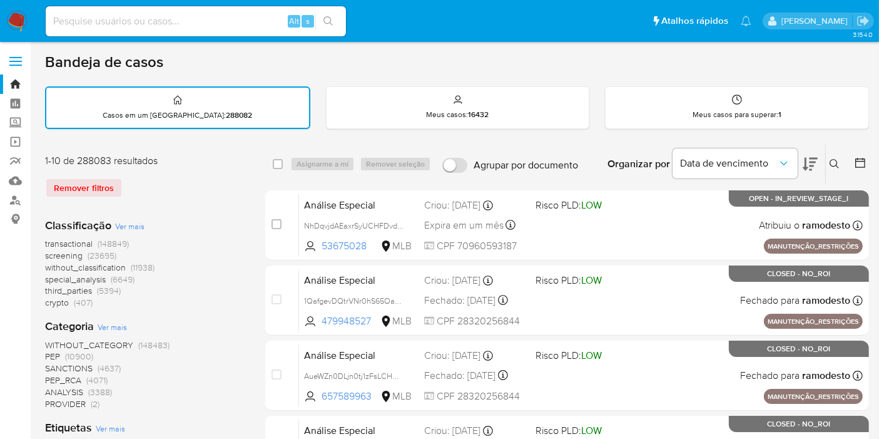
click at [248, 24] on input at bounding box center [196, 21] width 300 height 16
paste input "ci91zUh8IvGbwqSDm6kaYf47"
type input "ci91zUh8IvGbwqSDm6kaYf47"
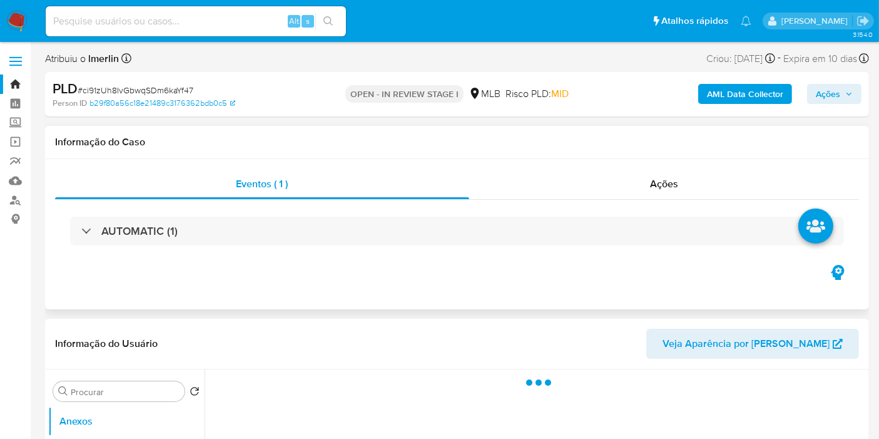
scroll to position [139, 0]
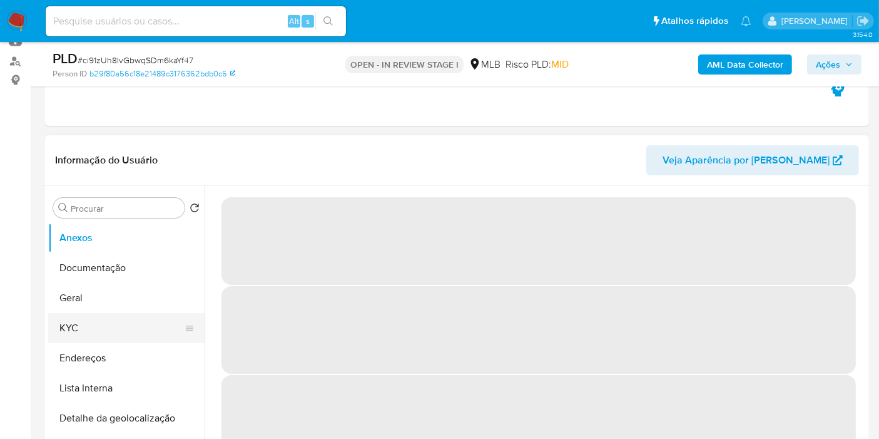
click at [111, 332] on button "KYC" at bounding box center [121, 328] width 146 height 30
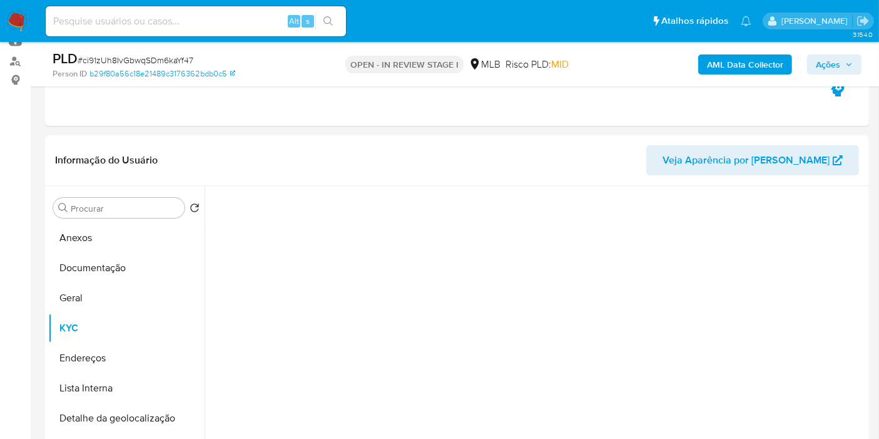
select select "10"
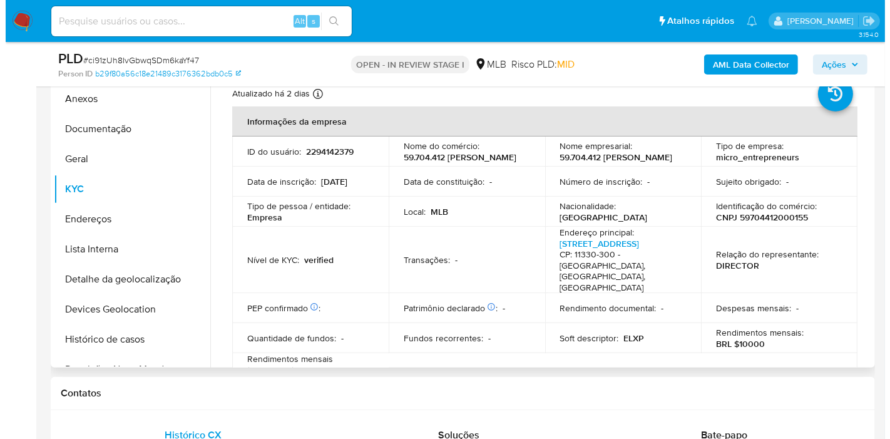
scroll to position [208, 0]
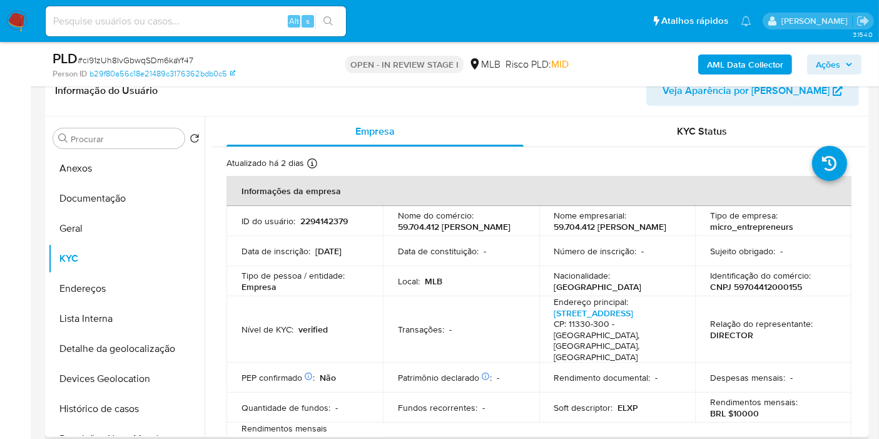
click at [739, 292] on p "CNPJ 59704412000155" at bounding box center [756, 286] width 92 height 11
copy p "59704412000155"
click at [140, 412] on button "Histórico de casos" at bounding box center [121, 409] width 146 height 30
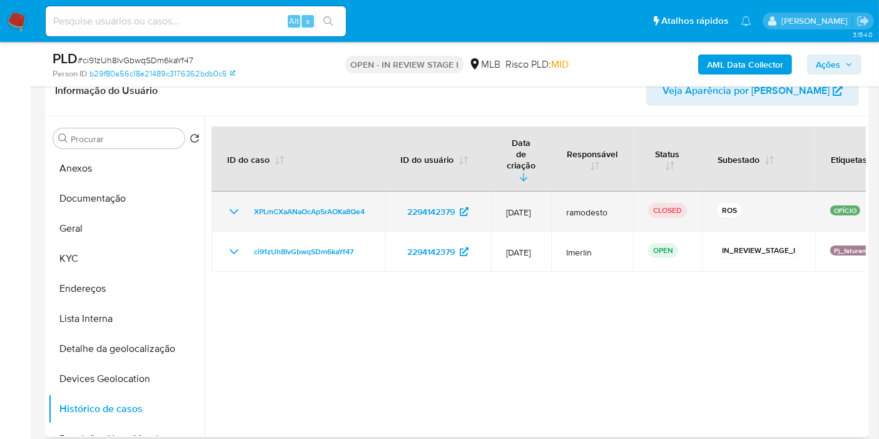
click at [230, 204] on icon "Mostrar/Ocultar" at bounding box center [234, 211] width 15 height 15
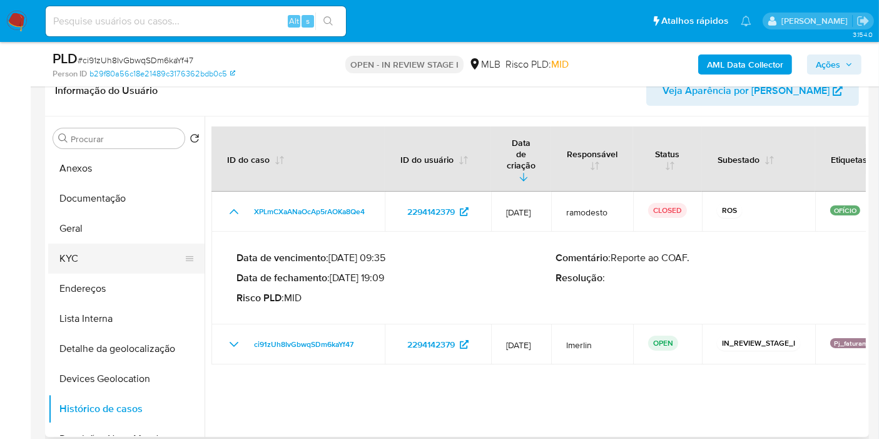
click at [125, 253] on button "KYC" at bounding box center [121, 258] width 146 height 30
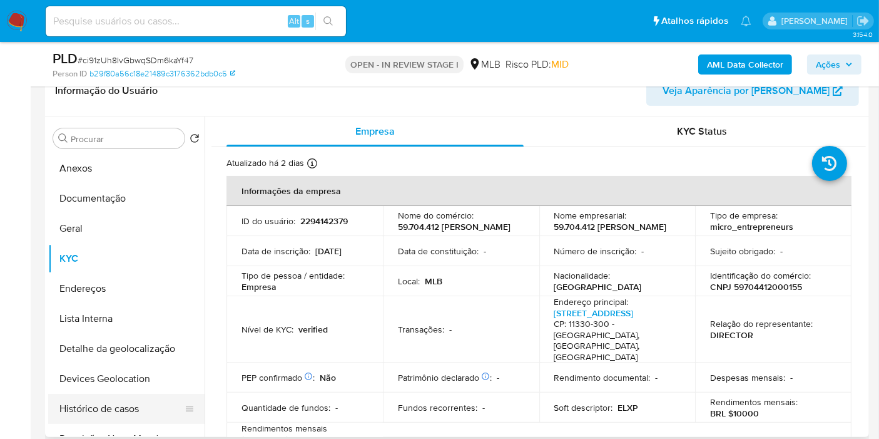
click at [134, 403] on button "Histórico de casos" at bounding box center [121, 409] width 146 height 30
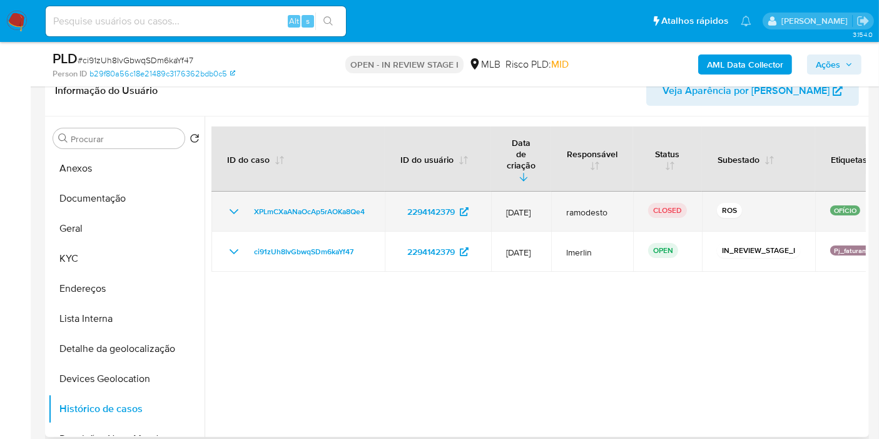
click at [380, 191] on td "XPLmCXaANaOcAp5rAOKa8Qe4" at bounding box center [298, 211] width 173 height 40
click at [228, 204] on icon "Mostrar/Ocultar" at bounding box center [234, 211] width 15 height 15
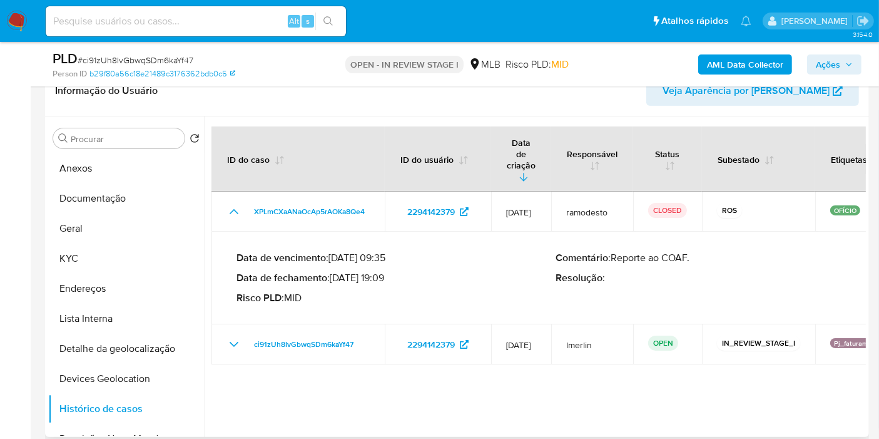
drag, startPoint x: 335, startPoint y: 253, endPoint x: 385, endPoint y: 255, distance: 50.7
click at [385, 272] on p "Data de fechamento : [DATE] 19:09" at bounding box center [397, 278] width 320 height 13
click at [88, 268] on button "KYC" at bounding box center [121, 258] width 146 height 30
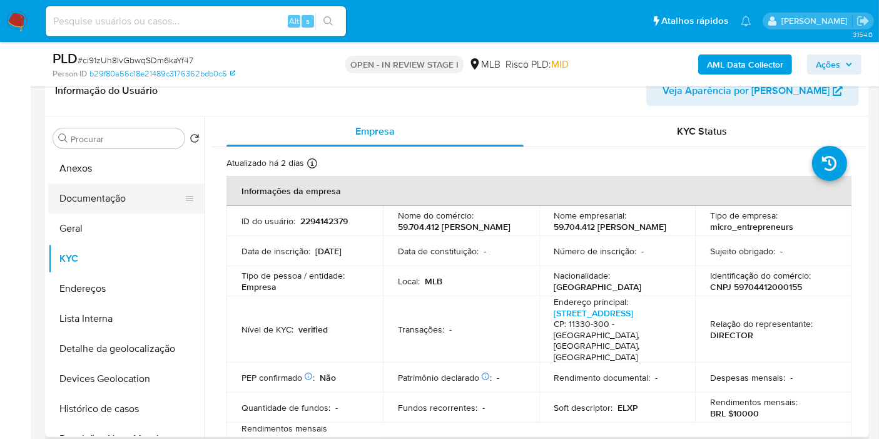
click at [119, 193] on button "Documentação" at bounding box center [121, 198] width 146 height 30
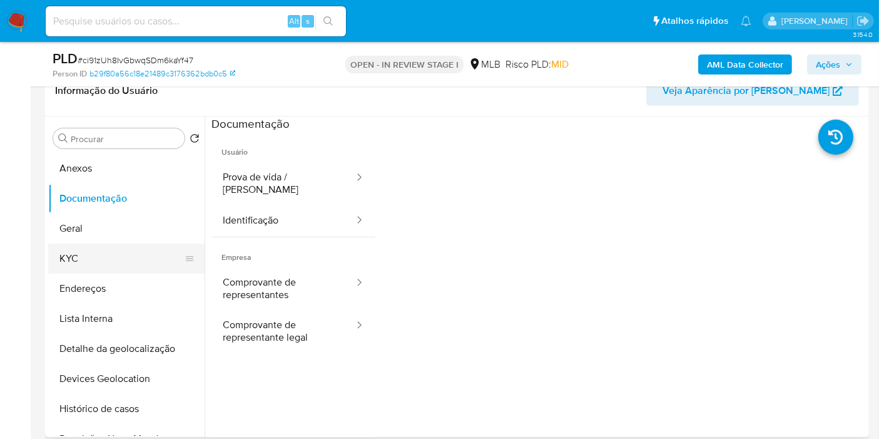
click at [73, 258] on button "KYC" at bounding box center [121, 258] width 146 height 30
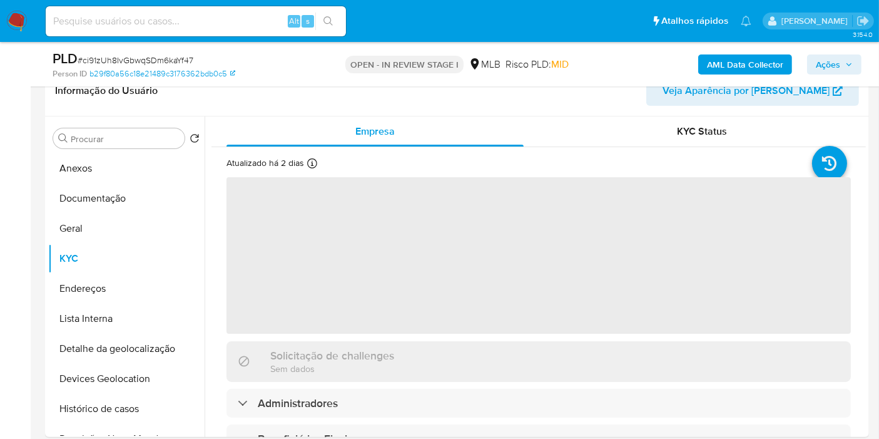
click at [728, 67] on b "AML Data Collector" at bounding box center [745, 64] width 76 height 20
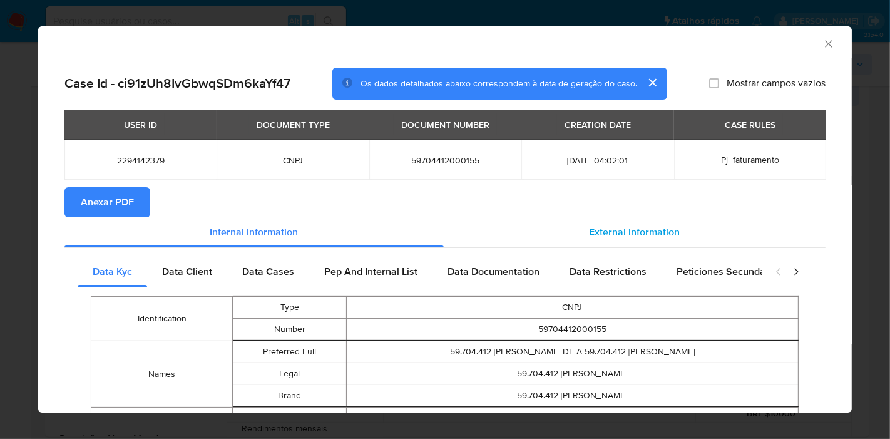
click at [575, 220] on div "External information" at bounding box center [635, 232] width 382 height 30
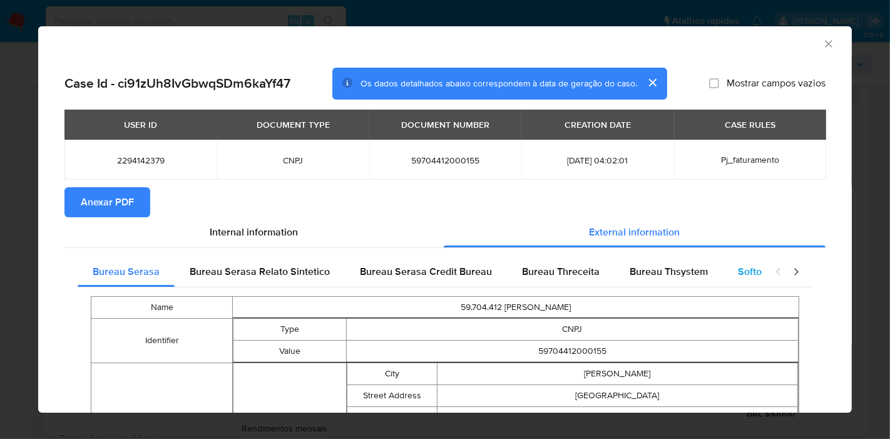
click at [738, 265] on span "Softon" at bounding box center [752, 271] width 29 height 14
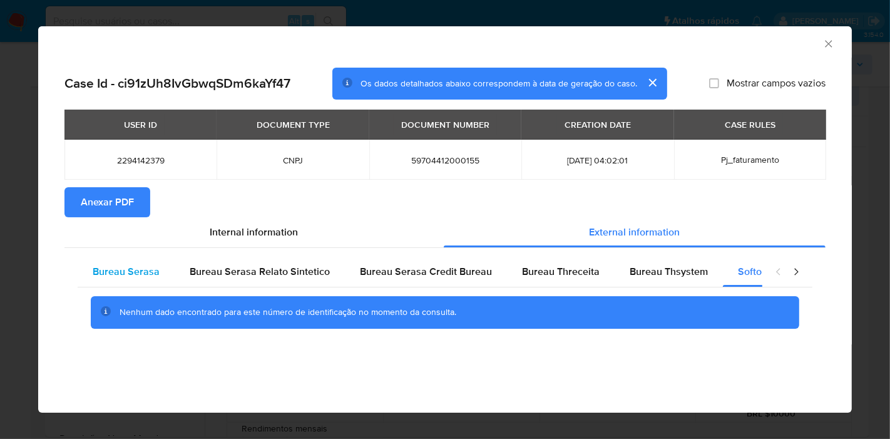
click at [163, 281] on div "Bureau Serasa" at bounding box center [126, 272] width 97 height 30
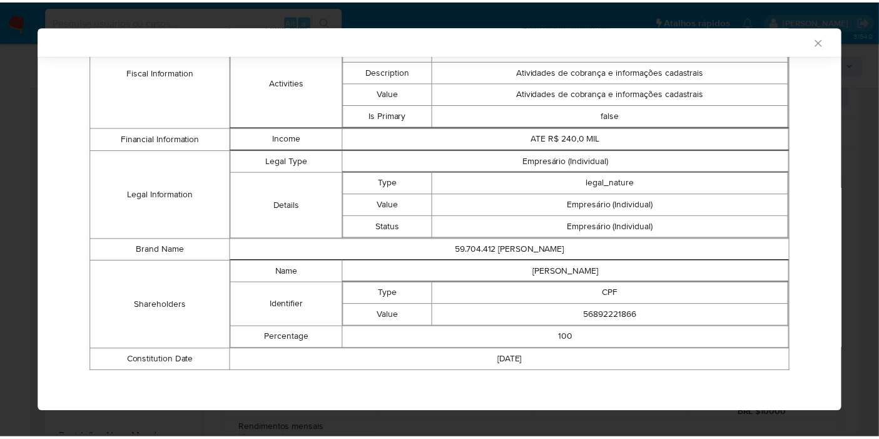
scroll to position [500, 0]
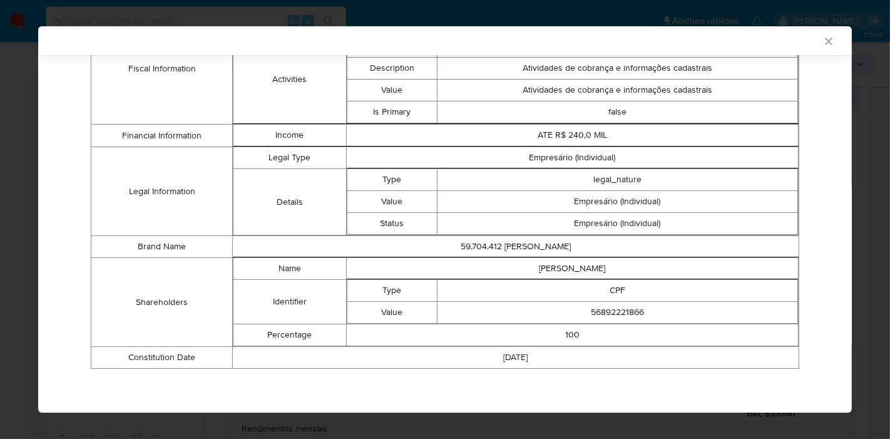
click at [551, 273] on td "ELLEN CRISTINA DE ALMEIDA SOARES DOS SANTOS" at bounding box center [572, 269] width 452 height 22
copy td "ELLEN CRISTINA DE ALMEIDA SOARES DOS SANTOS"
click at [599, 317] on td "56892221866" at bounding box center [617, 313] width 360 height 22
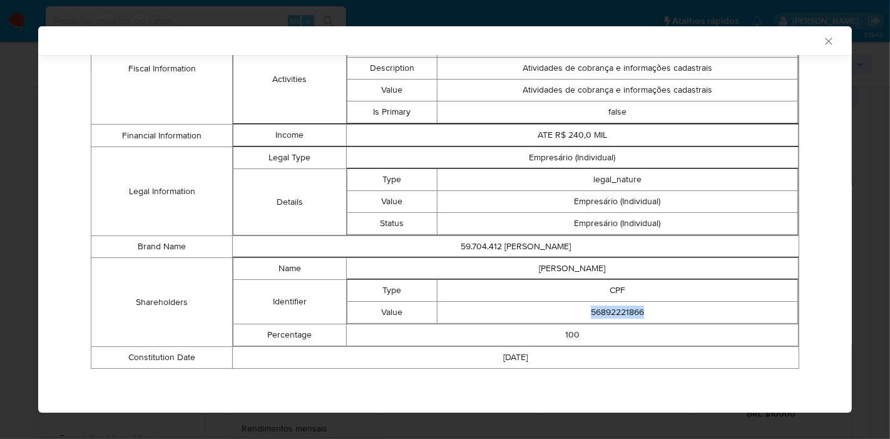
click at [599, 317] on td "56892221866" at bounding box center [617, 313] width 360 height 22
copy td "56892221866"
click at [822, 36] on icon "Fechar a janela" at bounding box center [828, 41] width 13 height 13
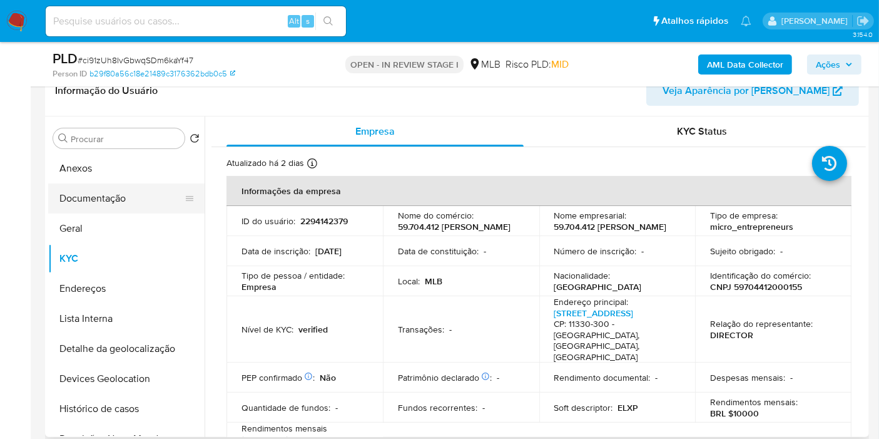
click at [54, 202] on button "Documentação" at bounding box center [121, 198] width 146 height 30
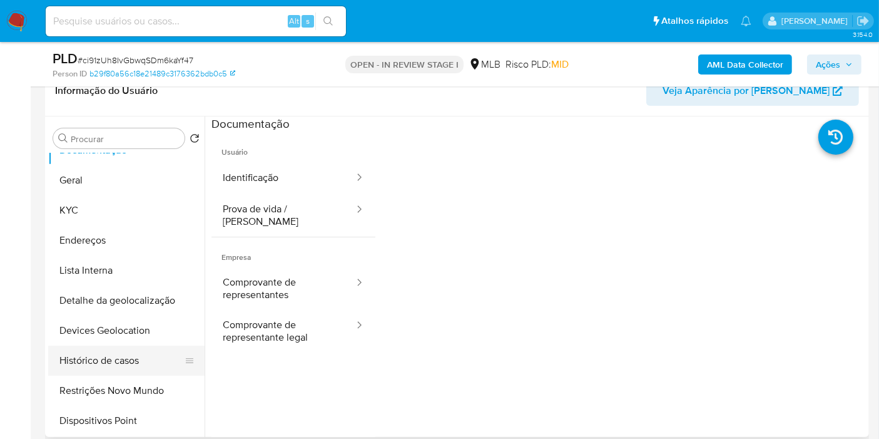
scroll to position [69, 0]
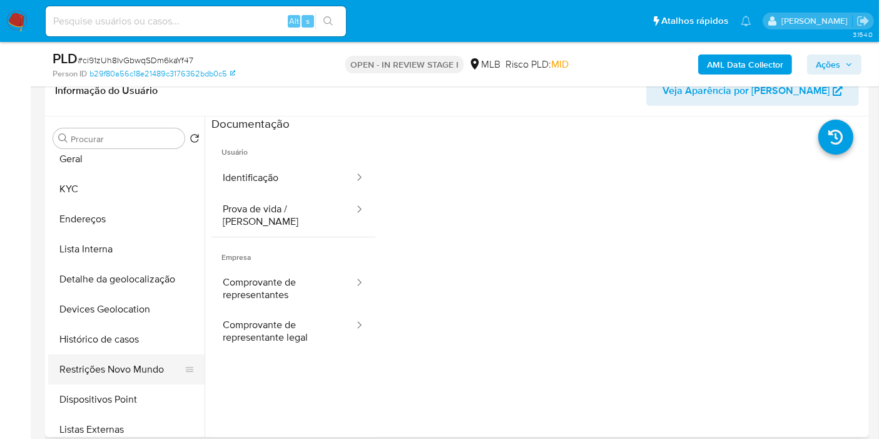
click at [122, 365] on button "Restrições Novo Mundo" at bounding box center [121, 369] width 146 height 30
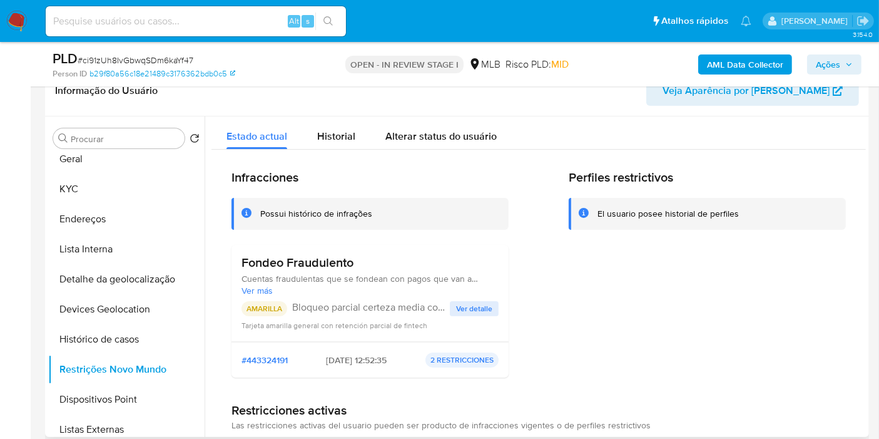
click at [482, 303] on span "Ver detalle" at bounding box center [474, 308] width 36 height 13
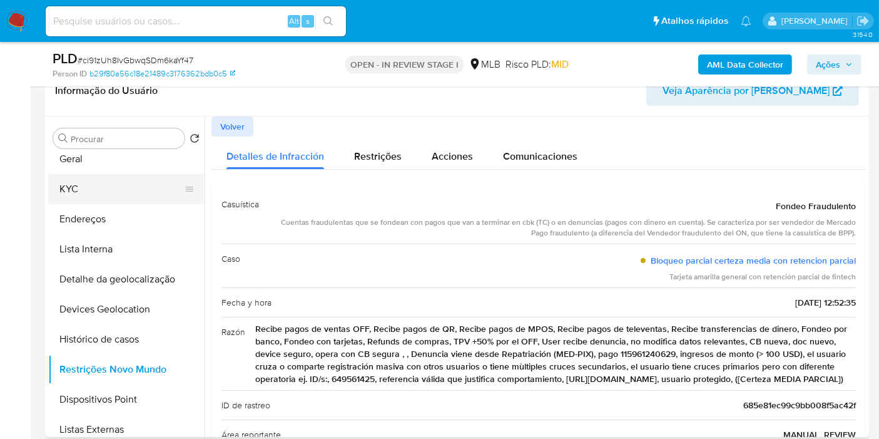
click at [140, 189] on button "KYC" at bounding box center [121, 189] width 146 height 30
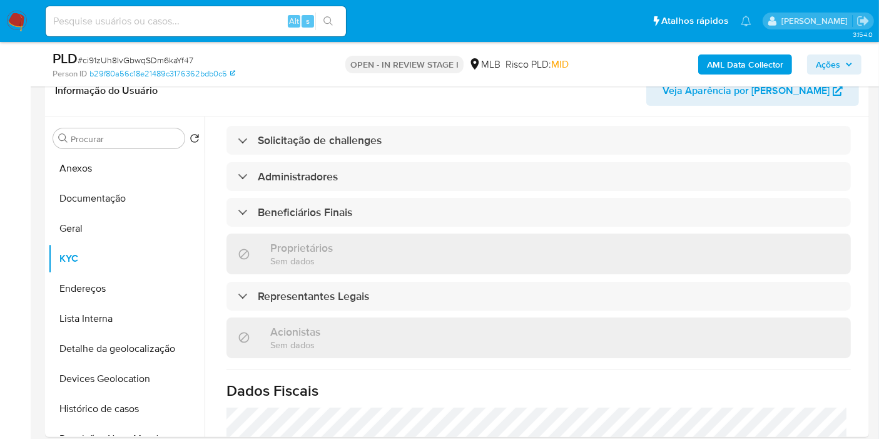
scroll to position [743, 0]
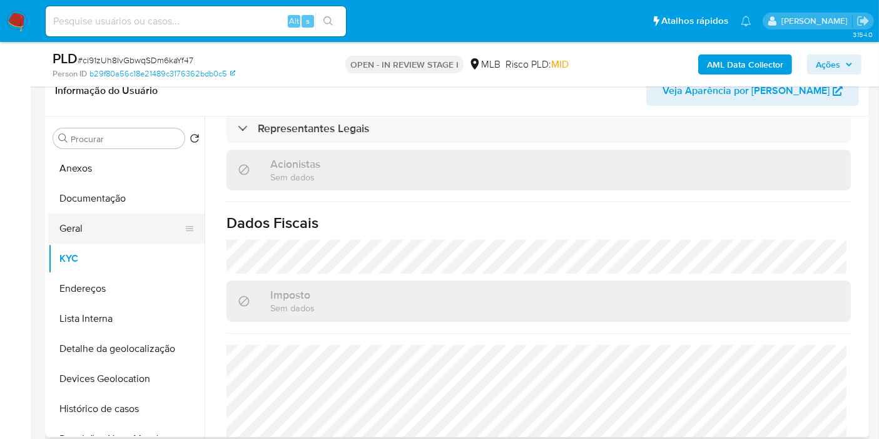
click at [80, 235] on button "Geral" at bounding box center [121, 228] width 146 height 30
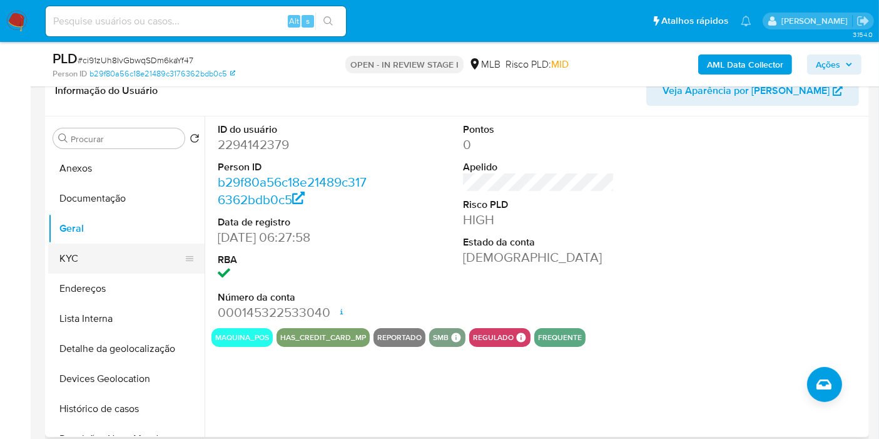
click at [91, 253] on button "KYC" at bounding box center [121, 258] width 146 height 30
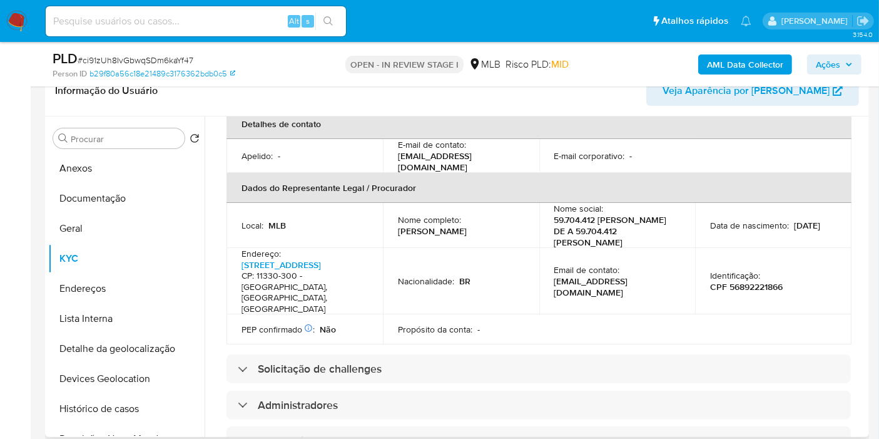
scroll to position [743, 0]
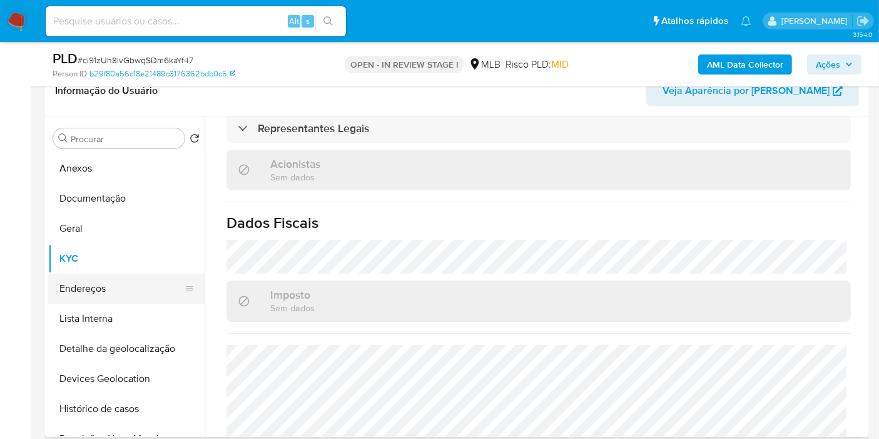
click at [130, 283] on button "Endereços" at bounding box center [121, 288] width 146 height 30
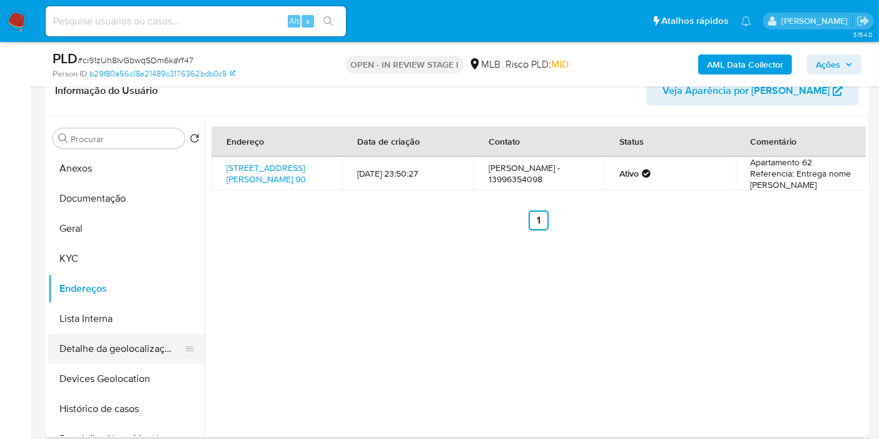
click at [126, 338] on button "Detalhe da geolocalização" at bounding box center [121, 349] width 146 height 30
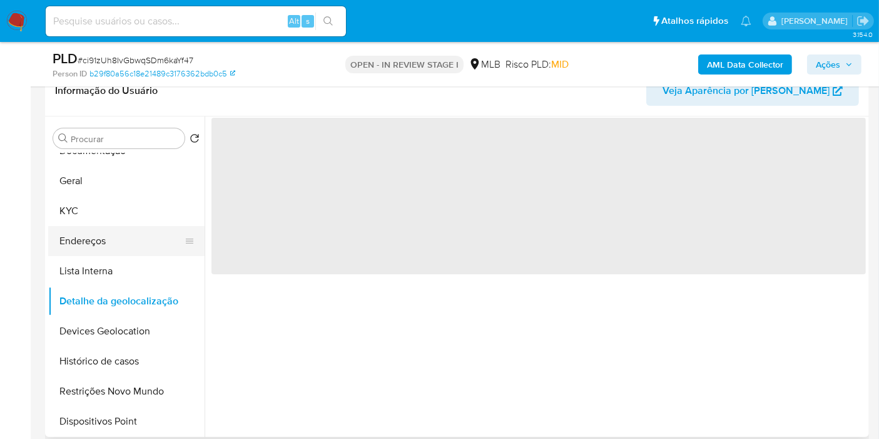
scroll to position [69, 0]
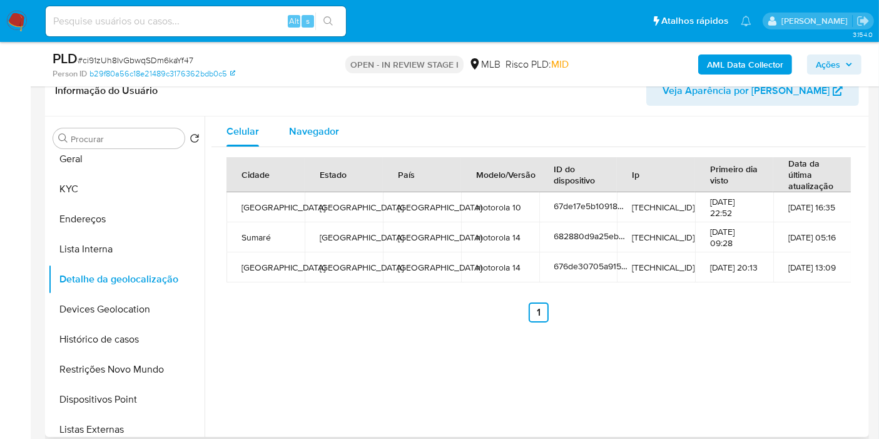
click at [330, 136] on span "Navegador" at bounding box center [314, 131] width 50 height 14
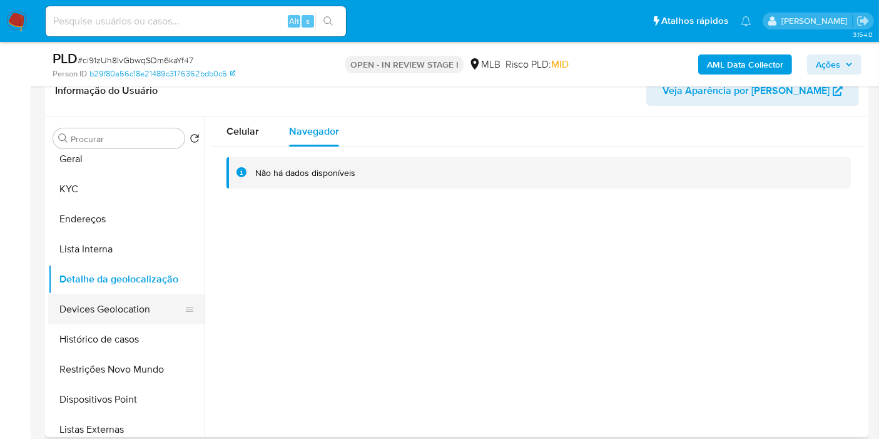
click at [136, 308] on button "Devices Geolocation" at bounding box center [121, 309] width 146 height 30
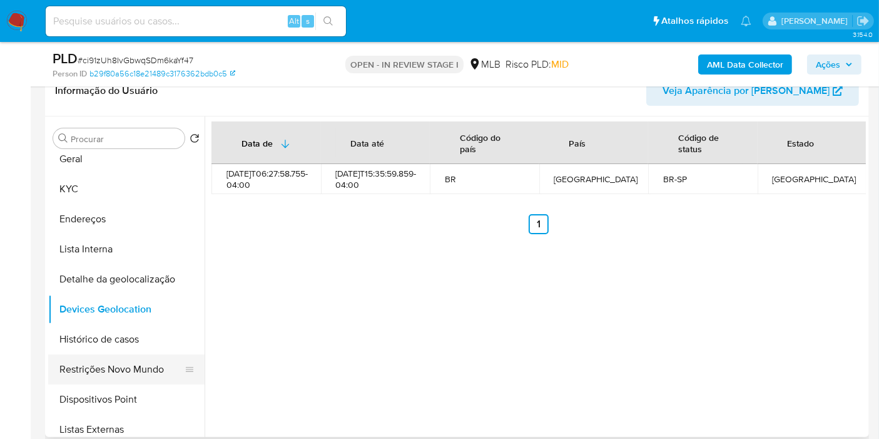
click at [134, 370] on button "Restrições Novo Mundo" at bounding box center [121, 369] width 146 height 30
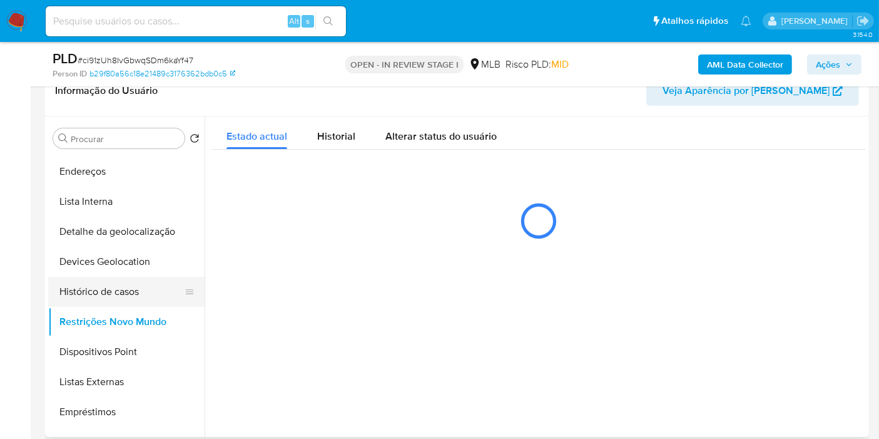
scroll to position [139, 0]
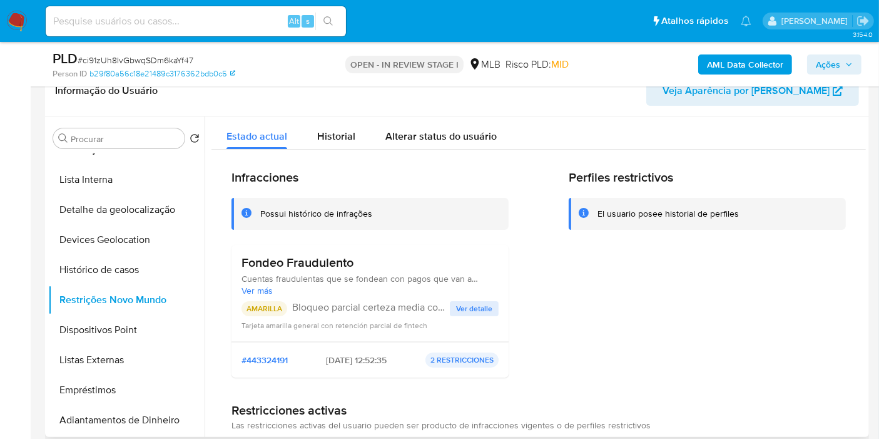
click at [471, 307] on span "Ver detalle" at bounding box center [474, 308] width 36 height 13
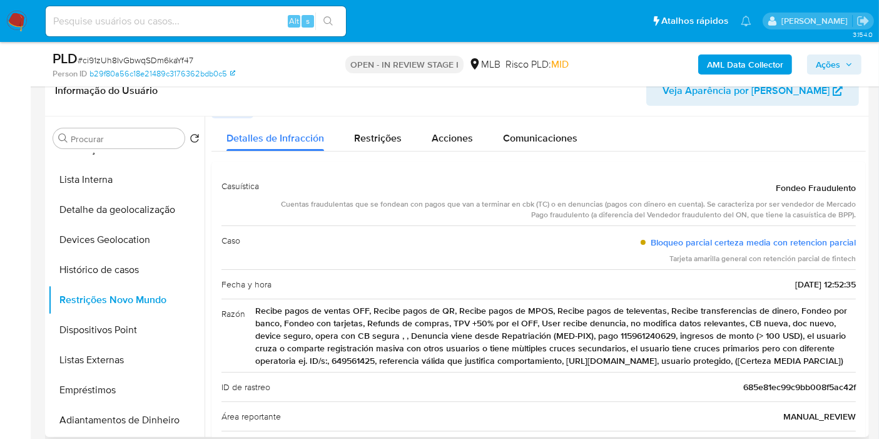
scroll to position [19, 0]
click at [111, 330] on button "Dispositivos Point" at bounding box center [121, 330] width 146 height 30
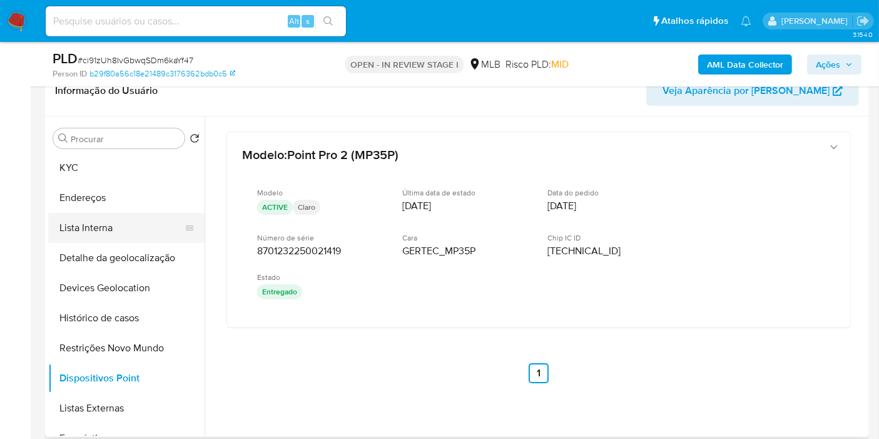
scroll to position [69, 0]
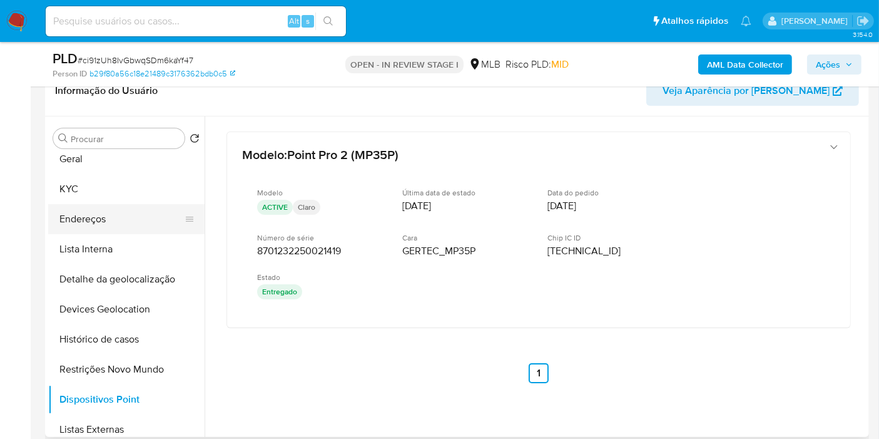
click at [122, 217] on button "Endereços" at bounding box center [121, 219] width 146 height 30
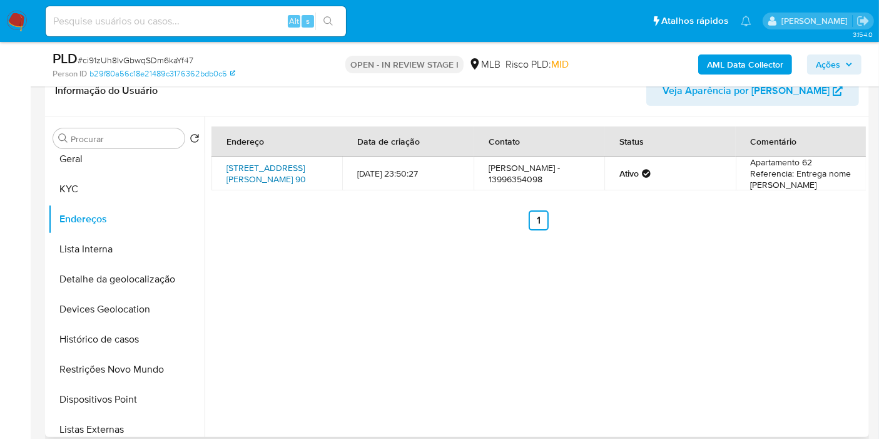
click at [293, 161] on link "Rua Jornalista Assis Chateaubriand 90, Praia Grande, São Paulo, 11706320, Brasi…" at bounding box center [266, 173] width 79 height 24
click at [121, 197] on button "KYC" at bounding box center [121, 189] width 146 height 30
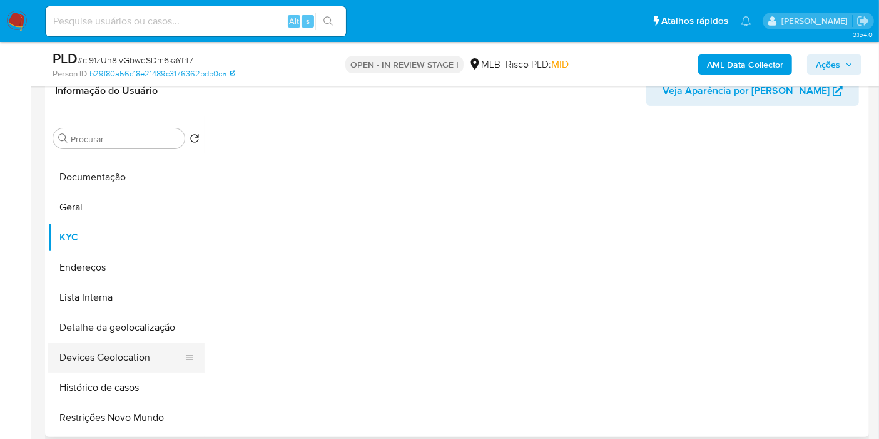
scroll to position [0, 0]
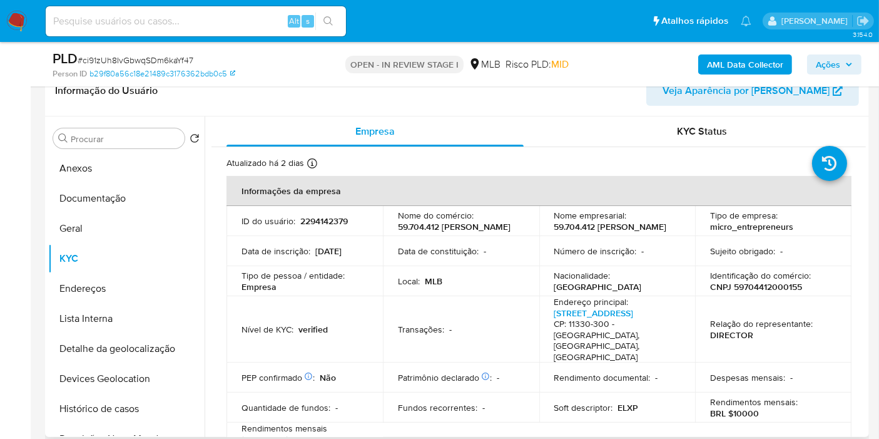
click at [755, 292] on p "CNPJ 59704412000155" at bounding box center [756, 286] width 92 height 11
copy p "59704412000155"
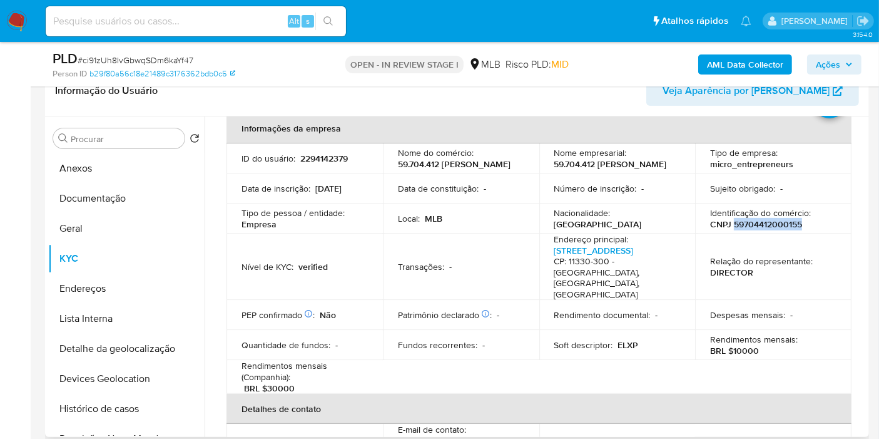
scroll to position [278, 0]
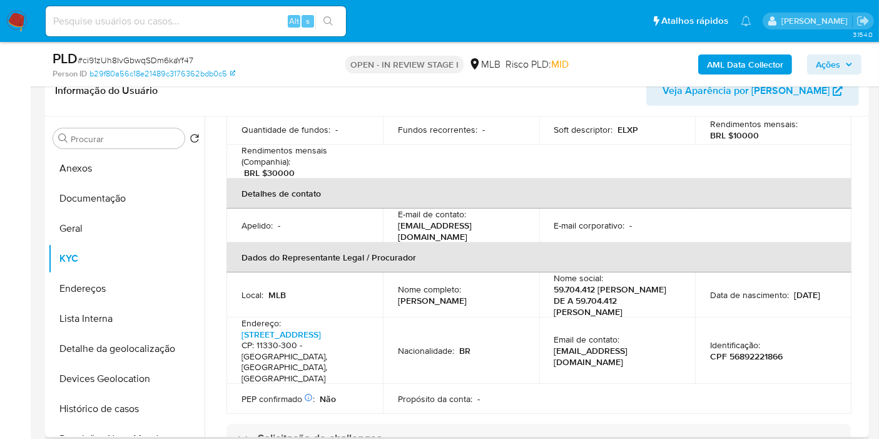
click at [748, 353] on p "CPF 56892221866" at bounding box center [746, 355] width 73 height 11
copy p "56892221866"
click at [131, 171] on button "Anexos" at bounding box center [121, 168] width 146 height 30
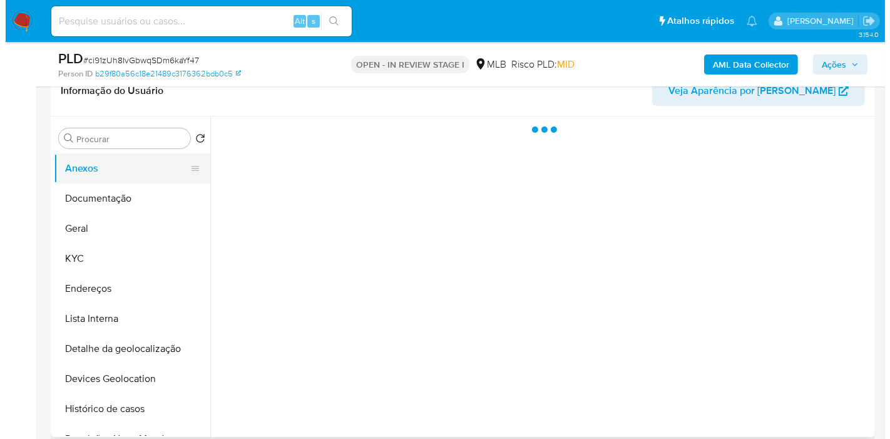
scroll to position [0, 0]
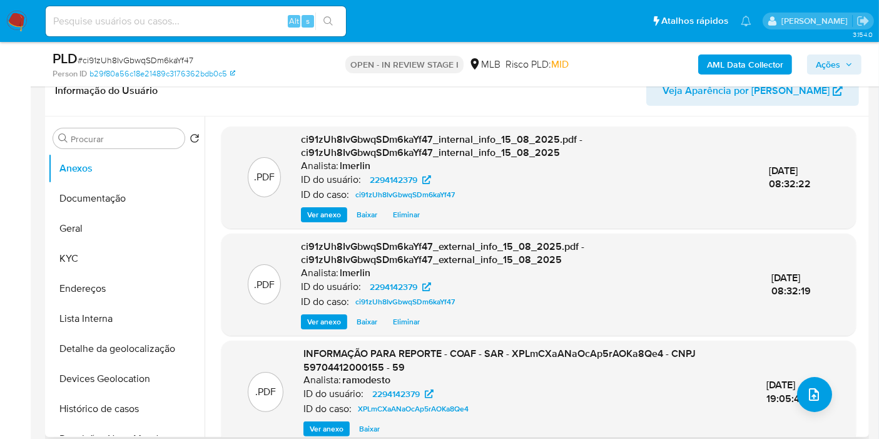
click at [320, 431] on span "Ver anexo" at bounding box center [327, 428] width 34 height 13
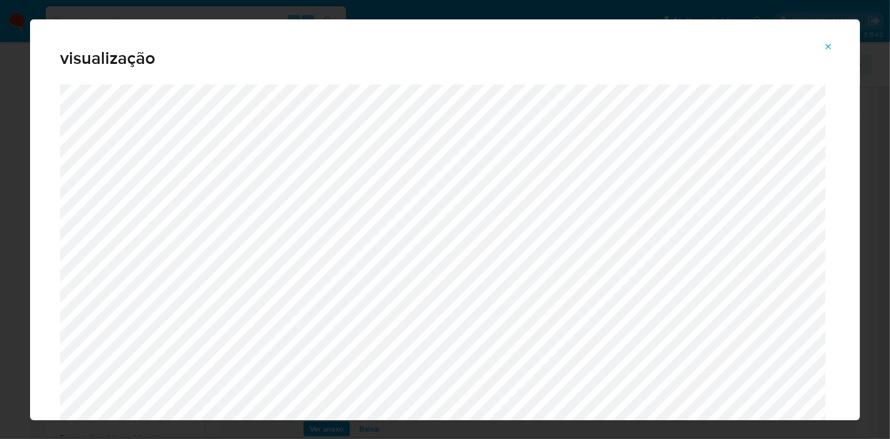
click at [826, 42] on icon "Attachment preview" at bounding box center [829, 47] width 10 height 10
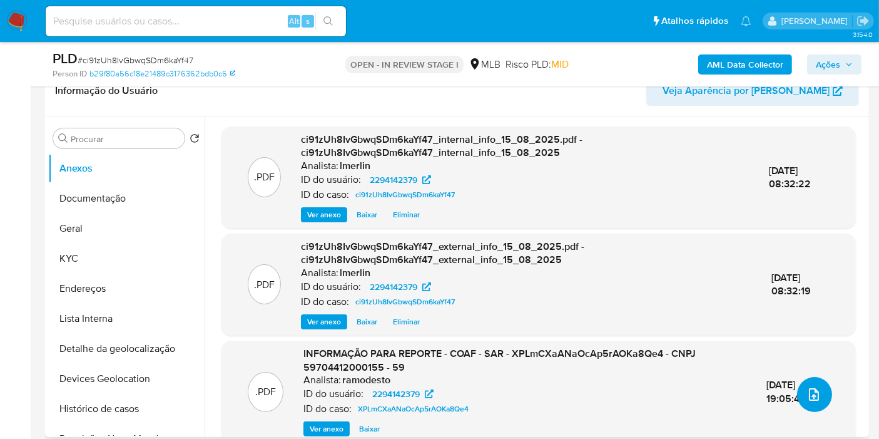
click at [807, 387] on icon "upload-file" at bounding box center [814, 394] width 15 height 15
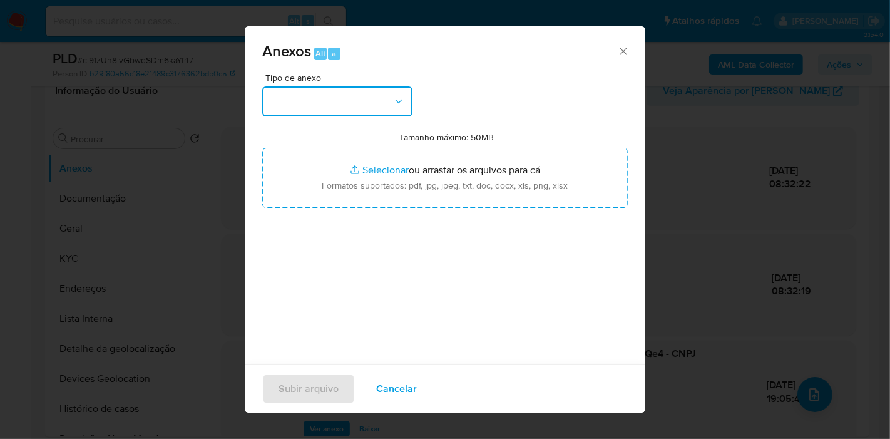
click at [343, 96] on button "button" at bounding box center [337, 101] width 150 height 30
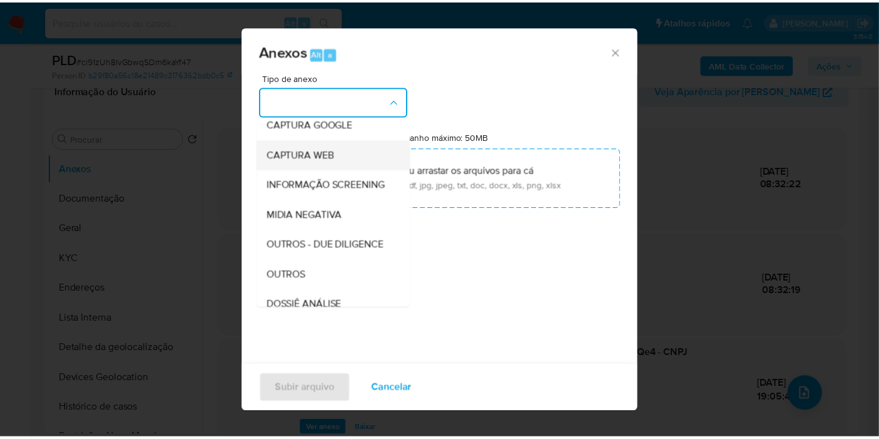
scroll to position [139, 0]
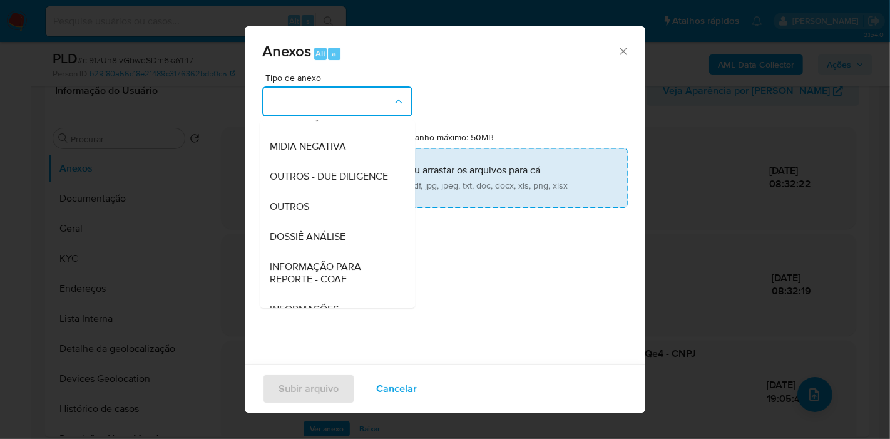
drag, startPoint x: 334, startPoint y: 258, endPoint x: 374, endPoint y: 192, distance: 77.3
click at [334, 243] on span "DOSSIÊ ANÁLISE" at bounding box center [308, 236] width 76 height 13
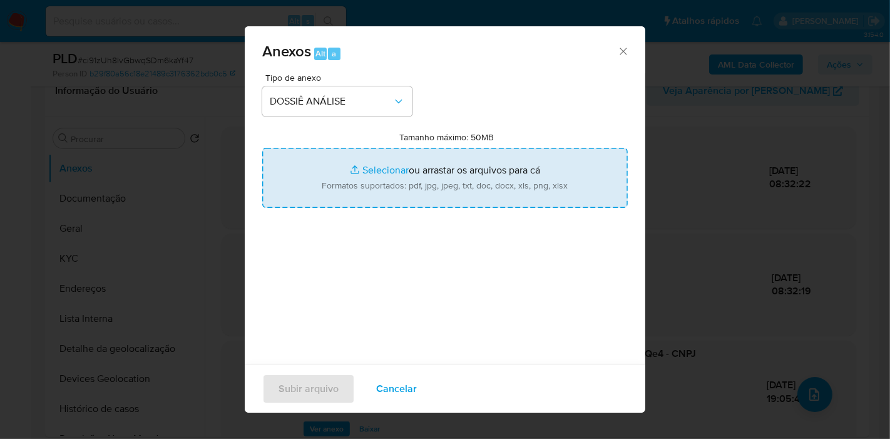
click at [405, 161] on input "Tamanho máximo: 50MB Selecionar arquivos" at bounding box center [444, 178] width 365 height 60
click at [422, 195] on input "Tamanho máximo: 50MB Selecionar arquivos" at bounding box center [444, 178] width 365 height 60
type input "C:\fakepath\CNPJ 59704412000155 - 59.704.412 ELLEN CRISTINA DE ALMEIDA SOARES D…"
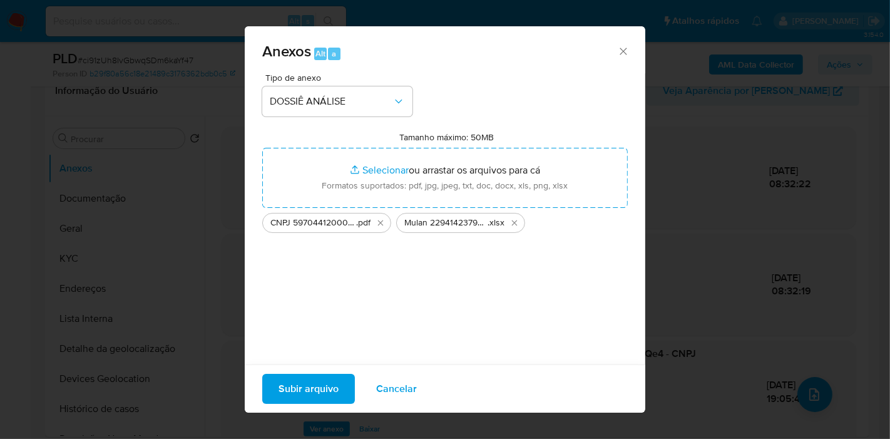
click at [312, 376] on span "Subir arquivo" at bounding box center [308, 389] width 60 height 28
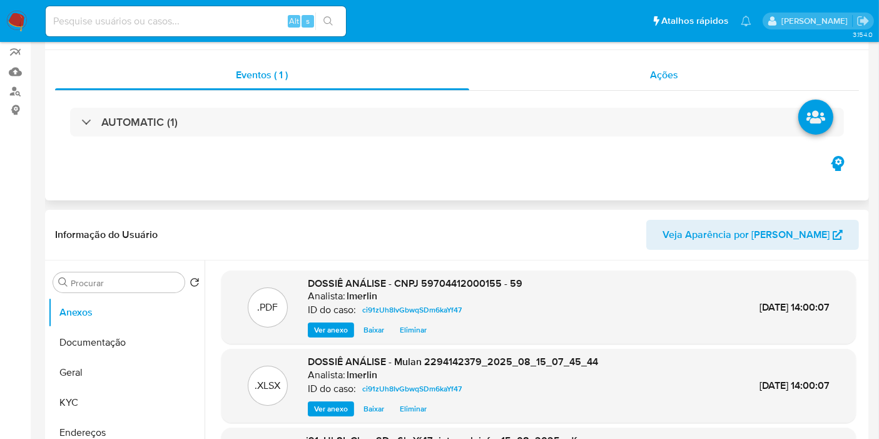
scroll to position [0, 0]
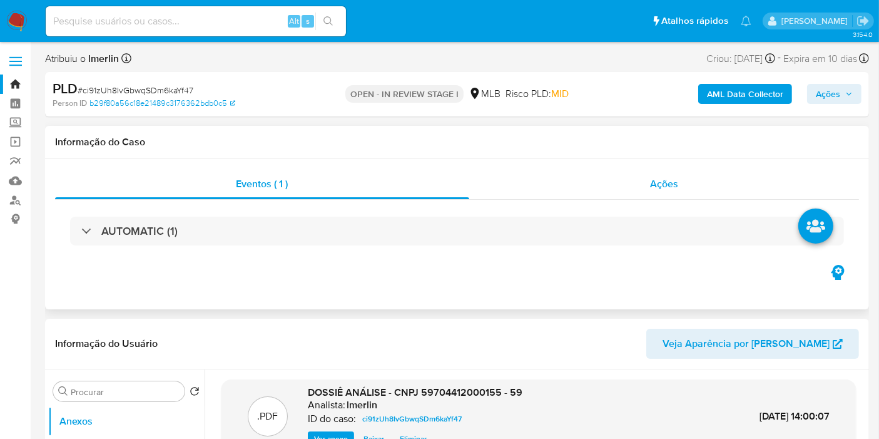
click at [681, 186] on div "Ações" at bounding box center [664, 184] width 390 height 30
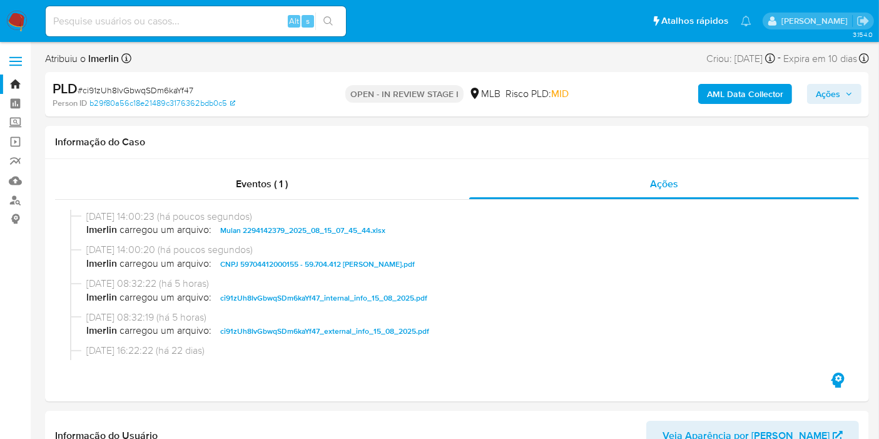
click at [822, 90] on span "Ações" at bounding box center [828, 94] width 24 height 20
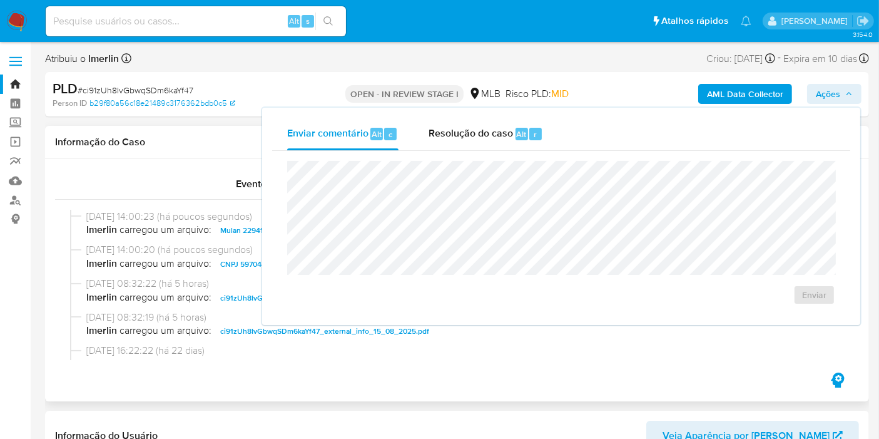
click at [197, 163] on div "Eventos ( 1 ) Ações 15/08/2025 14:00:23 (há poucos segundos) lmerlin carregou u…" at bounding box center [457, 280] width 824 height 242
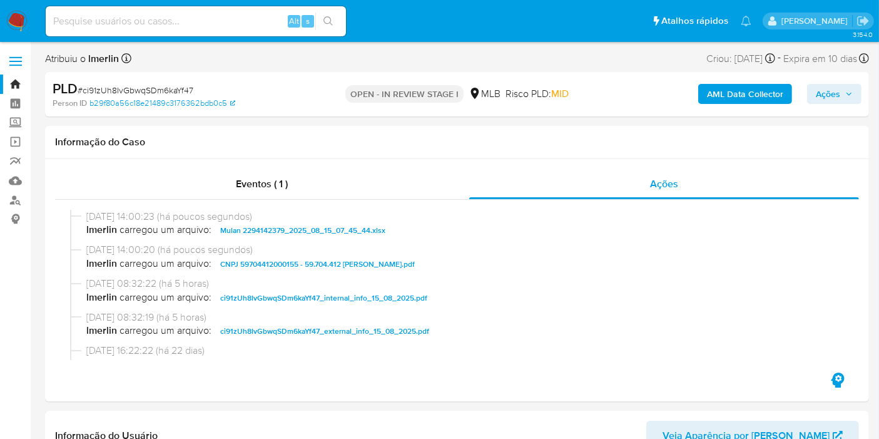
click at [834, 97] on span "Ações" at bounding box center [828, 94] width 24 height 20
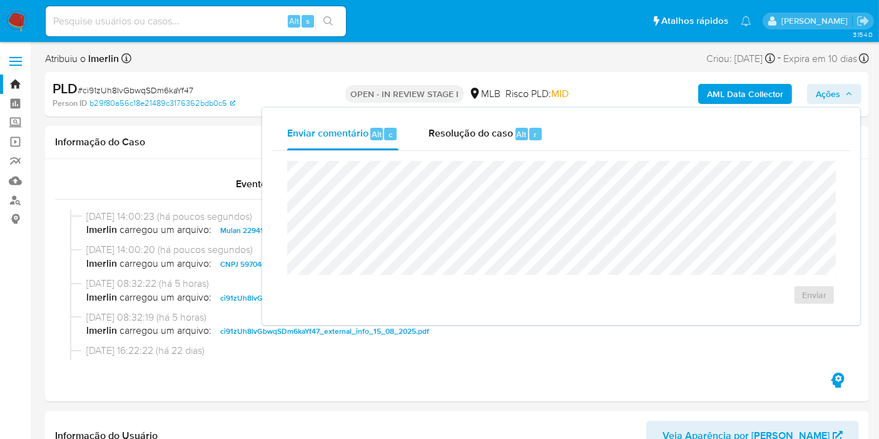
click at [518, 139] on span "Alt" at bounding box center [522, 134] width 10 height 12
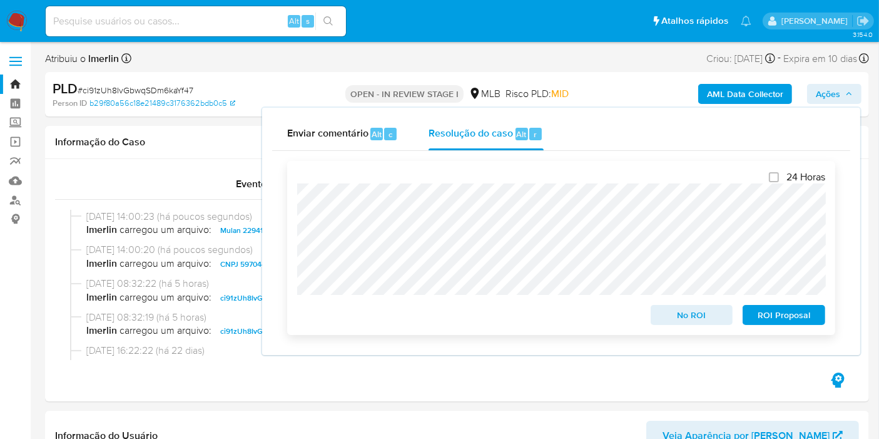
click at [676, 320] on span "No ROI" at bounding box center [692, 315] width 65 height 18
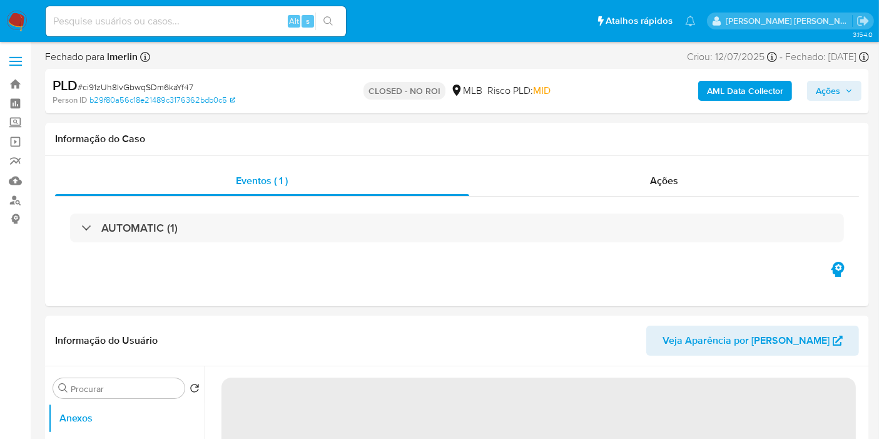
click at [16, 24] on img at bounding box center [16, 21] width 21 height 21
select select "10"
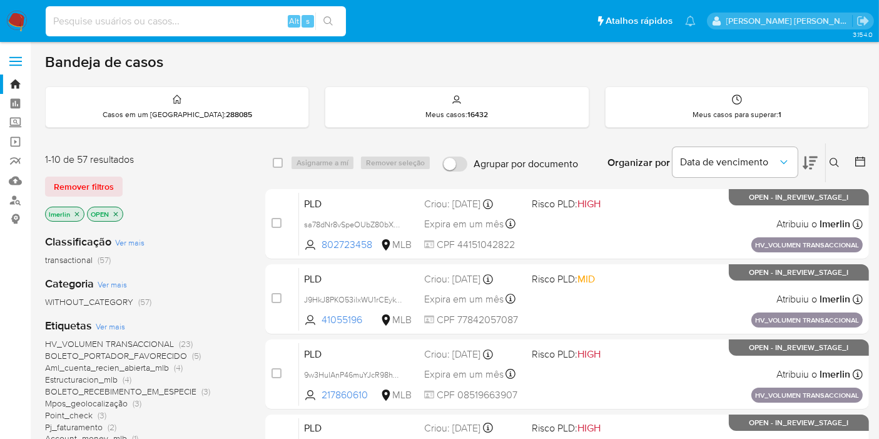
click at [212, 23] on input at bounding box center [196, 21] width 300 height 16
click at [76, 212] on icon "close-filter" at bounding box center [77, 214] width 4 height 4
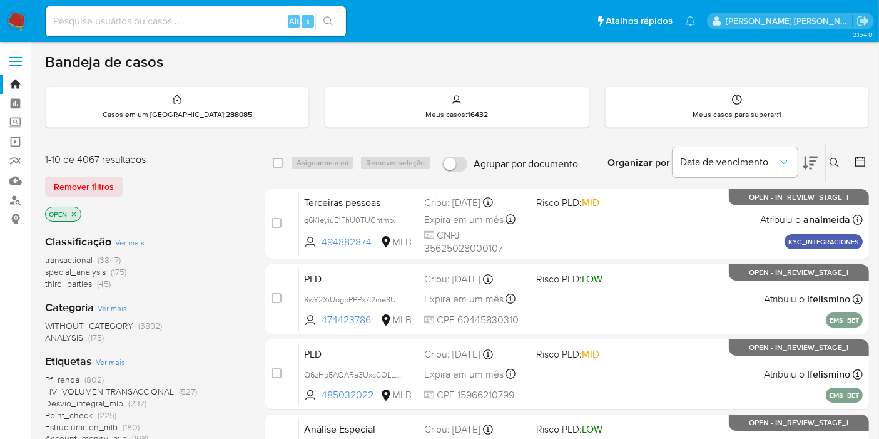
click at [192, 25] on input at bounding box center [196, 21] width 300 height 16
paste input "FMbnLXxii7nae7tNuGrvyMJ1"
type input "FMbnLXxii7nae7tNuGrvyMJ1"
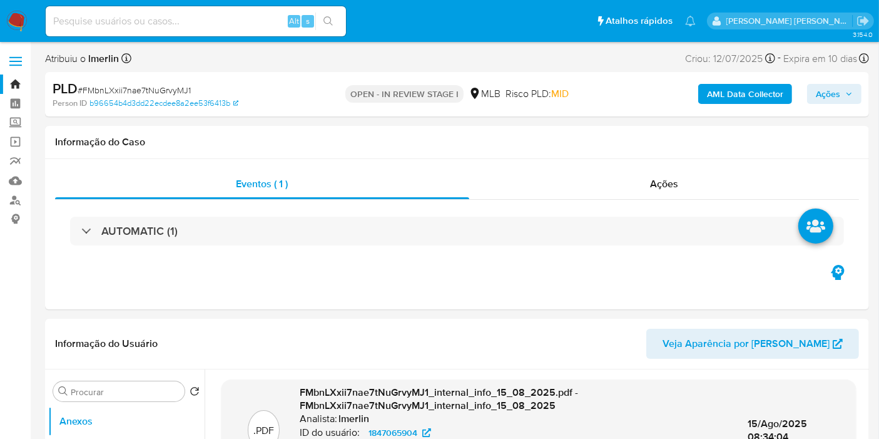
select select "10"
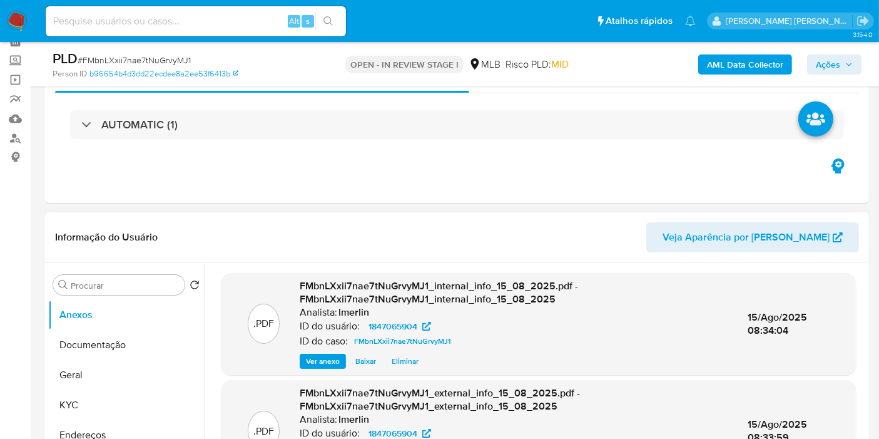
scroll to position [139, 0]
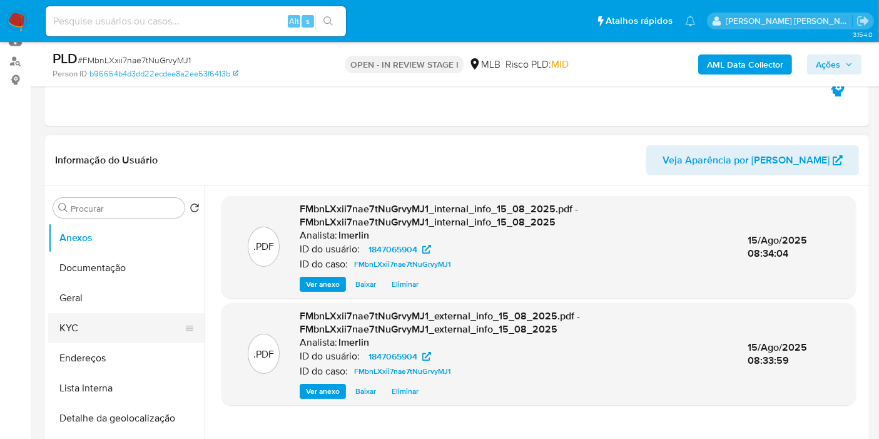
drag, startPoint x: 131, startPoint y: 326, endPoint x: 144, endPoint y: 312, distance: 19.5
click at [130, 326] on button "KYC" at bounding box center [121, 328] width 146 height 30
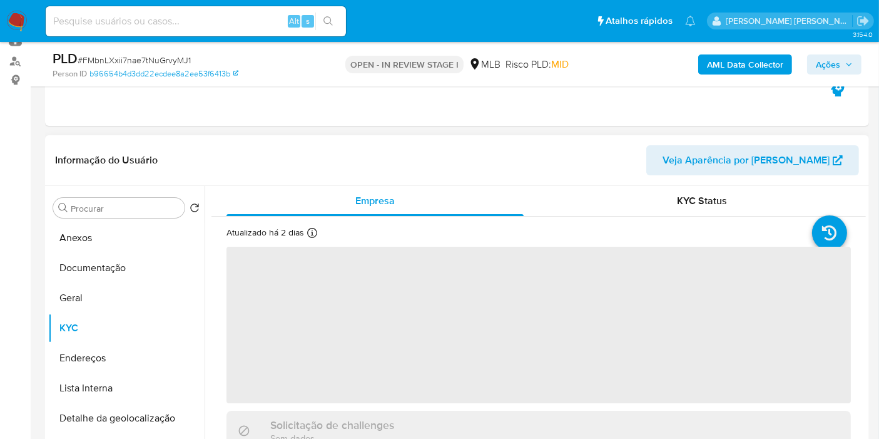
scroll to position [208, 0]
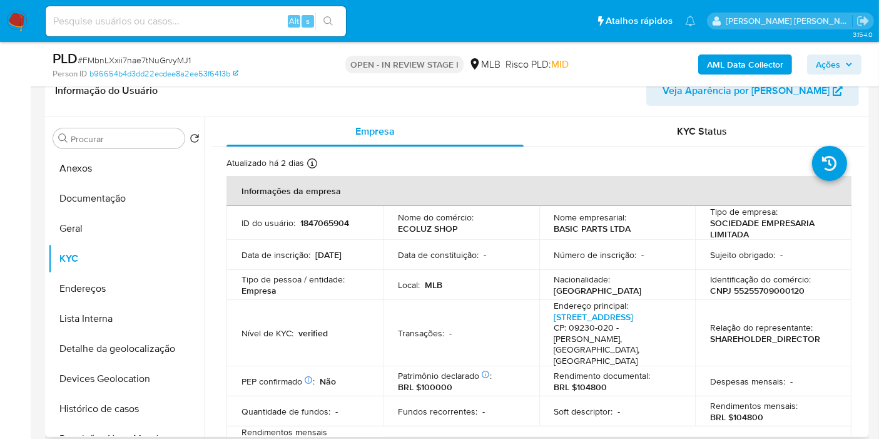
click at [771, 290] on p "CNPJ 55255709000120" at bounding box center [757, 290] width 94 height 11
copy p "55255709000120"
click at [87, 410] on button "Histórico de casos" at bounding box center [121, 409] width 146 height 30
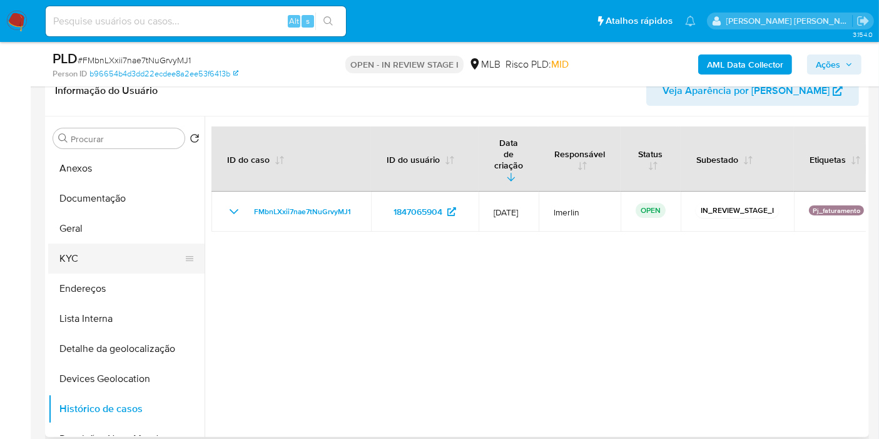
click at [80, 263] on button "KYC" at bounding box center [121, 258] width 146 height 30
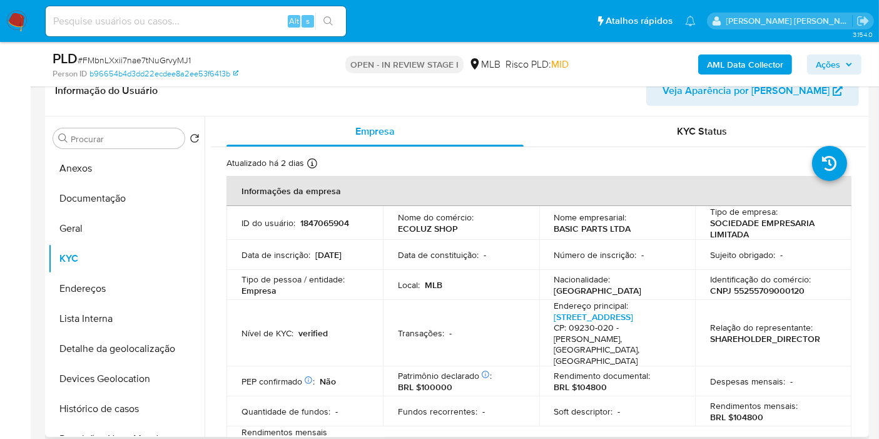
click at [744, 411] on p "BRL $104800" at bounding box center [736, 416] width 53 height 11
copy p "104800"
click at [108, 199] on button "Documentação" at bounding box center [121, 198] width 146 height 30
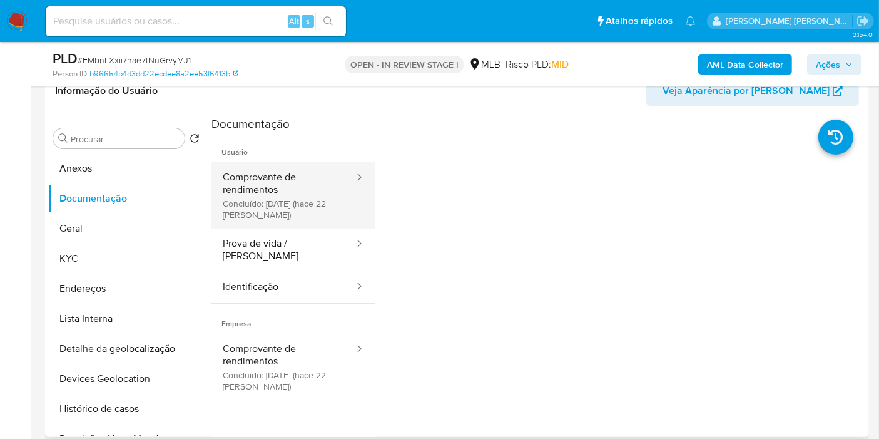
click at [321, 197] on button "Comprovante de rendimentos Concluído: 24/07/2025 (hace 22 días)" at bounding box center [284, 195] width 144 height 66
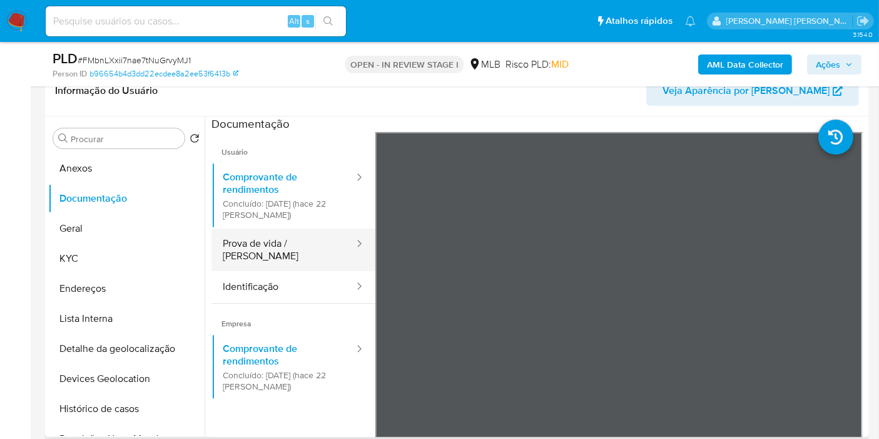
click at [305, 252] on button "Prova de vida / Selfie" at bounding box center [284, 249] width 144 height 43
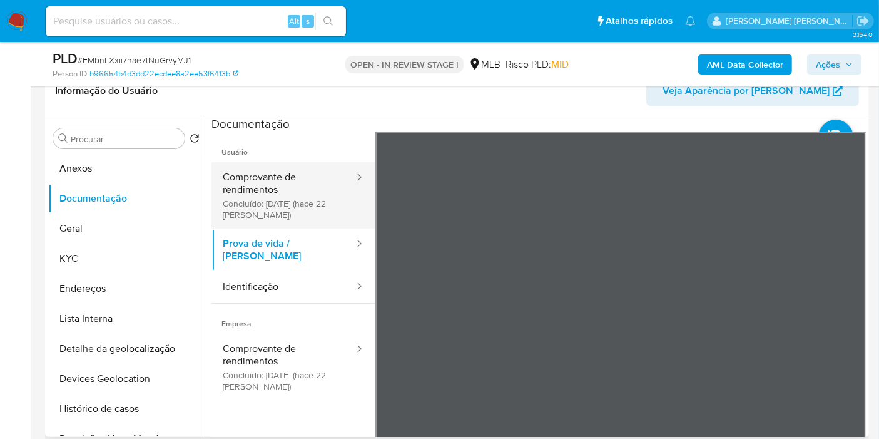
click at [280, 207] on button "Comprovante de rendimentos Concluído: 24/07/2025 (hace 22 días)" at bounding box center [284, 195] width 144 height 66
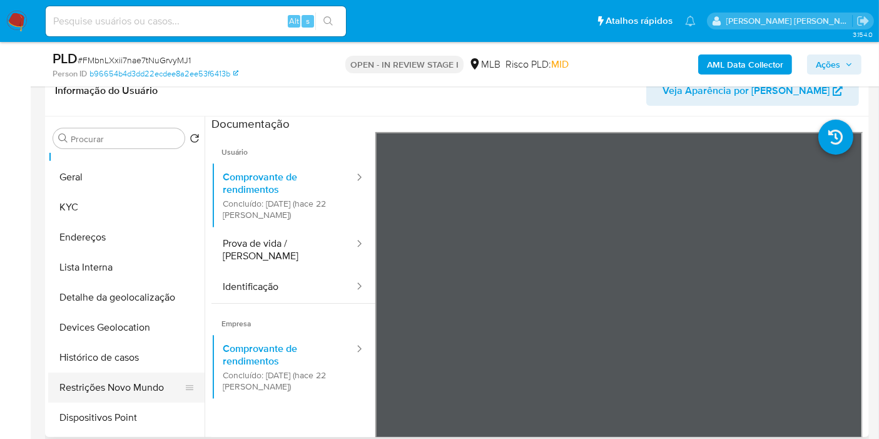
scroll to position [69, 0]
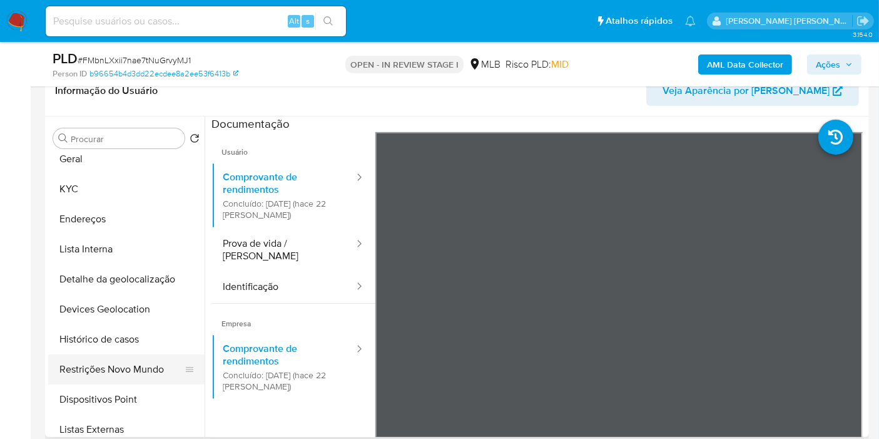
click at [118, 369] on button "Restrições Novo Mundo" at bounding box center [121, 369] width 146 height 30
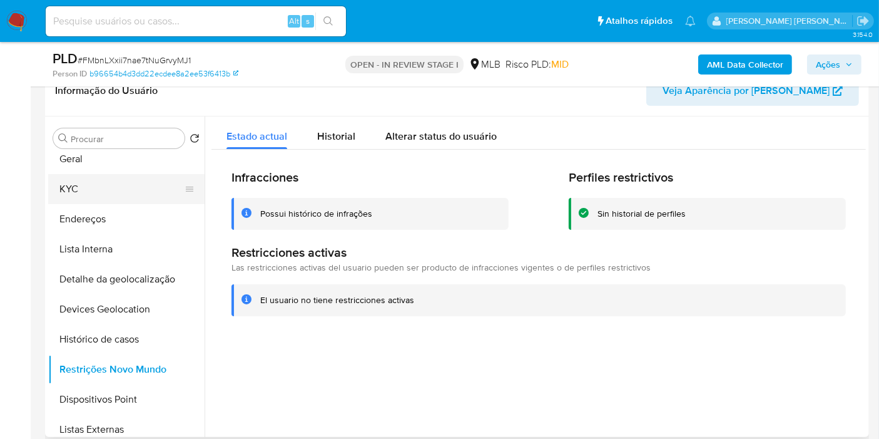
click at [111, 181] on button "KYC" at bounding box center [121, 189] width 146 height 30
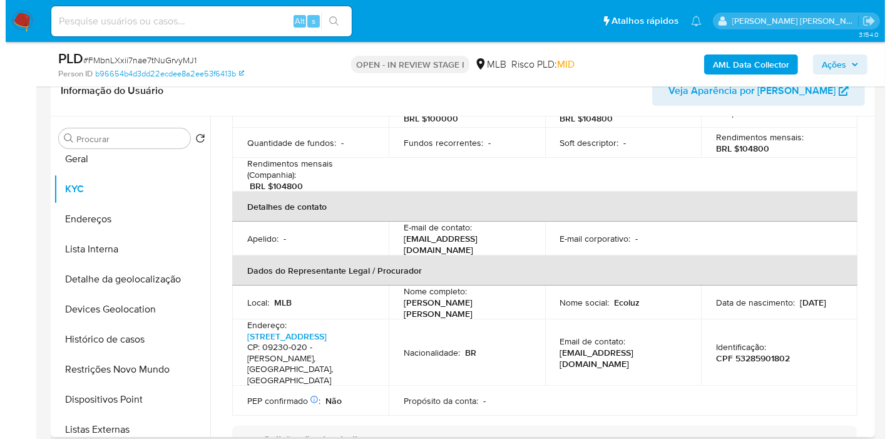
scroll to position [188, 0]
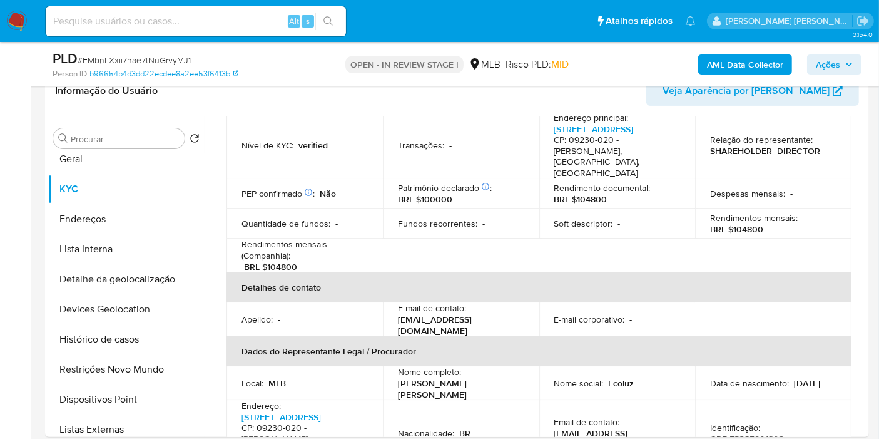
click at [715, 63] on b "AML Data Collector" at bounding box center [745, 64] width 76 height 20
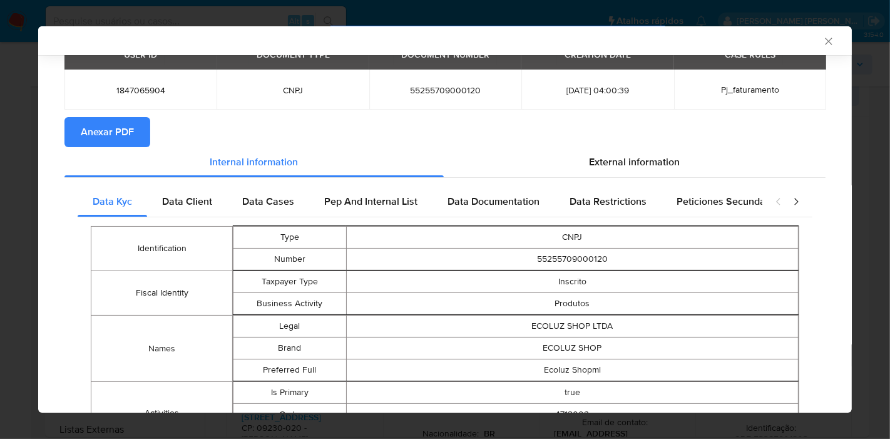
scroll to position [67, 0]
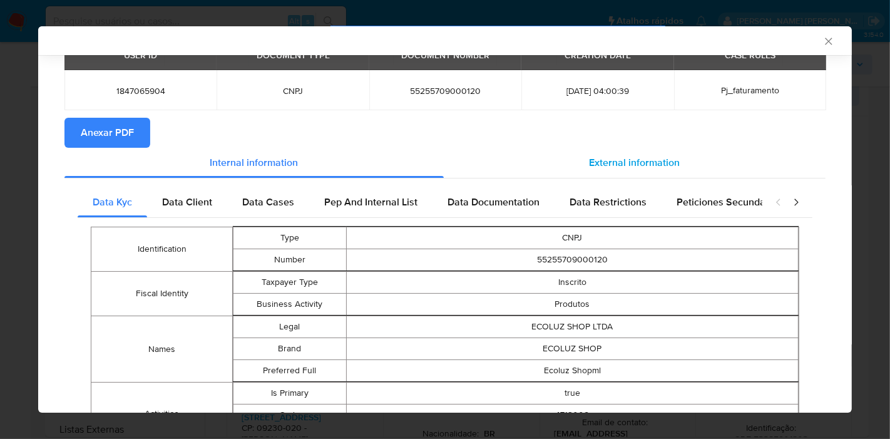
click at [608, 161] on span "External information" at bounding box center [634, 162] width 91 height 14
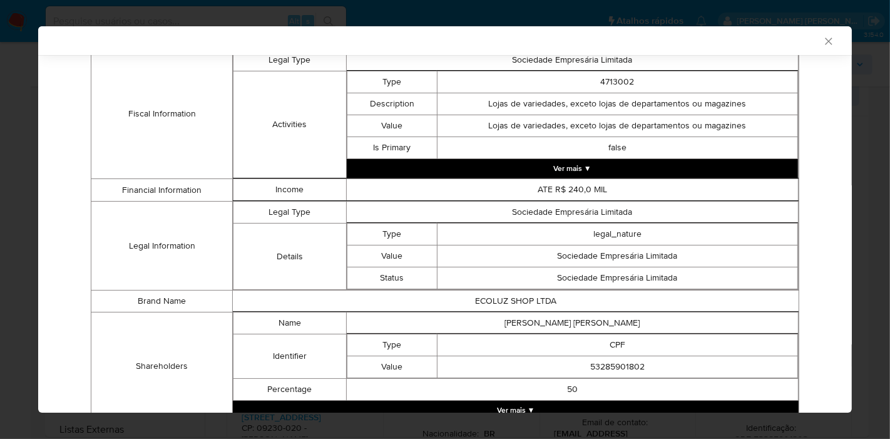
scroll to position [559, 0]
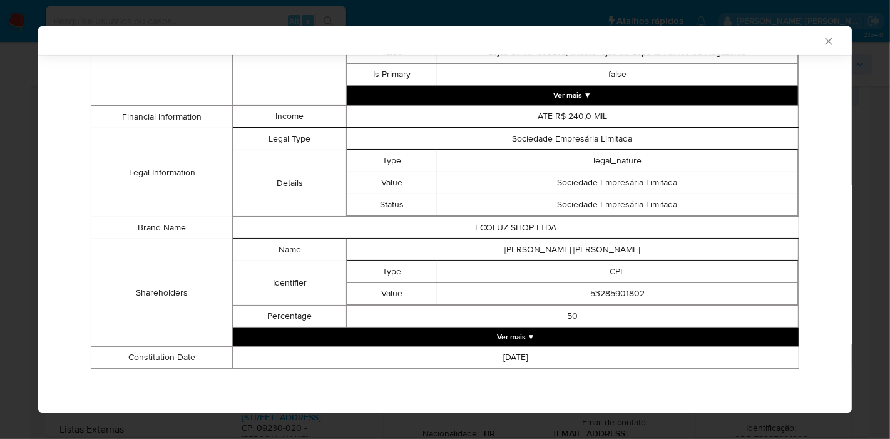
click at [532, 326] on td "50" at bounding box center [572, 316] width 452 height 22
click at [529, 337] on button "Ver mais ▼" at bounding box center [516, 336] width 566 height 19
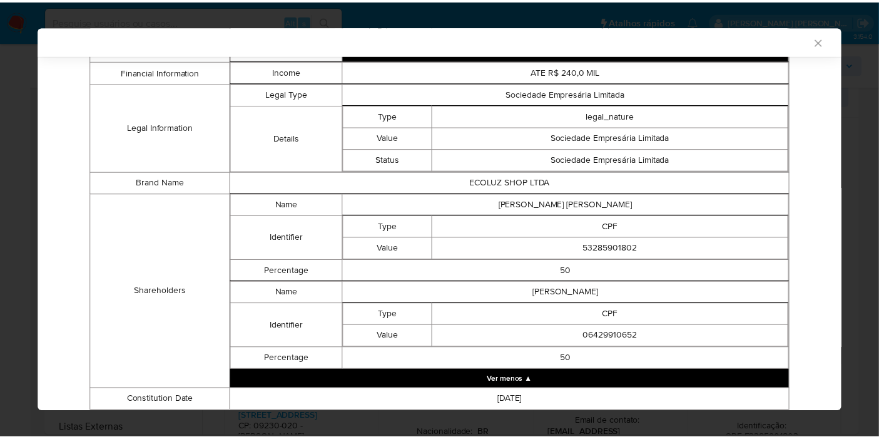
scroll to position [629, 0]
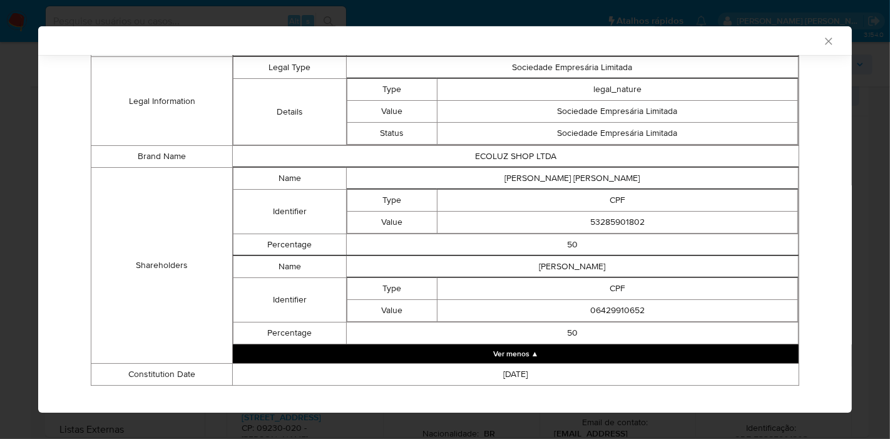
click at [568, 182] on td "JOAO HENRIQUE LACERDA ABREU" at bounding box center [572, 179] width 452 height 22
copy td "JOAO HENRIQUE LACERDA ABREU"
click at [464, 217] on td "53285901802" at bounding box center [617, 223] width 360 height 22
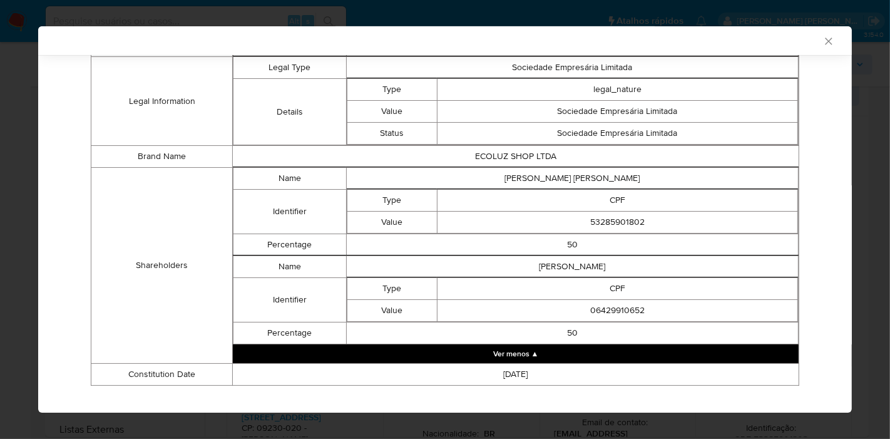
click at [590, 222] on td "53285901802" at bounding box center [617, 223] width 360 height 22
copy td "53285901802"
drag, startPoint x: 400, startPoint y: 305, endPoint x: 537, endPoint y: 280, distance: 138.8
click at [404, 305] on td "Value" at bounding box center [392, 311] width 90 height 22
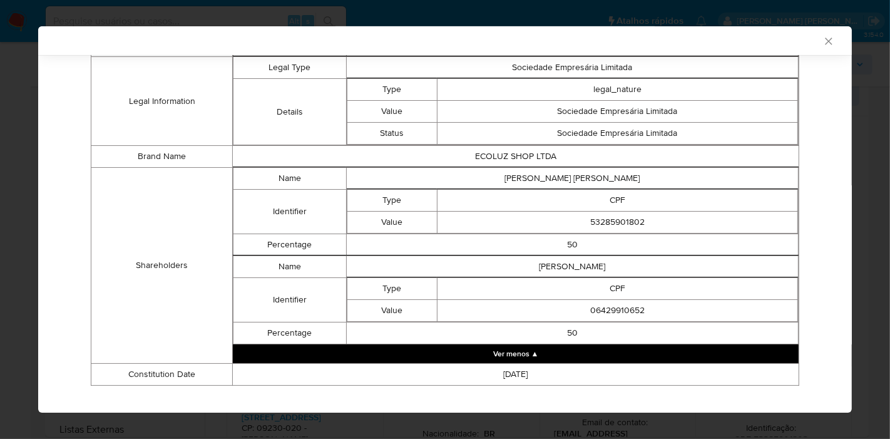
click at [553, 267] on td "RAQUEL MARIA RODRIGUES" at bounding box center [572, 267] width 452 height 22
copy td "RAQUEL MARIA RODRIGUES"
click at [413, 289] on td "Type" at bounding box center [392, 289] width 90 height 22
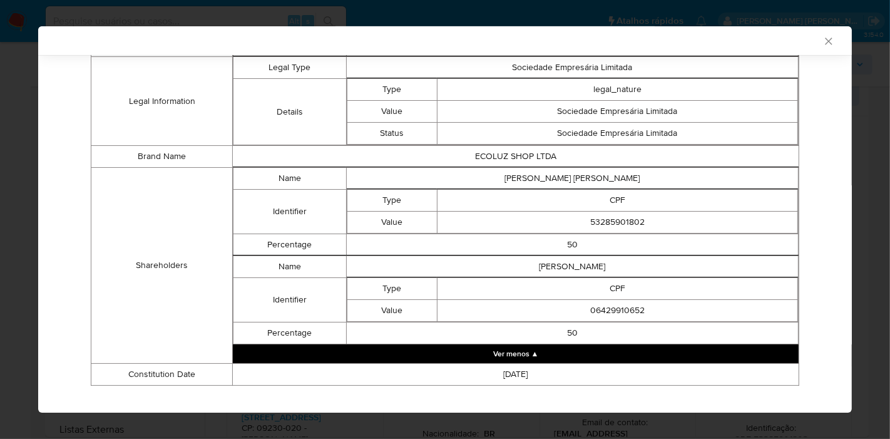
click at [602, 308] on td "06429910652" at bounding box center [617, 311] width 360 height 22
copy td "06429910652"
click at [439, 237] on td "50" at bounding box center [572, 245] width 452 height 22
click at [822, 44] on icon "Fechar a janela" at bounding box center [828, 41] width 13 height 13
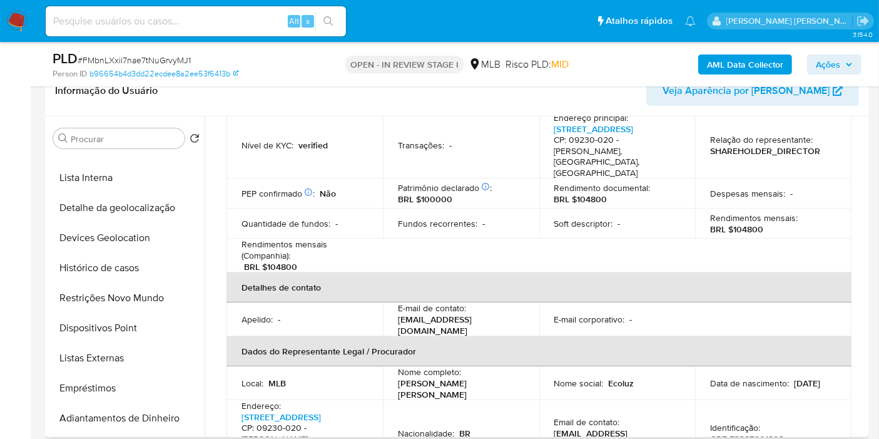
scroll to position [71, 0]
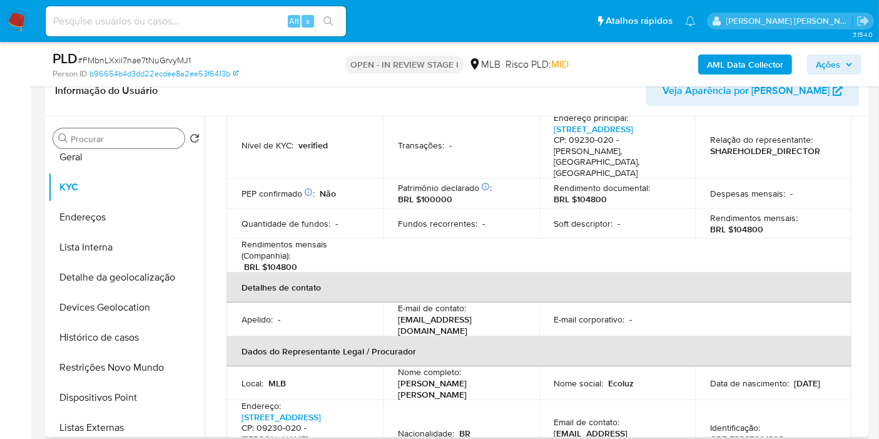
click at [146, 133] on input "Procurar" at bounding box center [125, 138] width 109 height 11
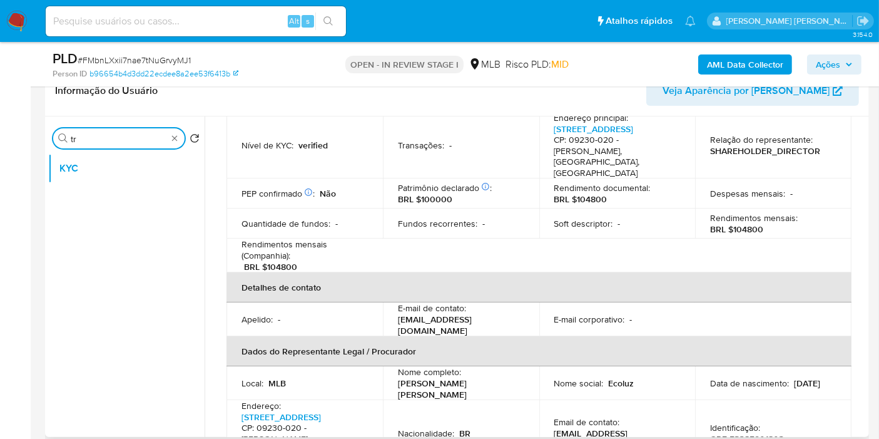
type input "t"
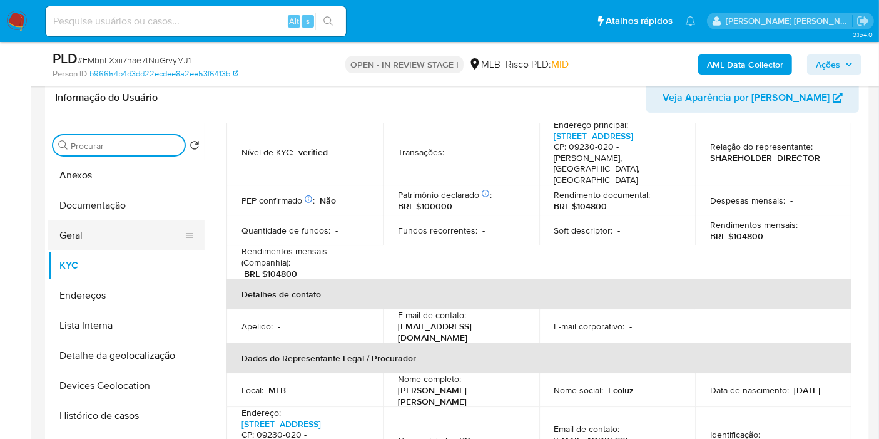
click at [108, 233] on button "Geral" at bounding box center [121, 235] width 146 height 30
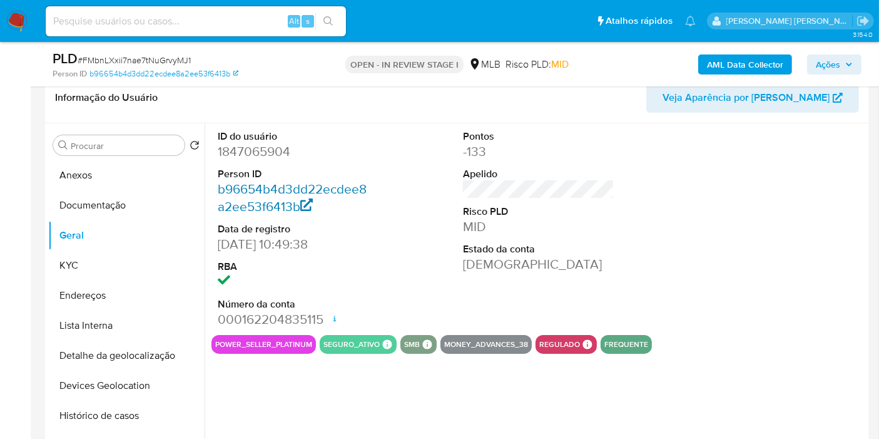
click at [301, 194] on link "b96654b4d3dd22ecdee8a2ee53f6413b" at bounding box center [292, 198] width 149 height 36
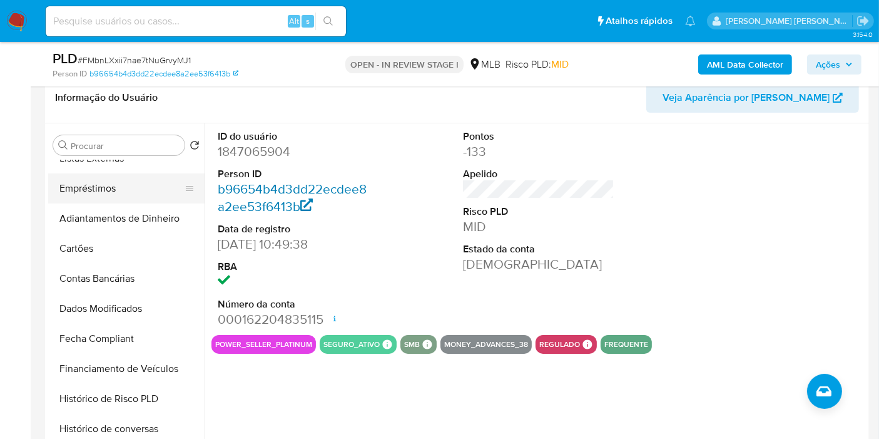
scroll to position [558, 0]
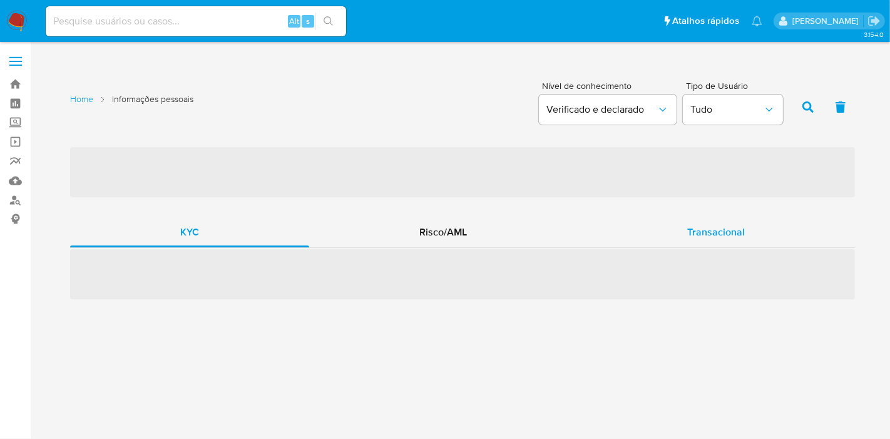
click at [704, 238] on span "Transacional" at bounding box center [716, 232] width 58 height 14
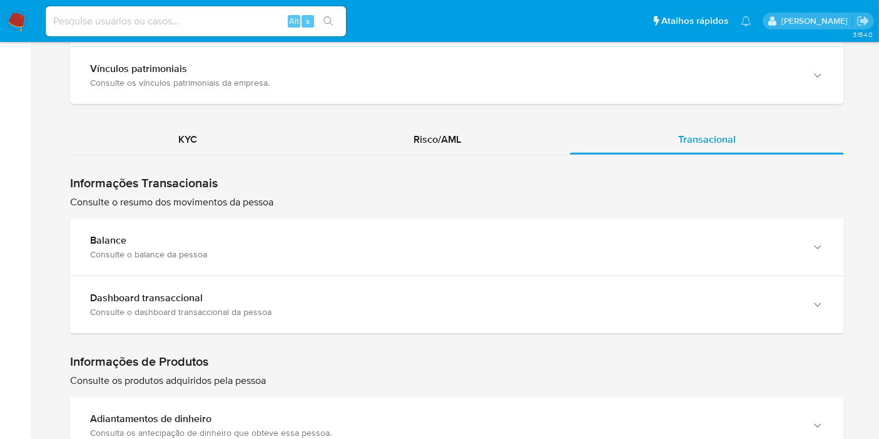
scroll to position [1321, 0]
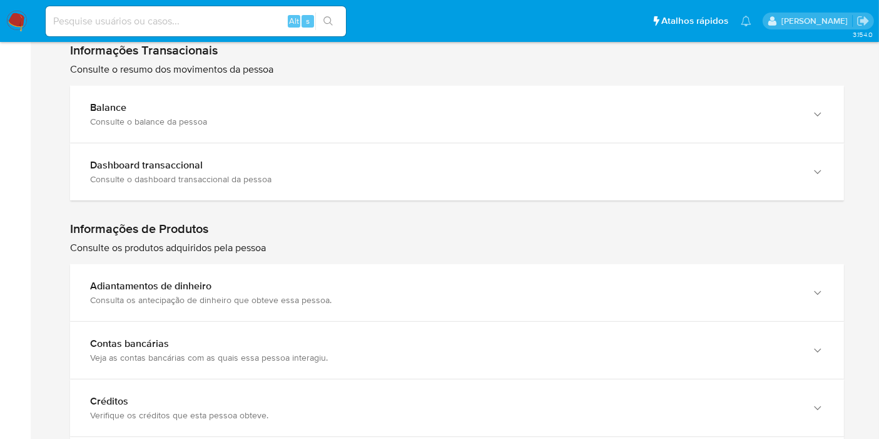
click at [197, 69] on div "Consulte o resumo dos movimentos da pessoa" at bounding box center [457, 131] width 774 height 140
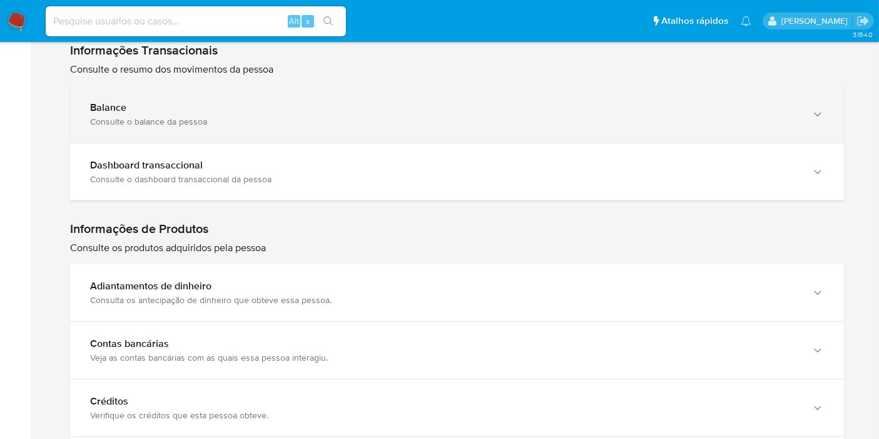
click at [199, 101] on div "Balance" at bounding box center [444, 107] width 709 height 13
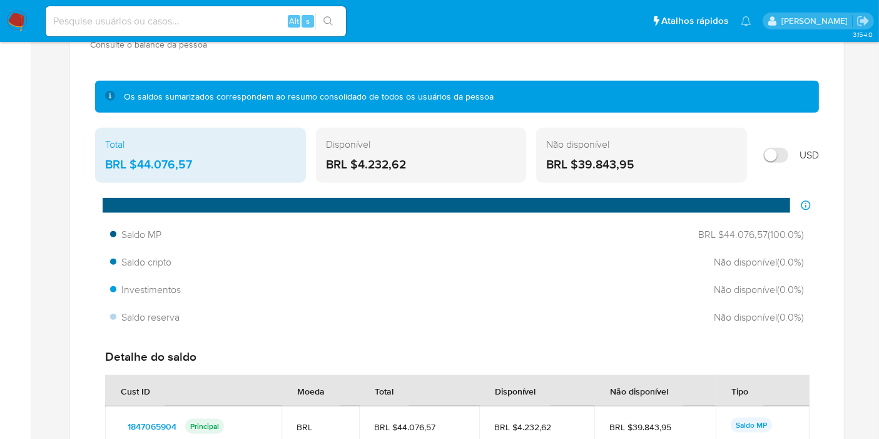
scroll to position [1599, 0]
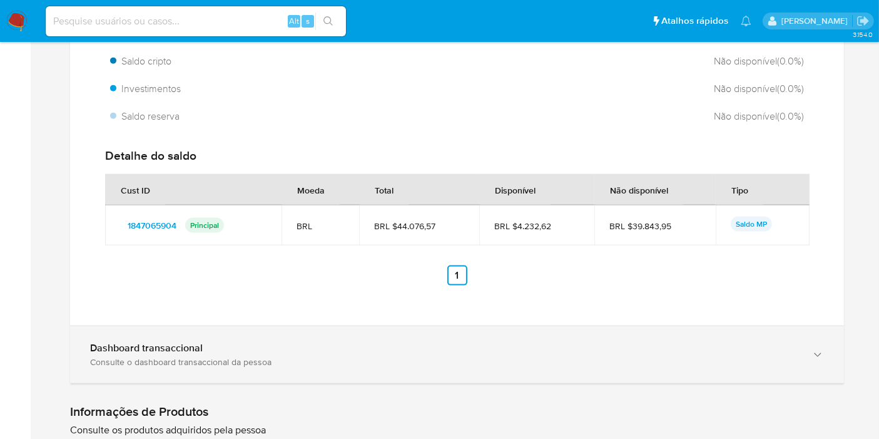
click at [438, 356] on div "Consulte o dashboard transaccional da pessoa" at bounding box center [444, 361] width 709 height 11
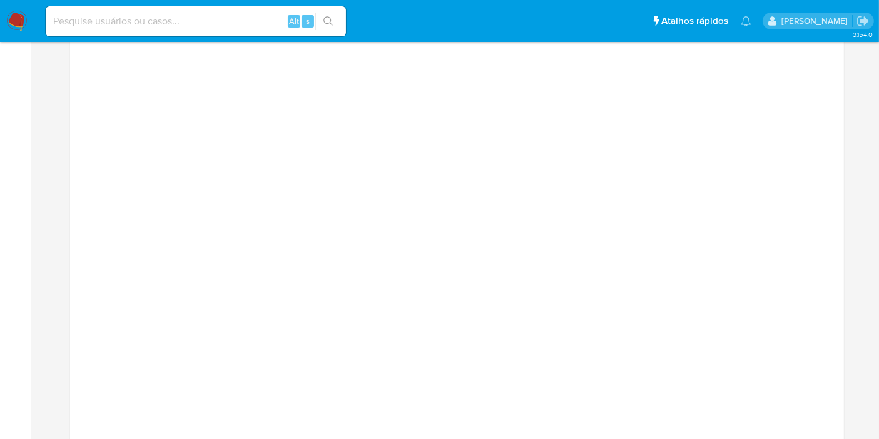
scroll to position [1877, 0]
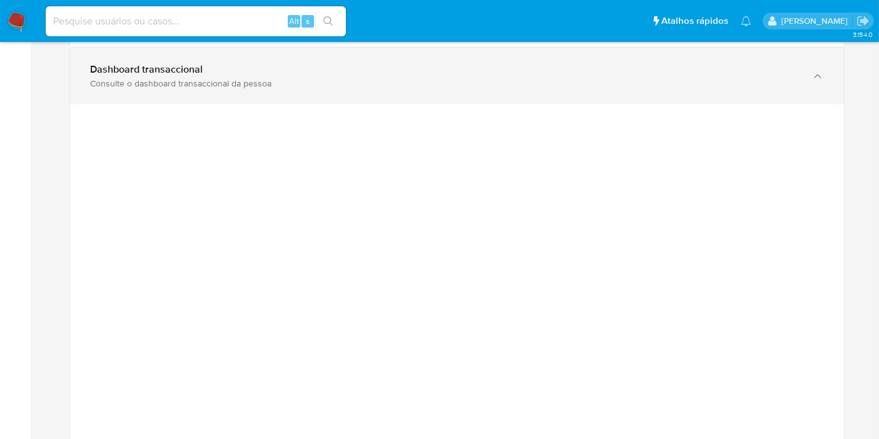
click at [626, 77] on div "Dashboard transaccional Consulte o dashboard transaccional da pessoa" at bounding box center [457, 76] width 774 height 57
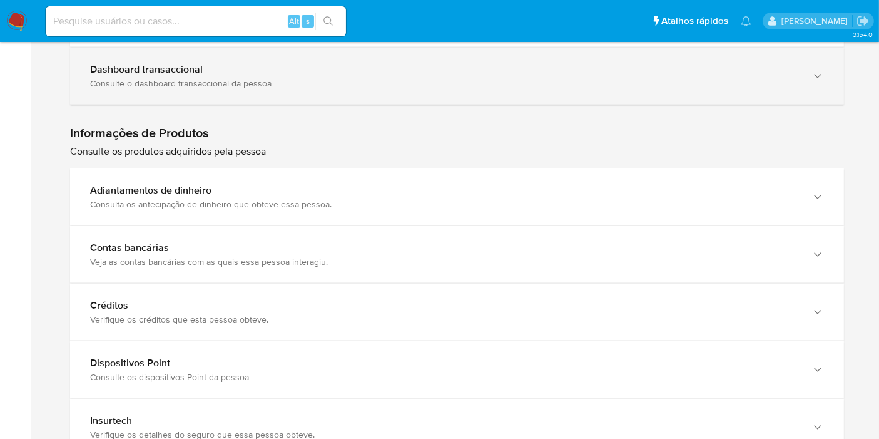
click at [608, 78] on div "Dashboard transaccional Consulte o dashboard transaccional da pessoa" at bounding box center [457, 76] width 774 height 57
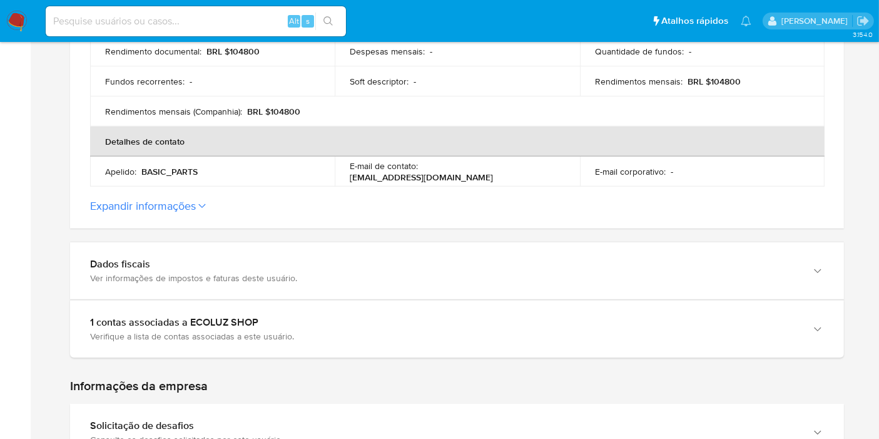
scroll to position [278, 0]
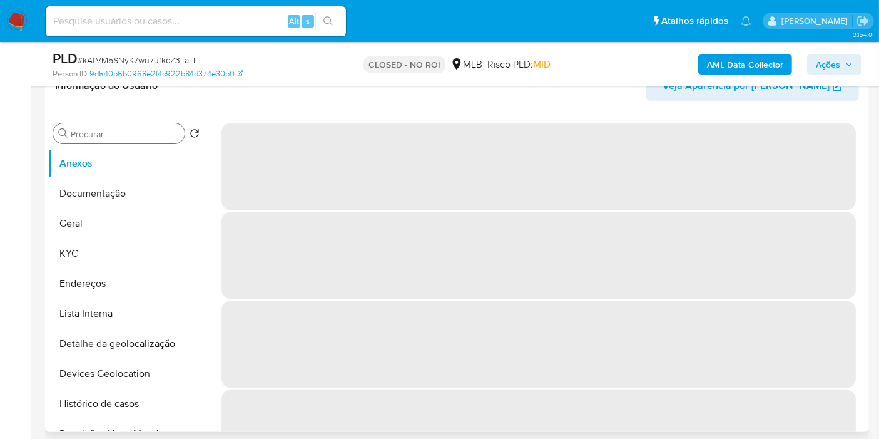
scroll to position [208, 0]
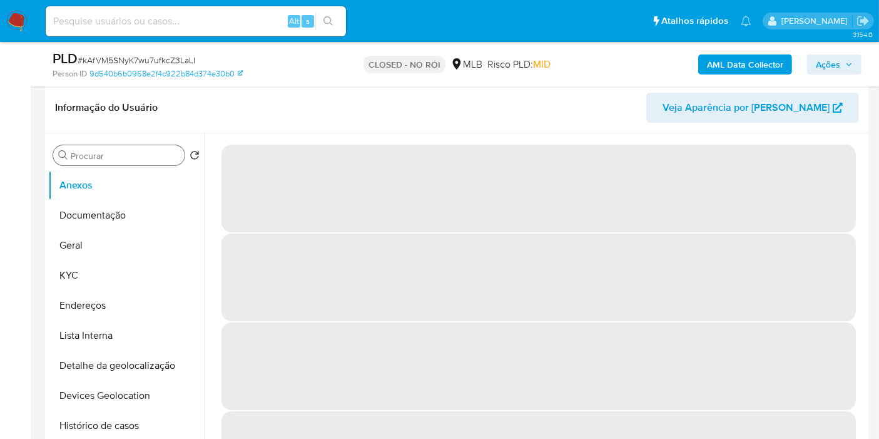
click at [137, 153] on input "Procurar" at bounding box center [125, 155] width 109 height 11
type input "tr"
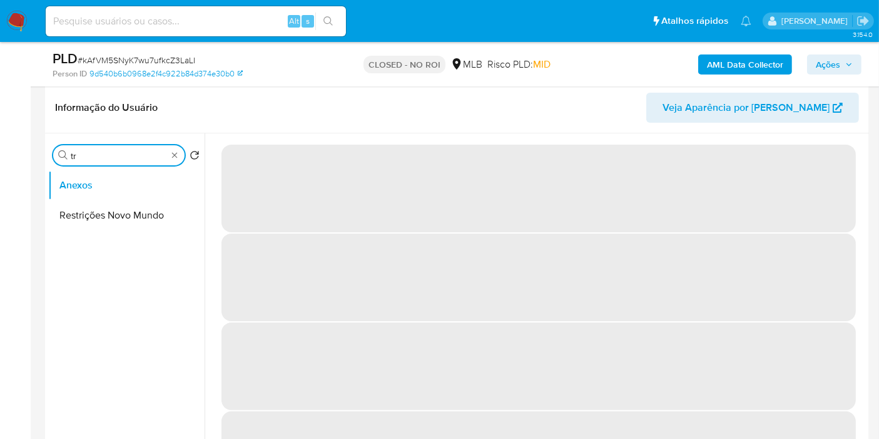
select select "10"
